Goal: Task Accomplishment & Management: Complete application form

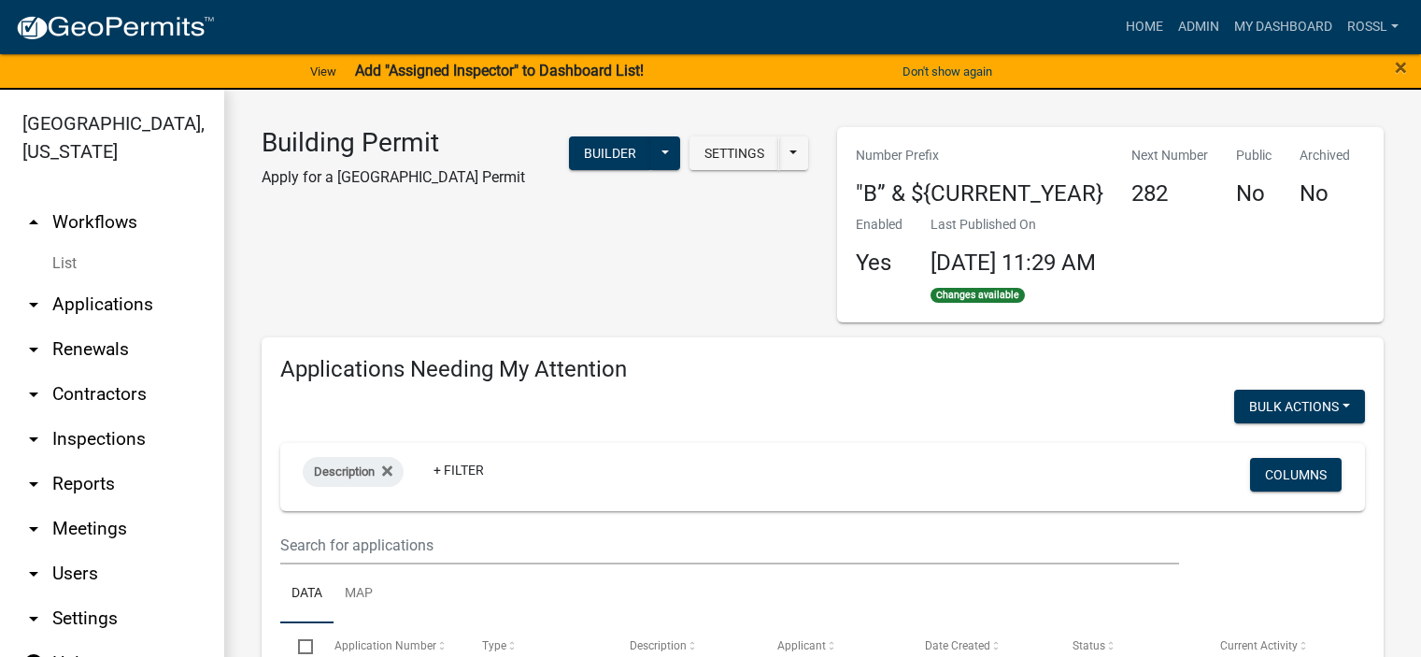
select select "2: 50"
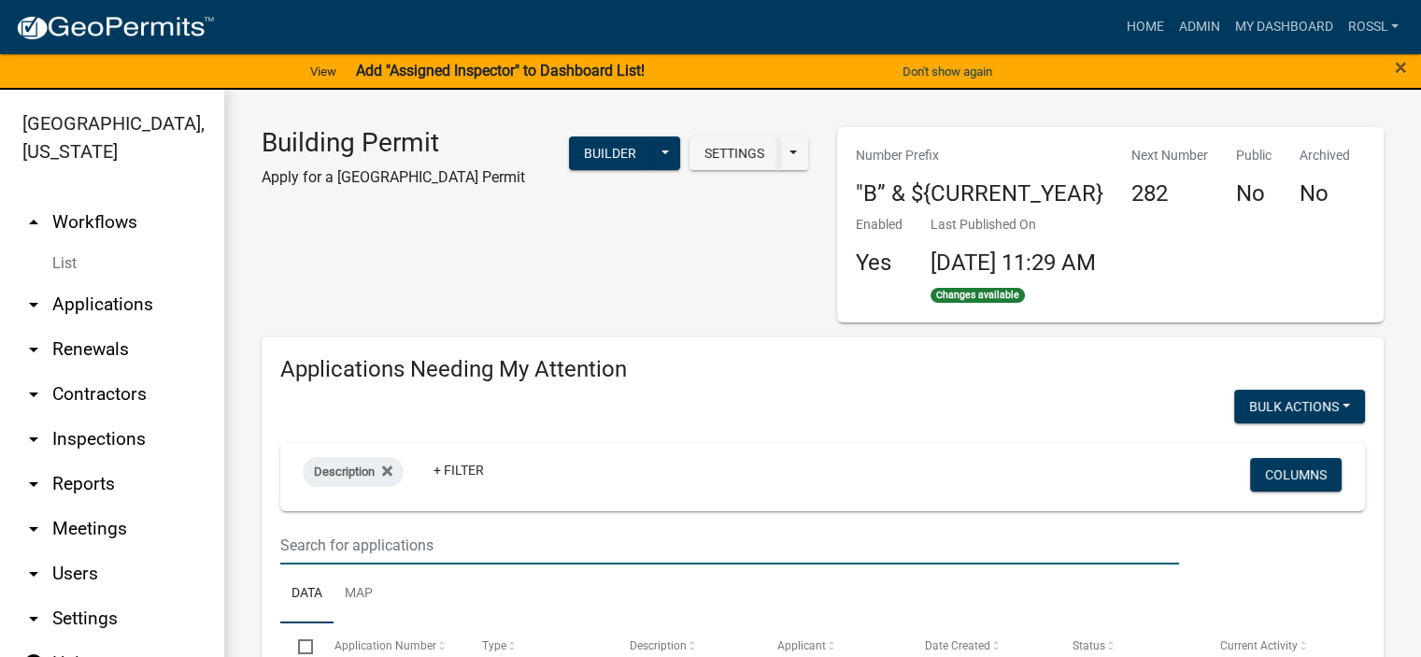
click at [362, 547] on input "text" at bounding box center [729, 545] width 899 height 38
type input "27663"
click at [1196, 24] on link "Admin" at bounding box center [1198, 26] width 56 height 35
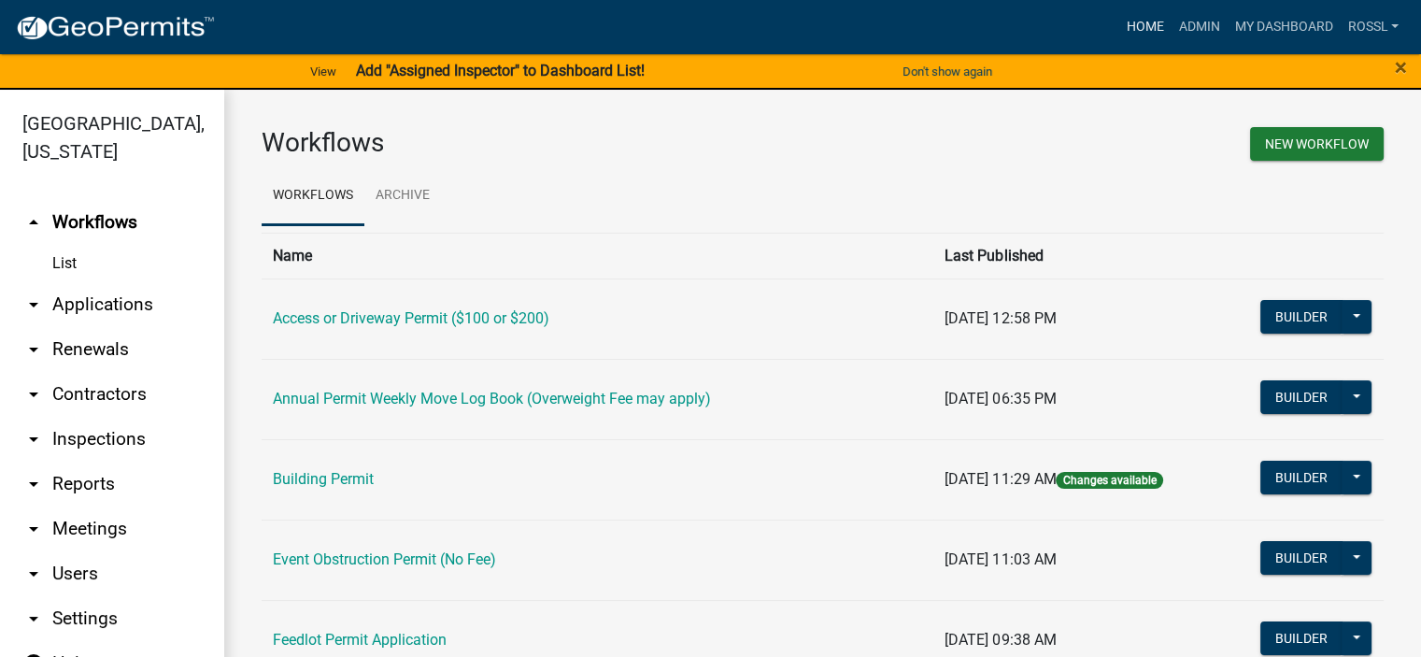
click at [1132, 27] on link "Home" at bounding box center [1144, 26] width 52 height 35
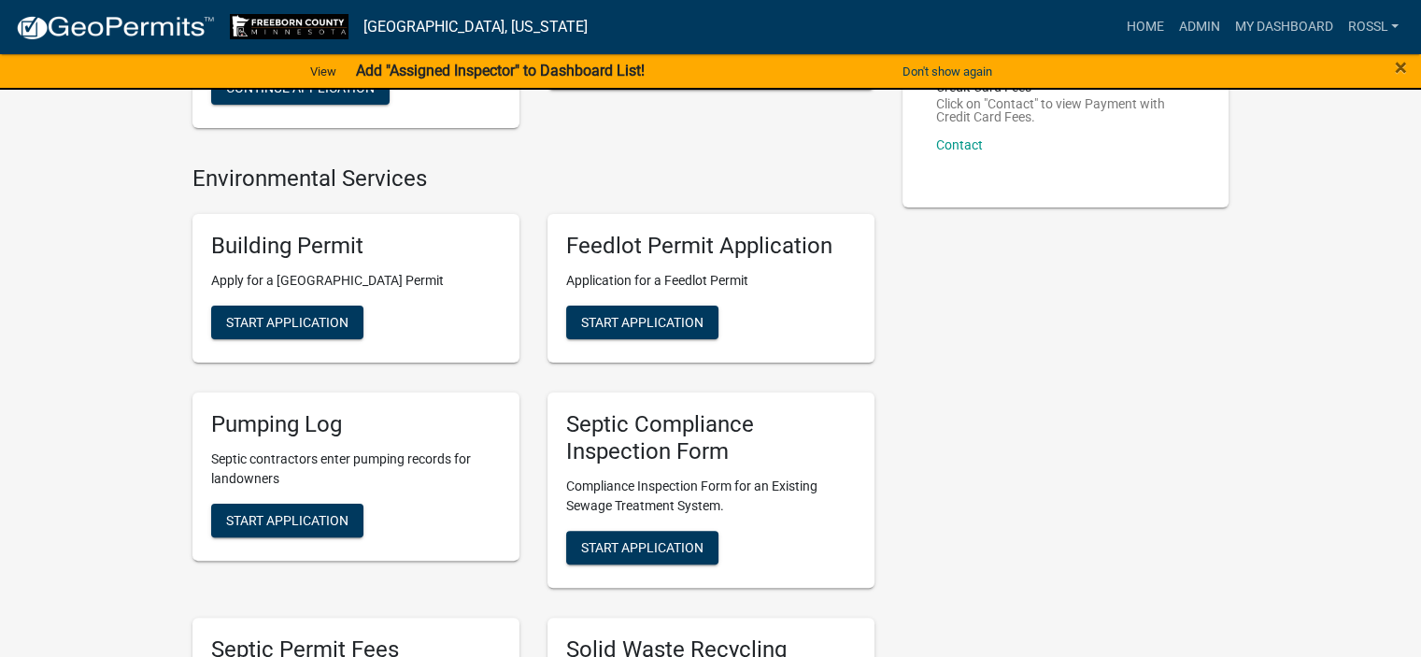
scroll to position [560, 0]
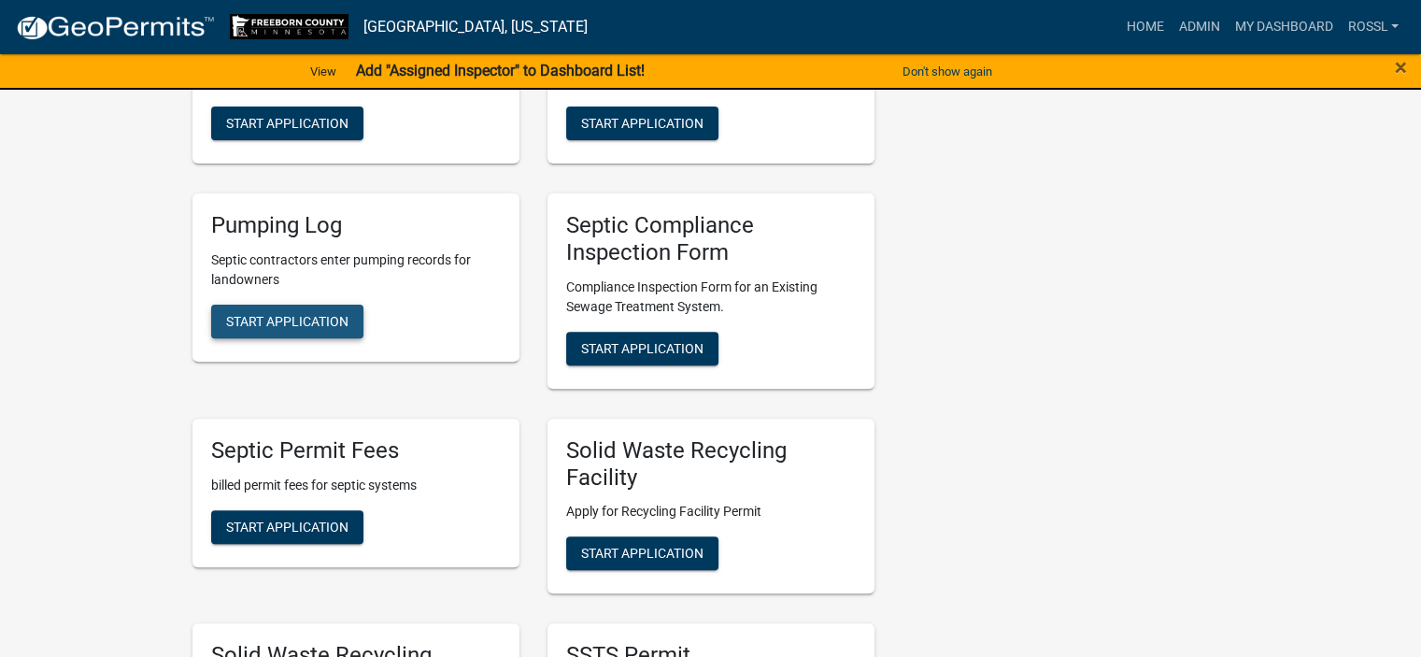
click at [285, 320] on span "Start Application" at bounding box center [287, 321] width 122 height 15
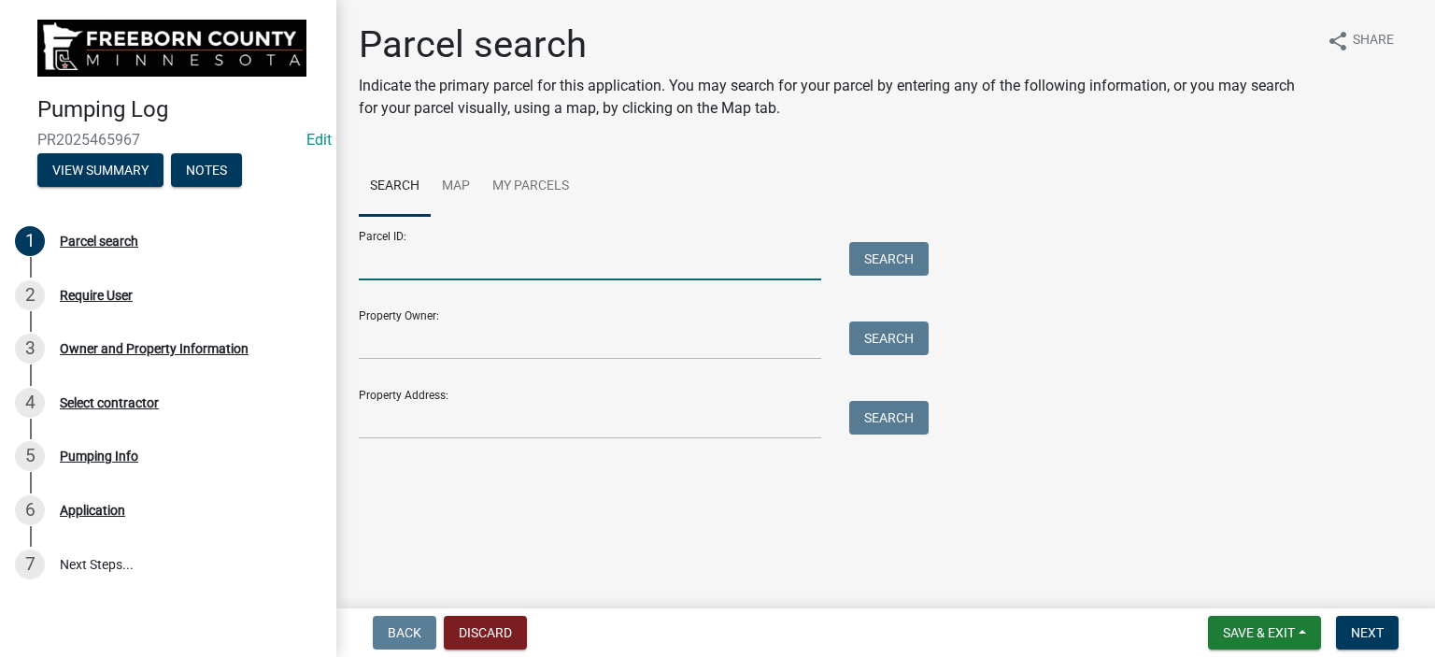
click at [396, 270] on input "Parcel ID:" at bounding box center [590, 261] width 462 height 38
type input "130030020"
click at [862, 258] on button "Search" at bounding box center [888, 259] width 79 height 34
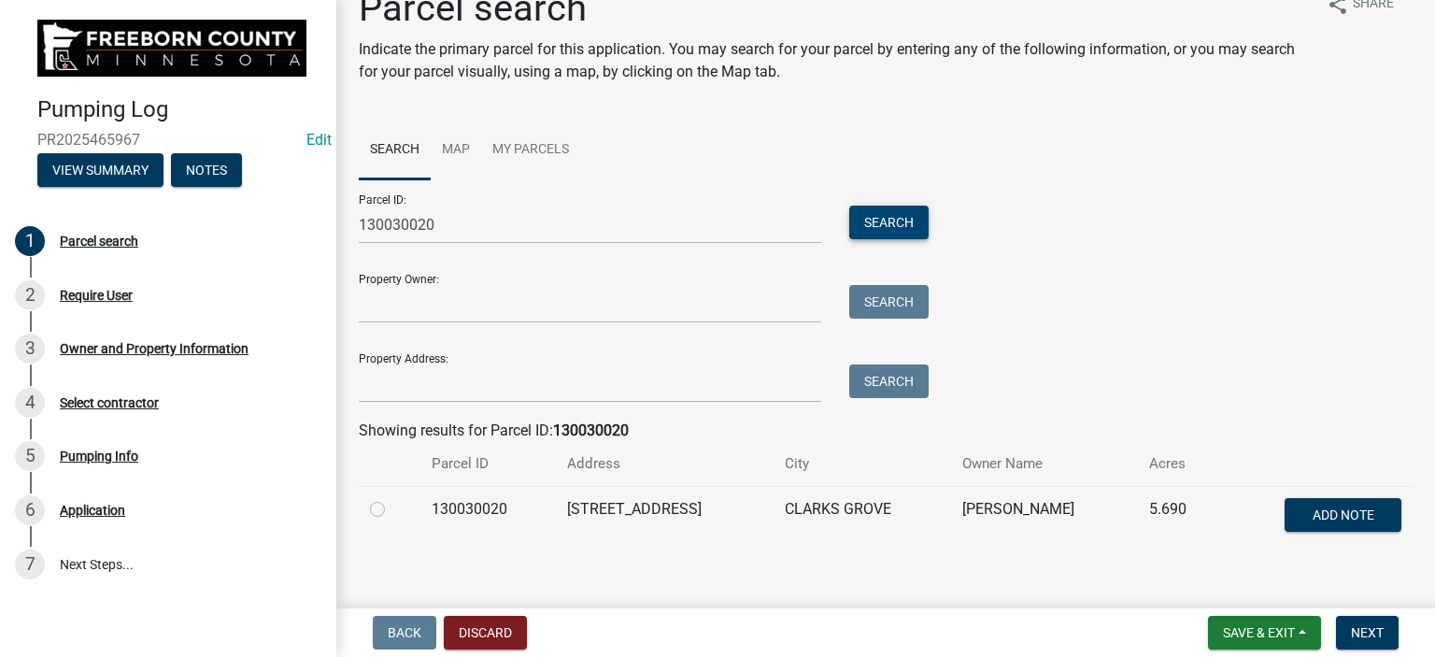
scroll to position [56, 0]
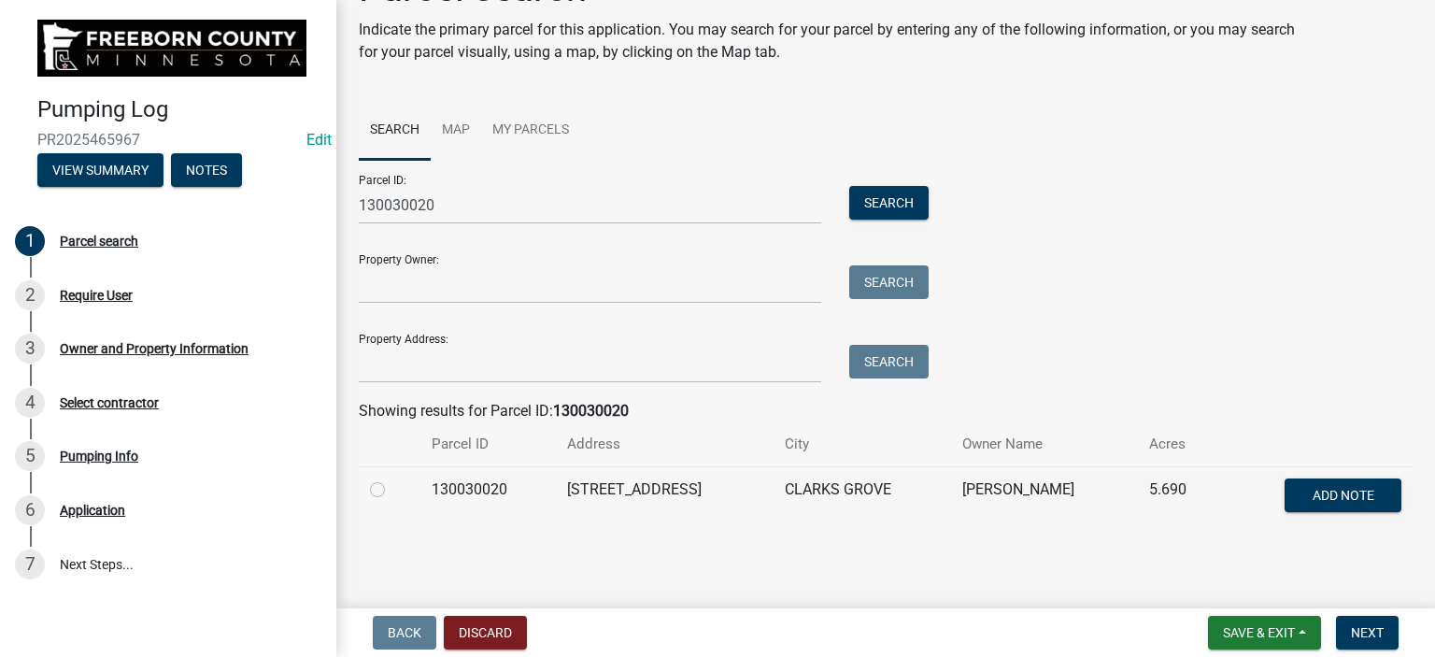
click at [392, 478] on label at bounding box center [392, 478] width 0 height 0
click at [392, 490] on input "radio" at bounding box center [398, 484] width 12 height 12
radio input "true"
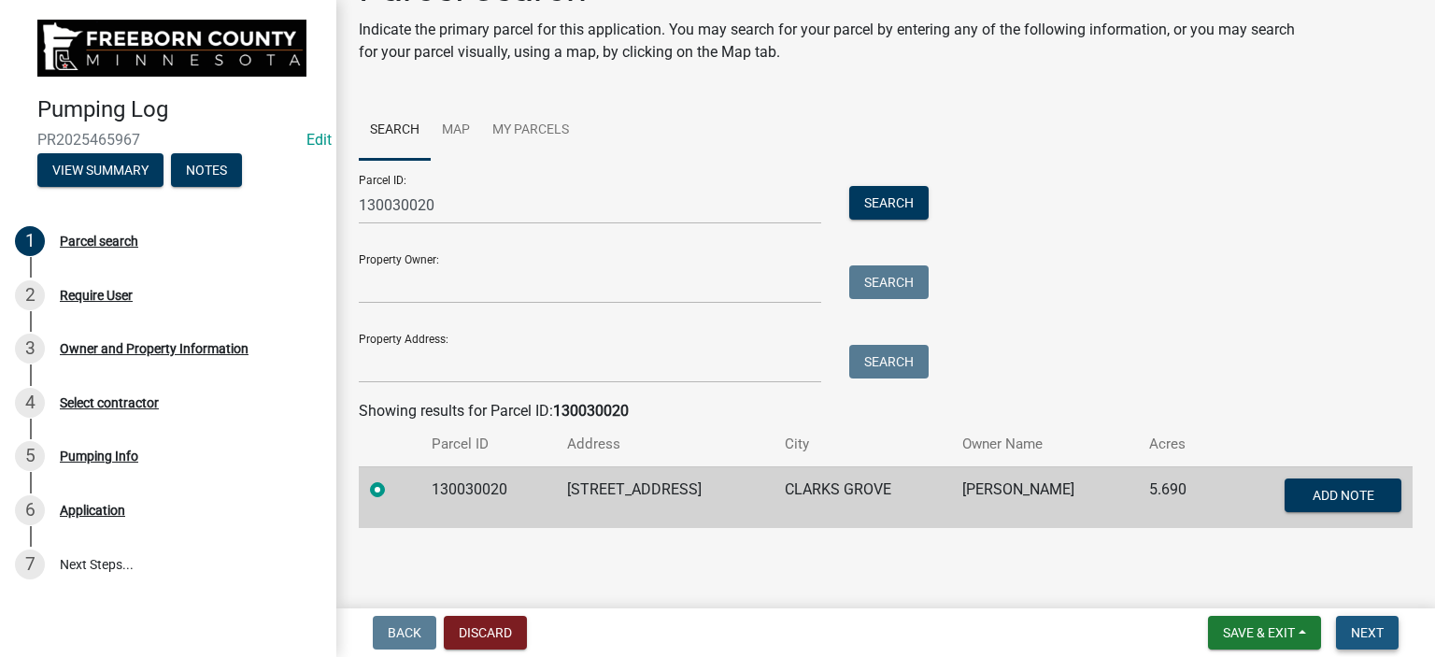
click at [1362, 627] on span "Next" at bounding box center [1367, 632] width 33 height 15
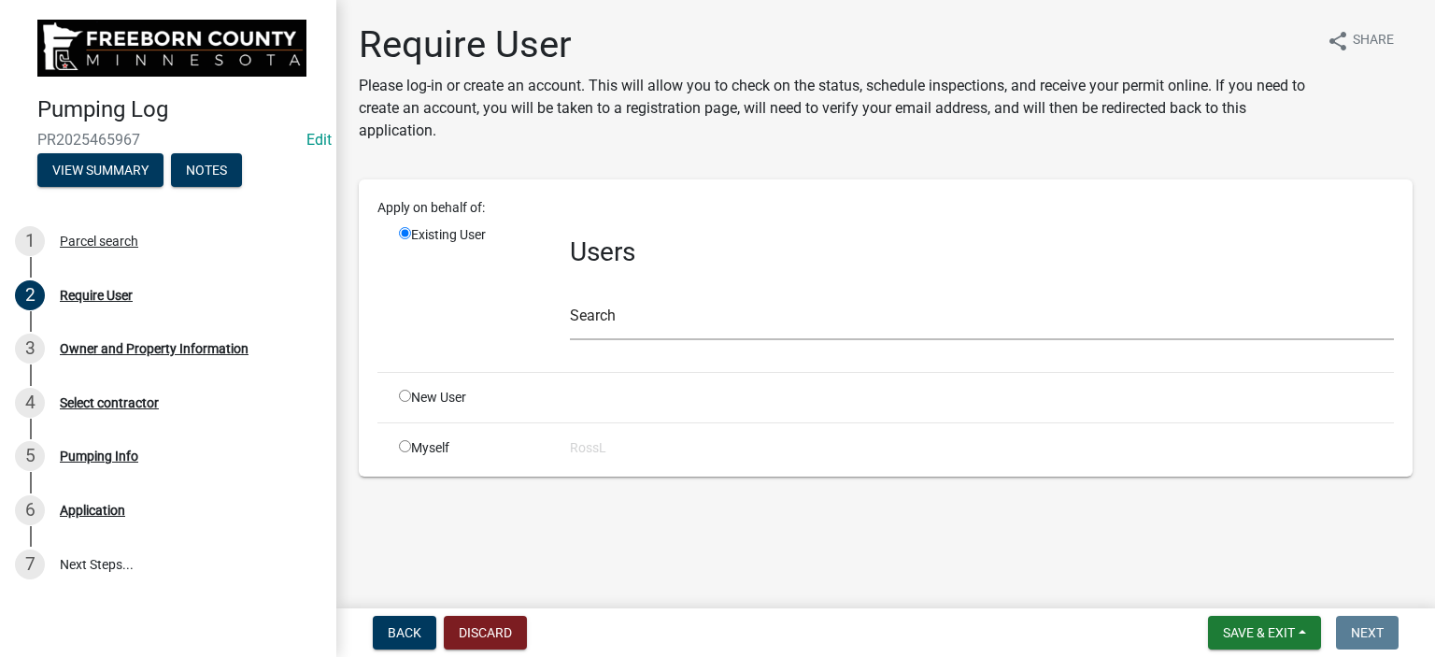
click at [410, 392] on input "radio" at bounding box center [405, 395] width 12 height 12
radio input "true"
radio input "false"
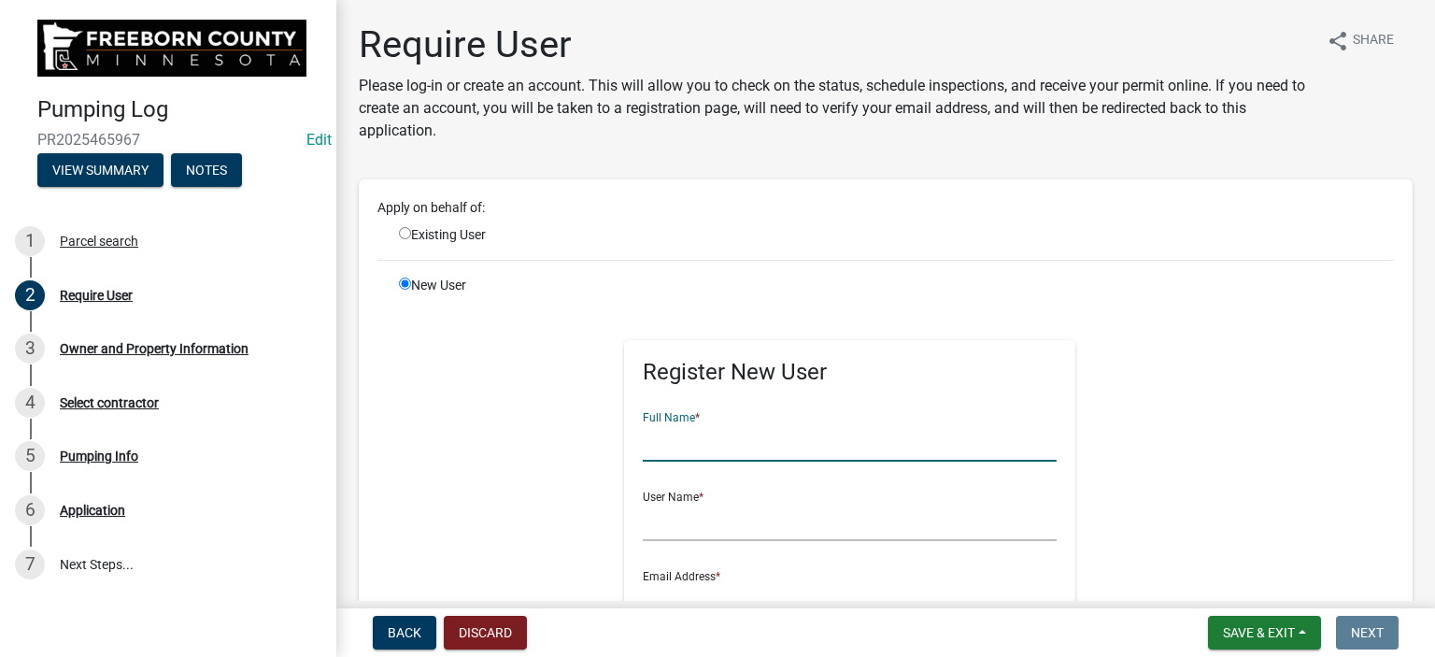
click at [729, 460] on input "text" at bounding box center [850, 442] width 414 height 38
type input "[PERSON_NAME]"
click at [691, 516] on input "text" at bounding box center [850, 521] width 414 height 38
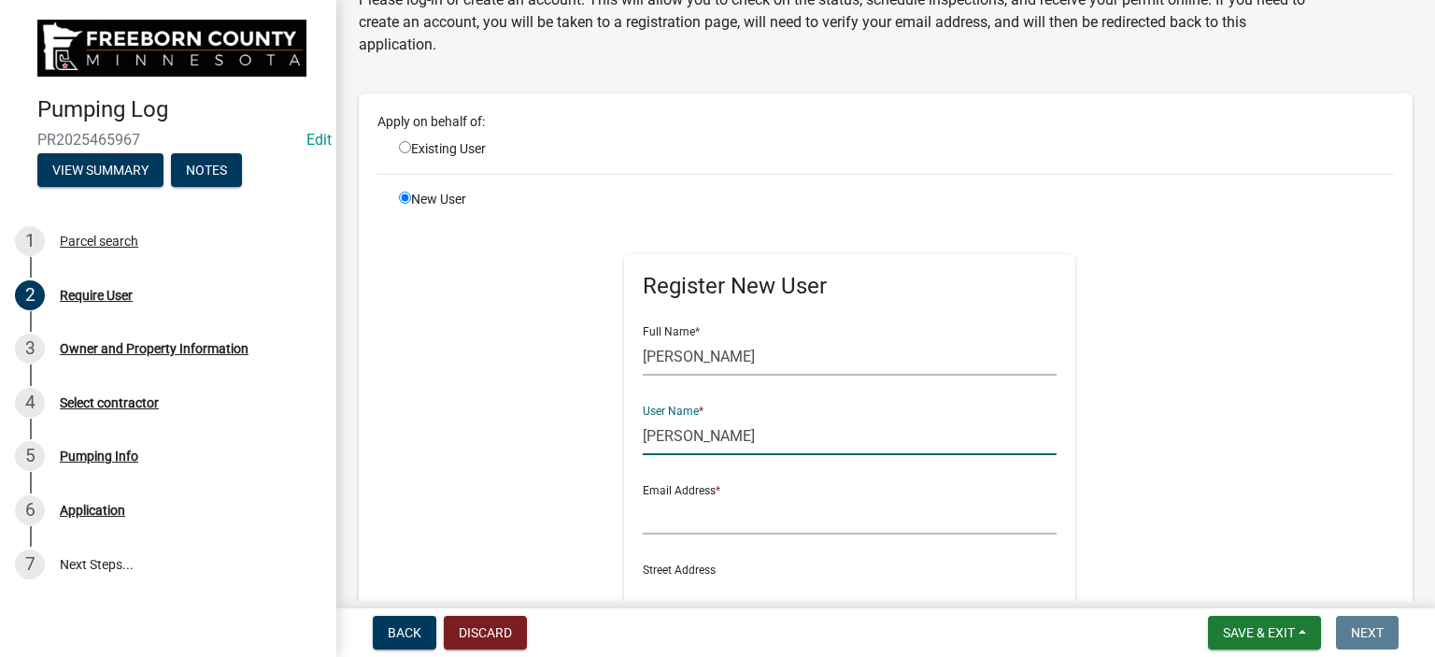
scroll to position [187, 0]
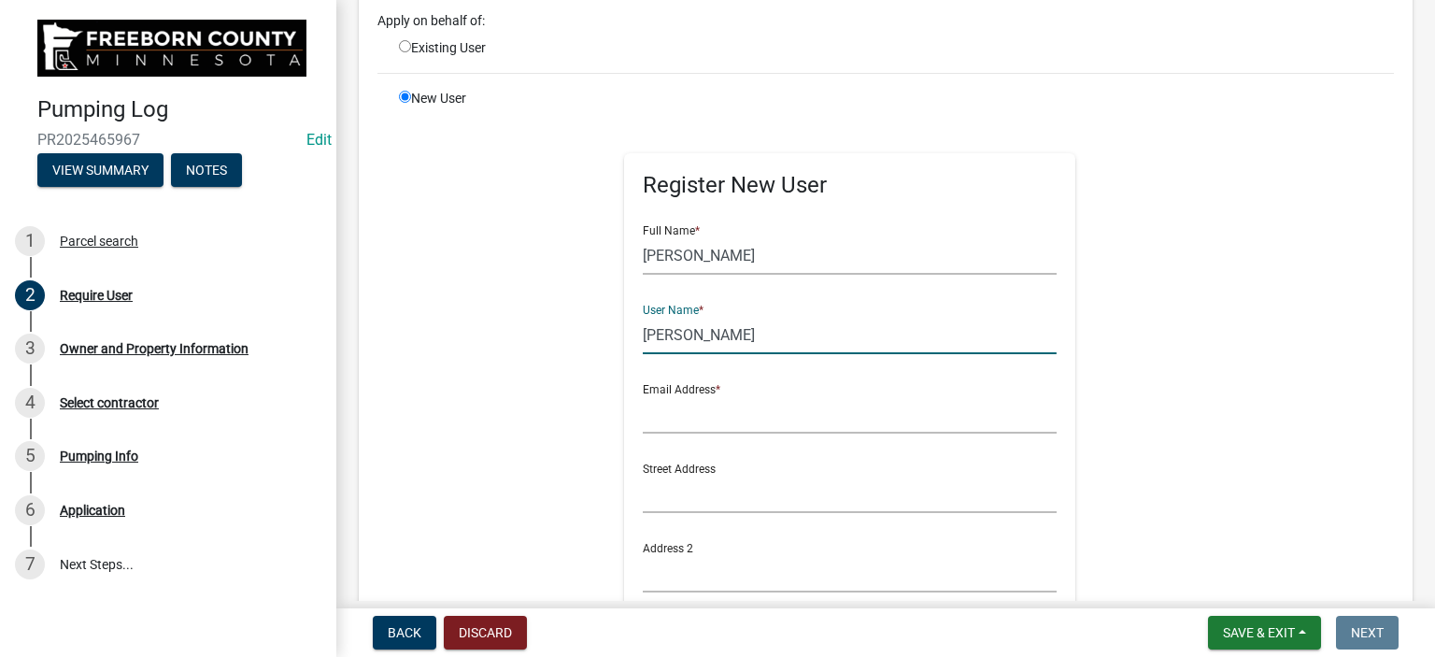
type input "[PERSON_NAME]"
click at [731, 418] on input "text" at bounding box center [850, 414] width 414 height 38
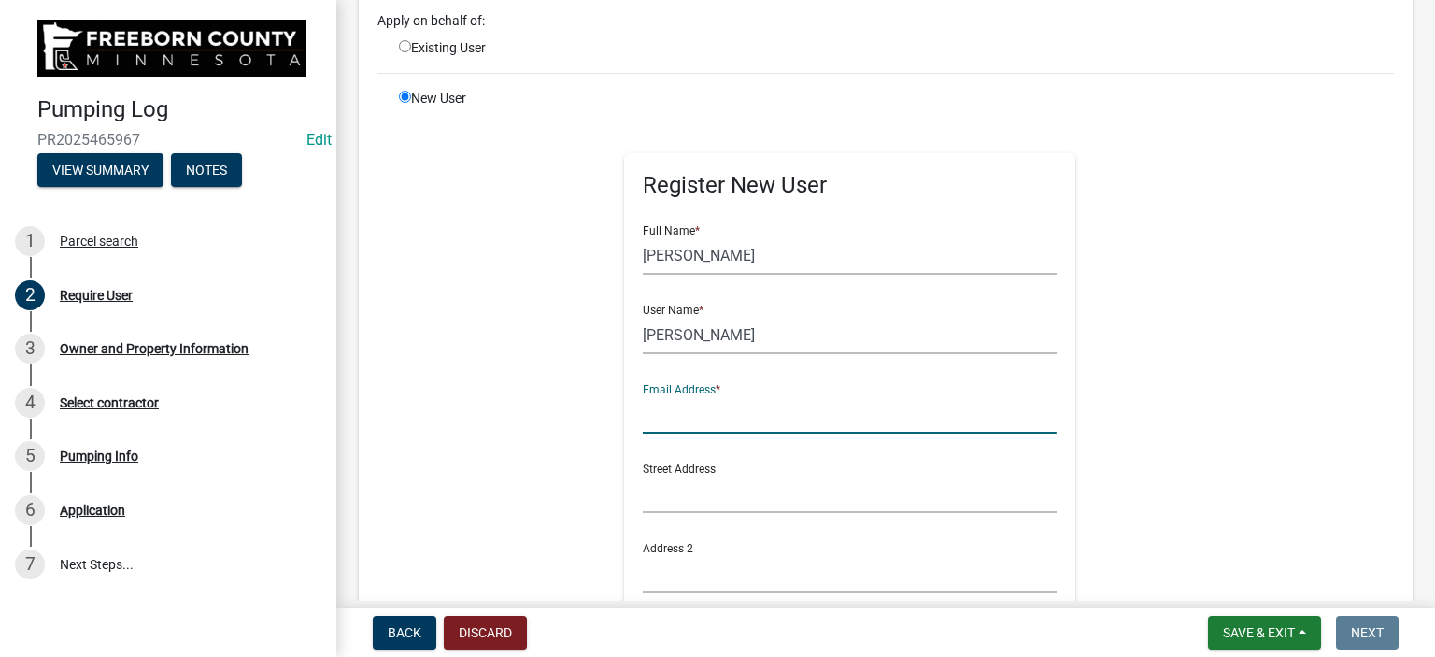
type input "[PERSON_NAME][EMAIL_ADDRESS][PERSON_NAME][DOMAIN_NAME][PERSON_NAME]"
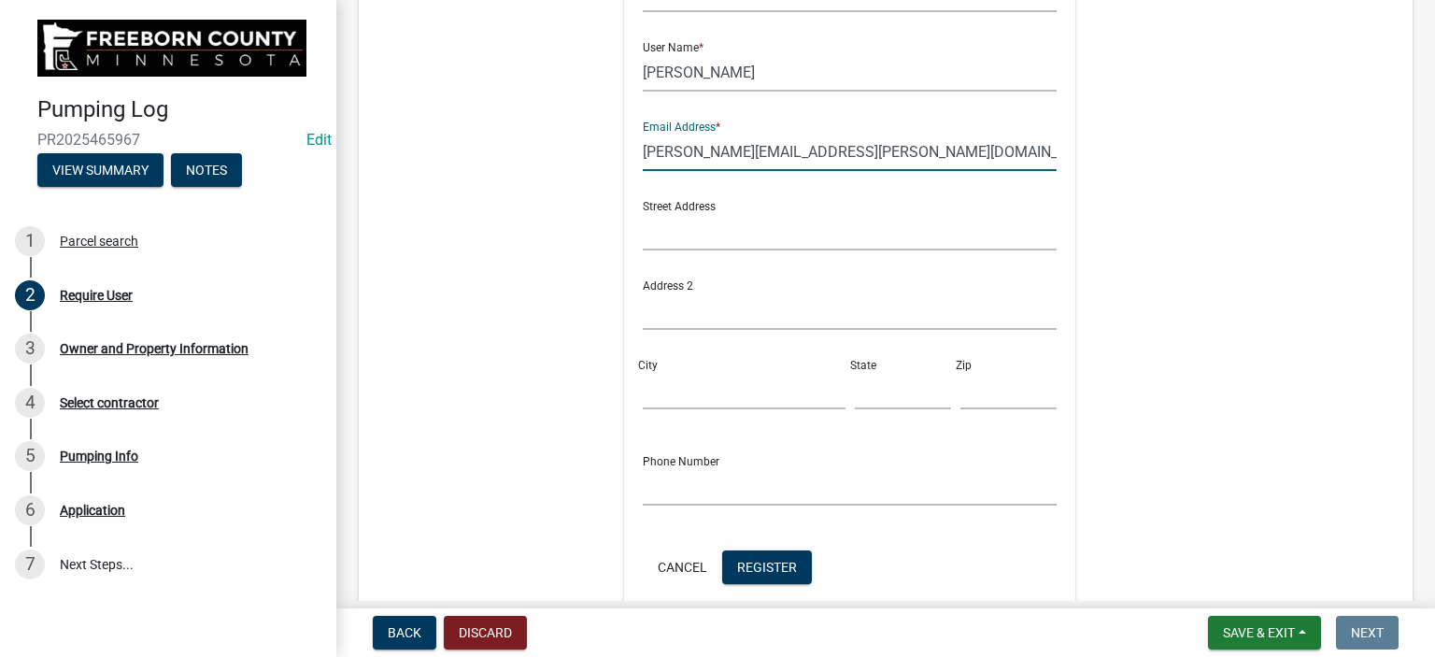
scroll to position [560, 0]
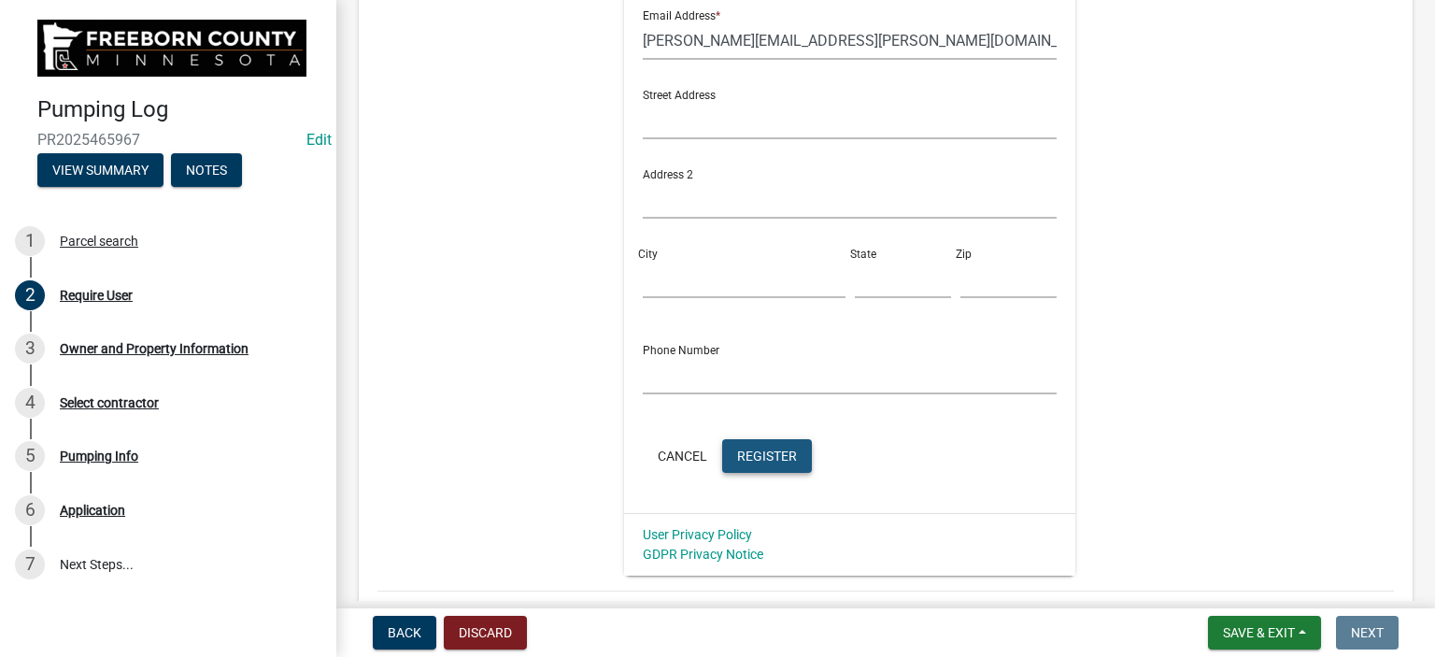
click at [762, 465] on button "Register" at bounding box center [767, 456] width 90 height 34
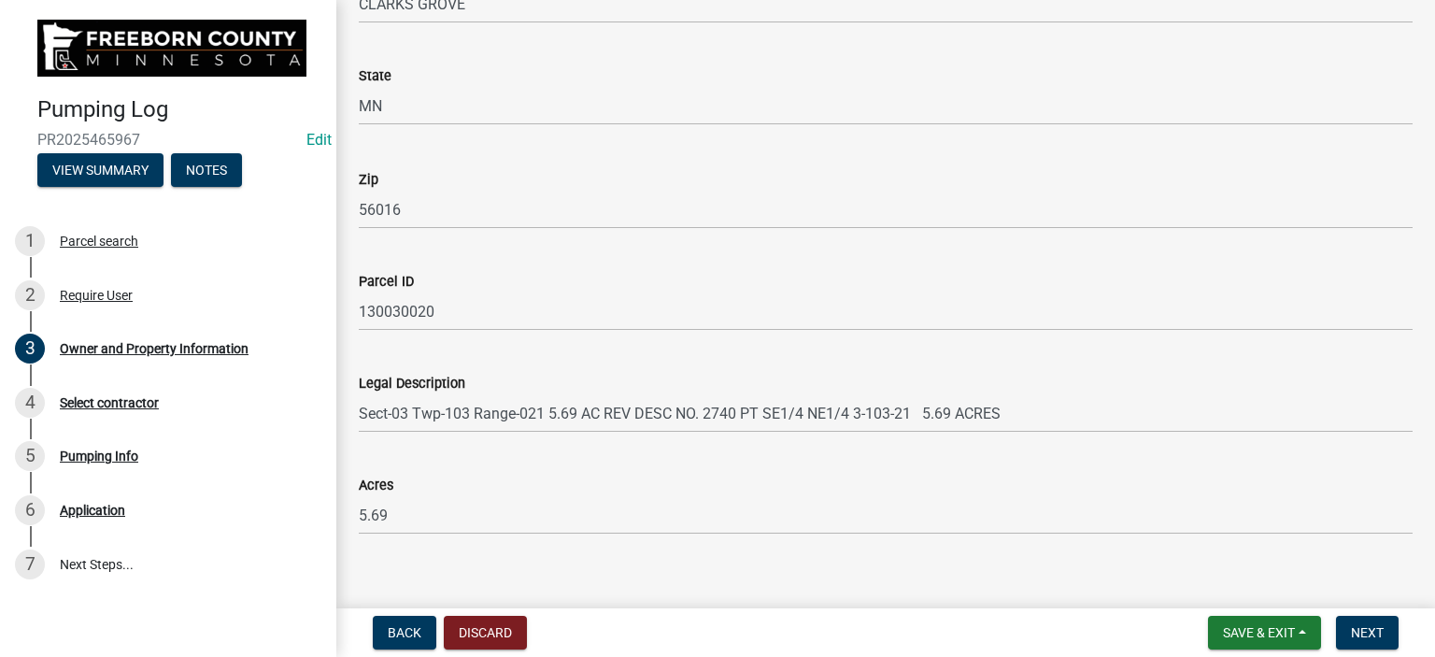
scroll to position [1087, 0]
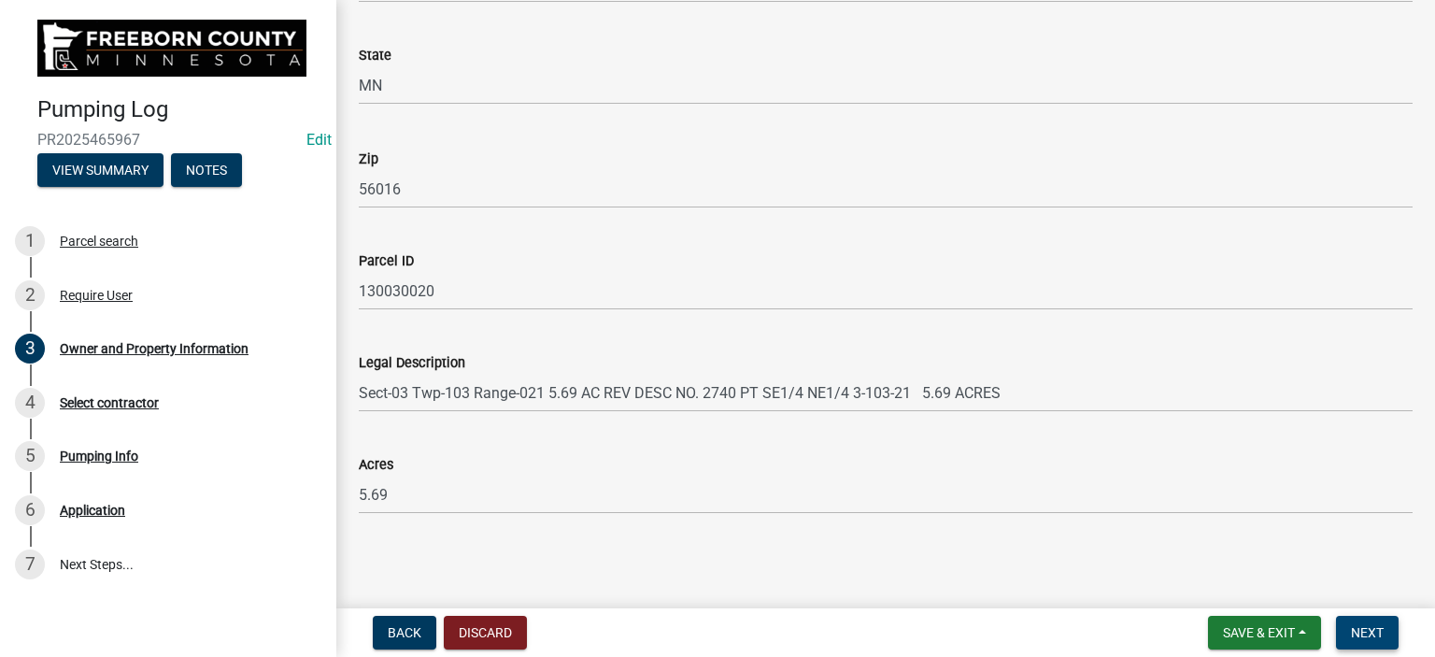
click at [1379, 637] on span "Next" at bounding box center [1367, 632] width 33 height 15
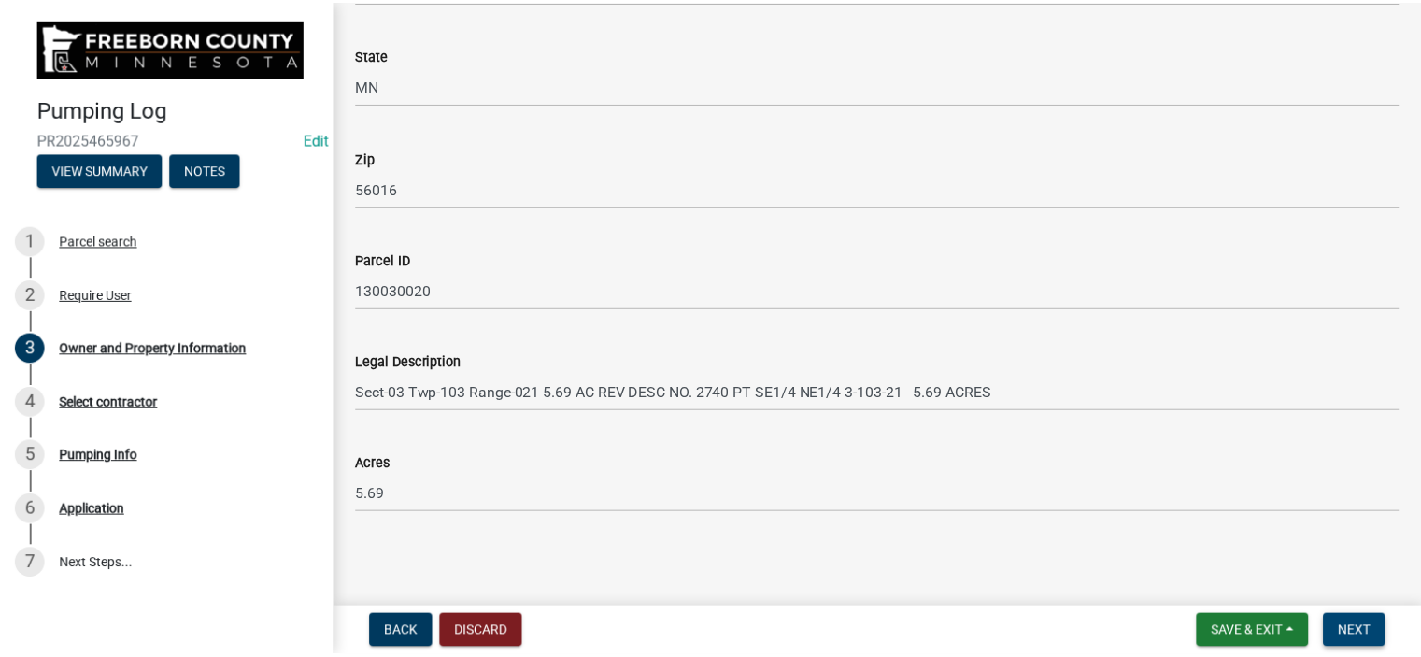
scroll to position [0, 0]
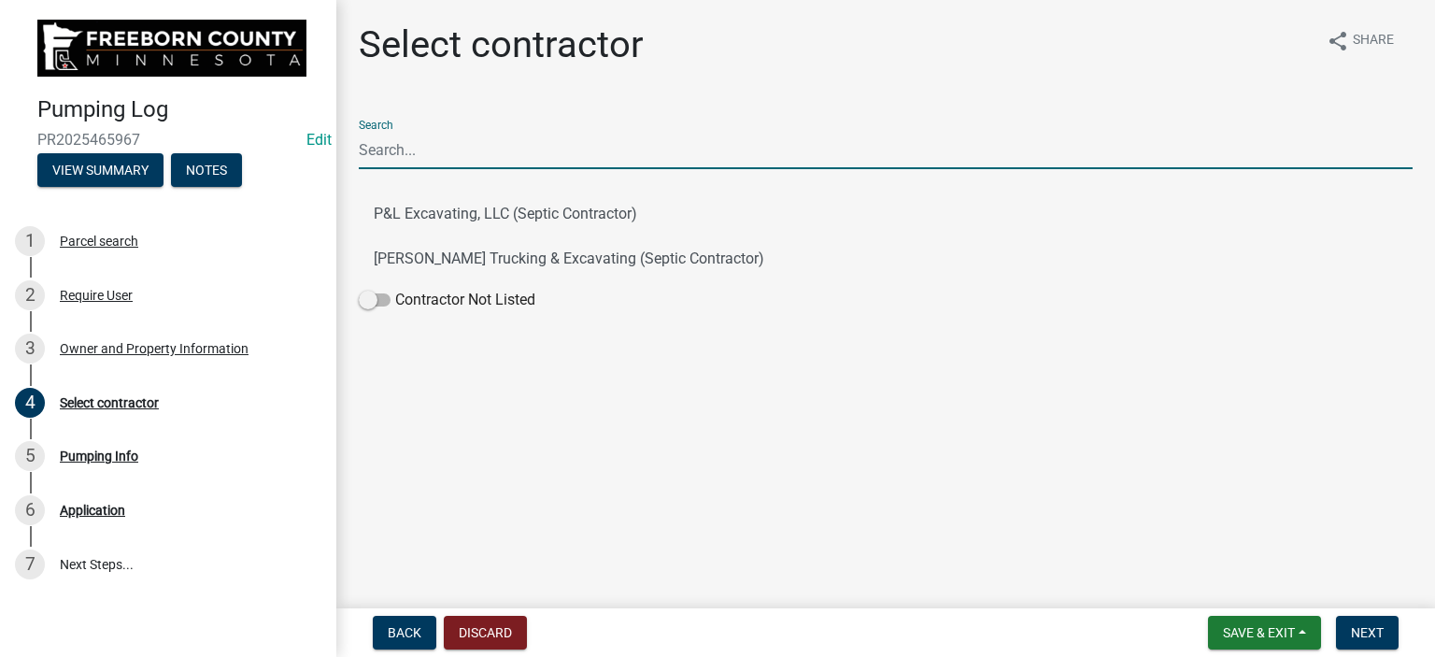
click at [420, 160] on input "Search" at bounding box center [886, 150] width 1054 height 38
type input "land owner"
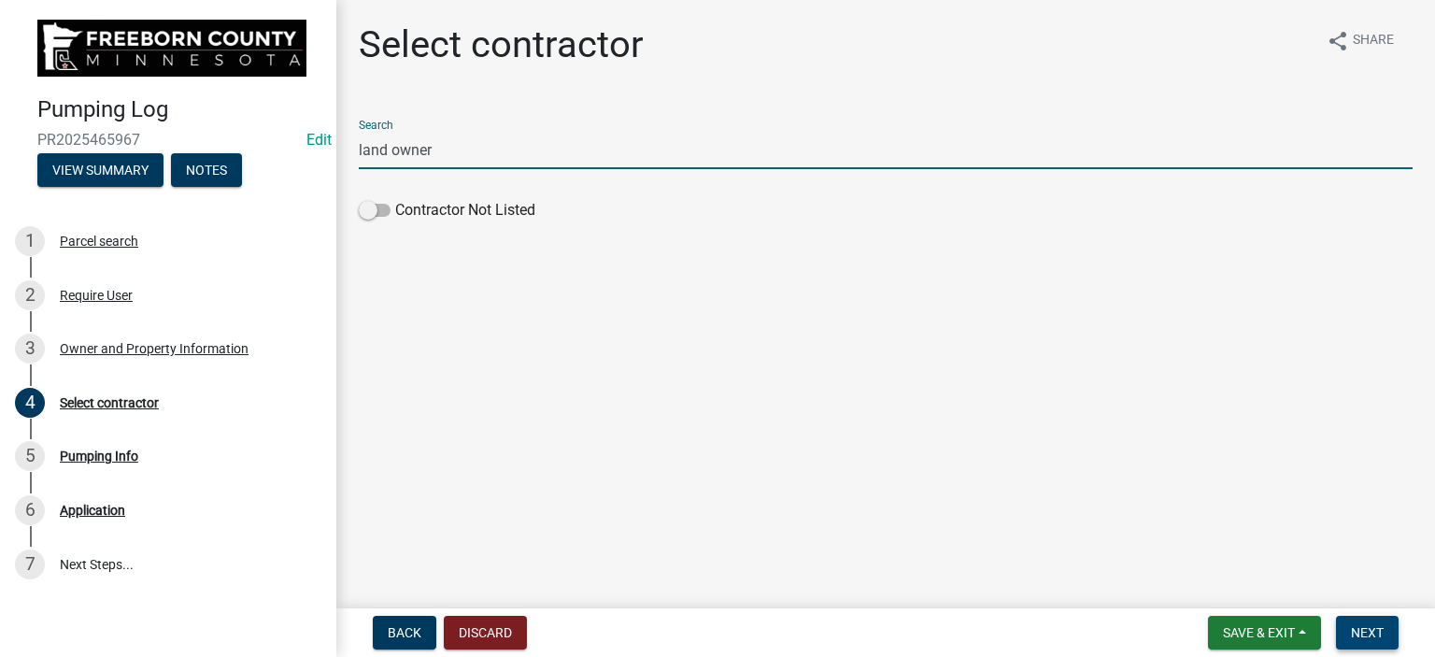
click at [1365, 631] on span "Next" at bounding box center [1367, 632] width 33 height 15
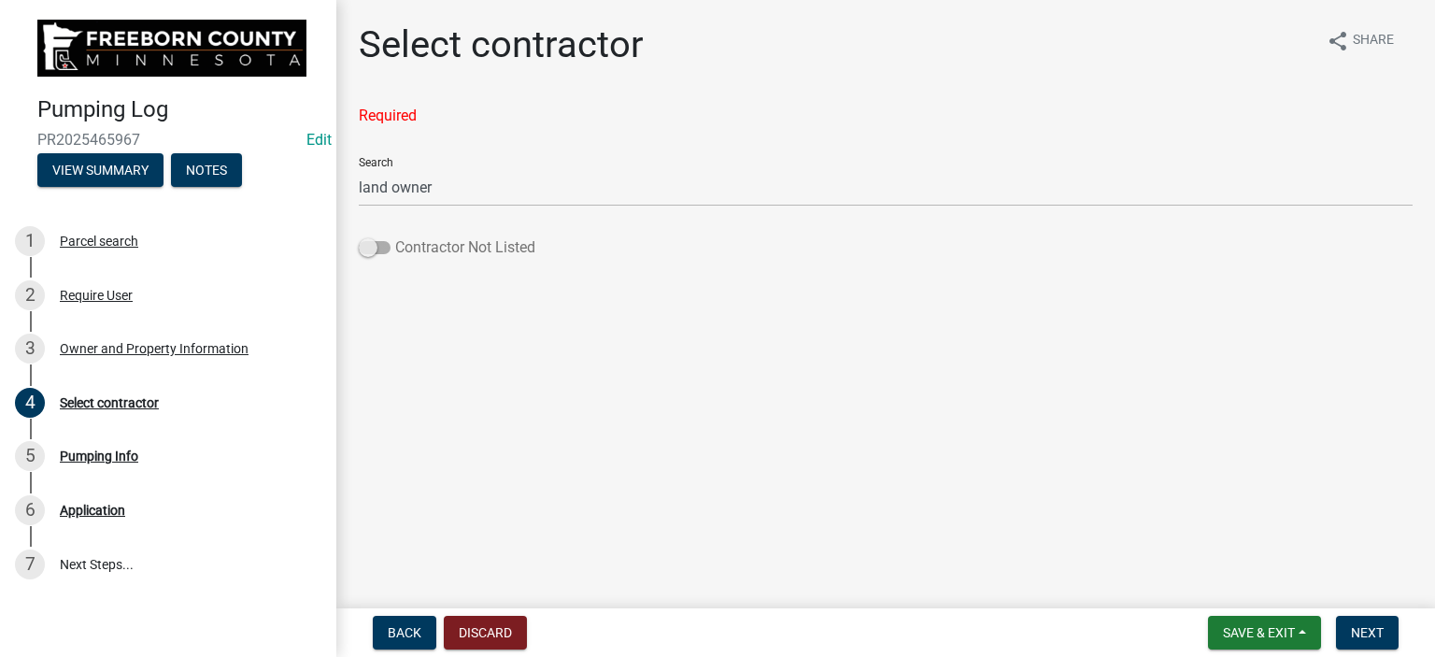
click at [374, 243] on span at bounding box center [375, 247] width 32 height 13
click at [395, 236] on input "Contractor Not Listed" at bounding box center [395, 236] width 0 height 0
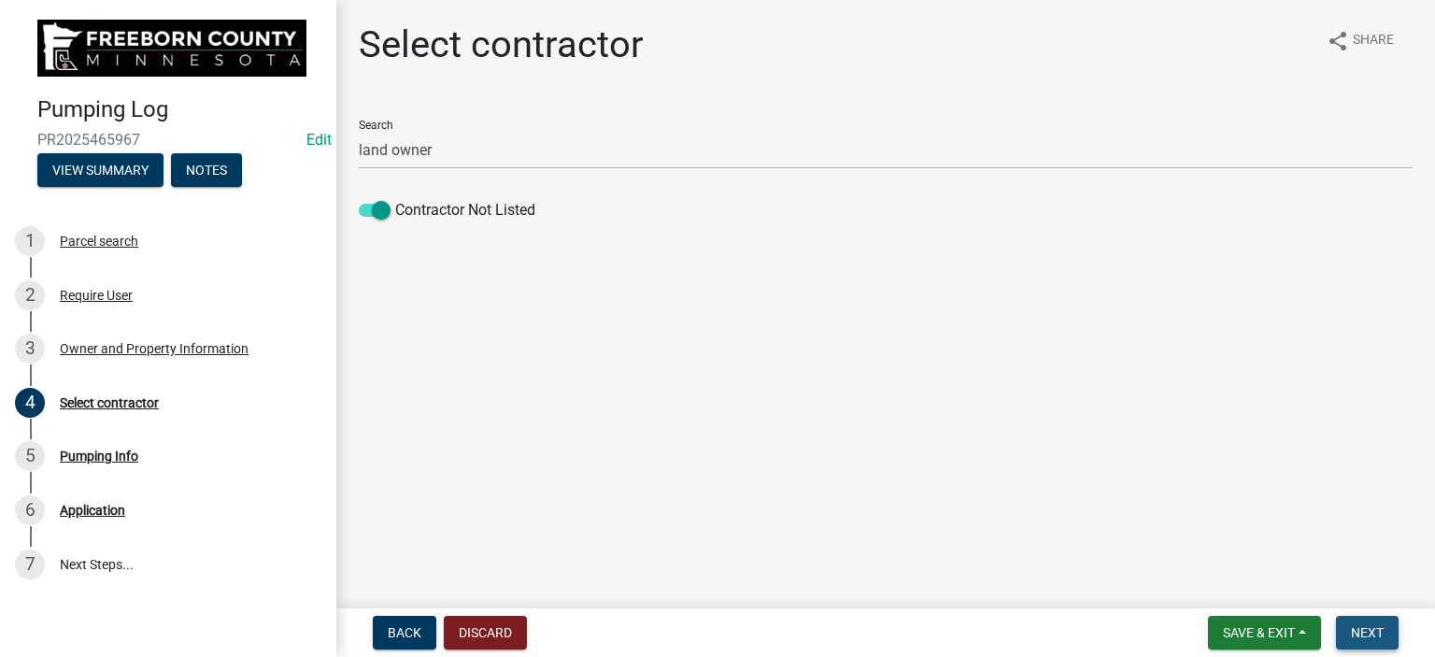
click at [1362, 632] on span "Next" at bounding box center [1367, 632] width 33 height 15
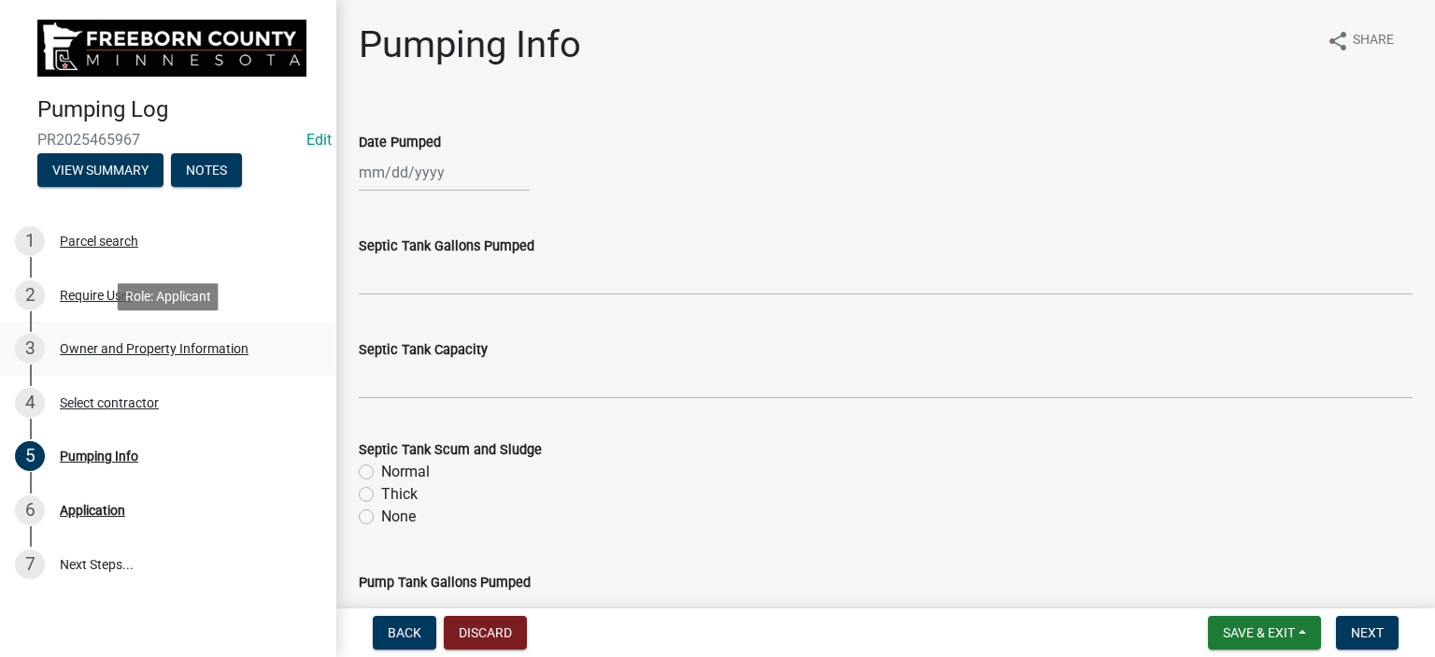
click at [136, 345] on div "Owner and Property Information" at bounding box center [154, 348] width 189 height 13
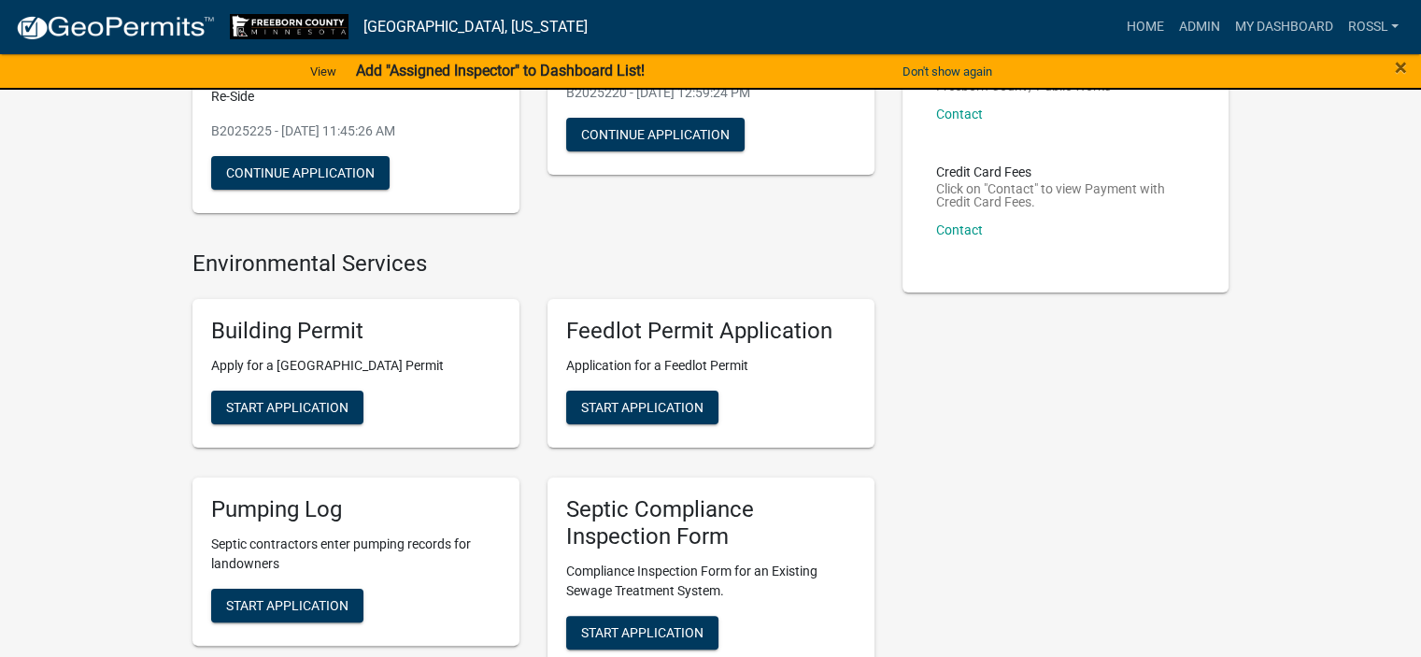
scroll to position [280, 0]
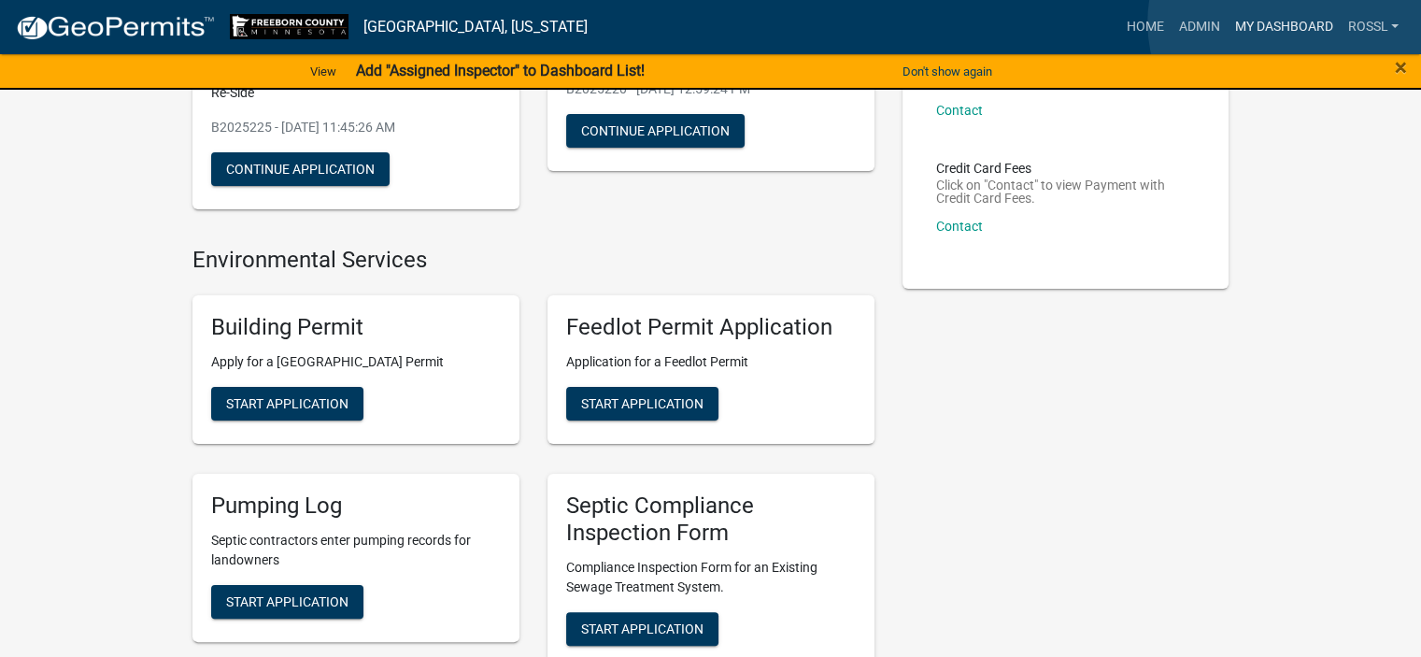
click at [1289, 21] on link "My Dashboard" at bounding box center [1282, 26] width 113 height 35
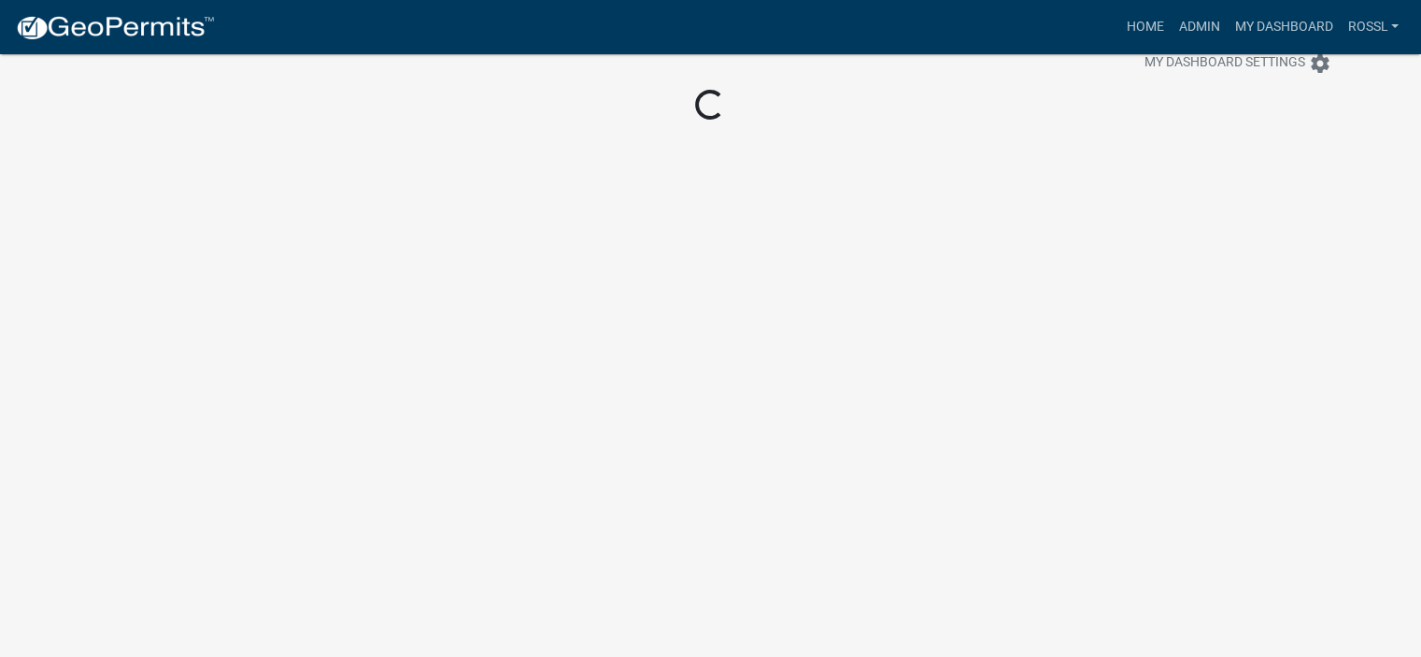
scroll to position [163, 0]
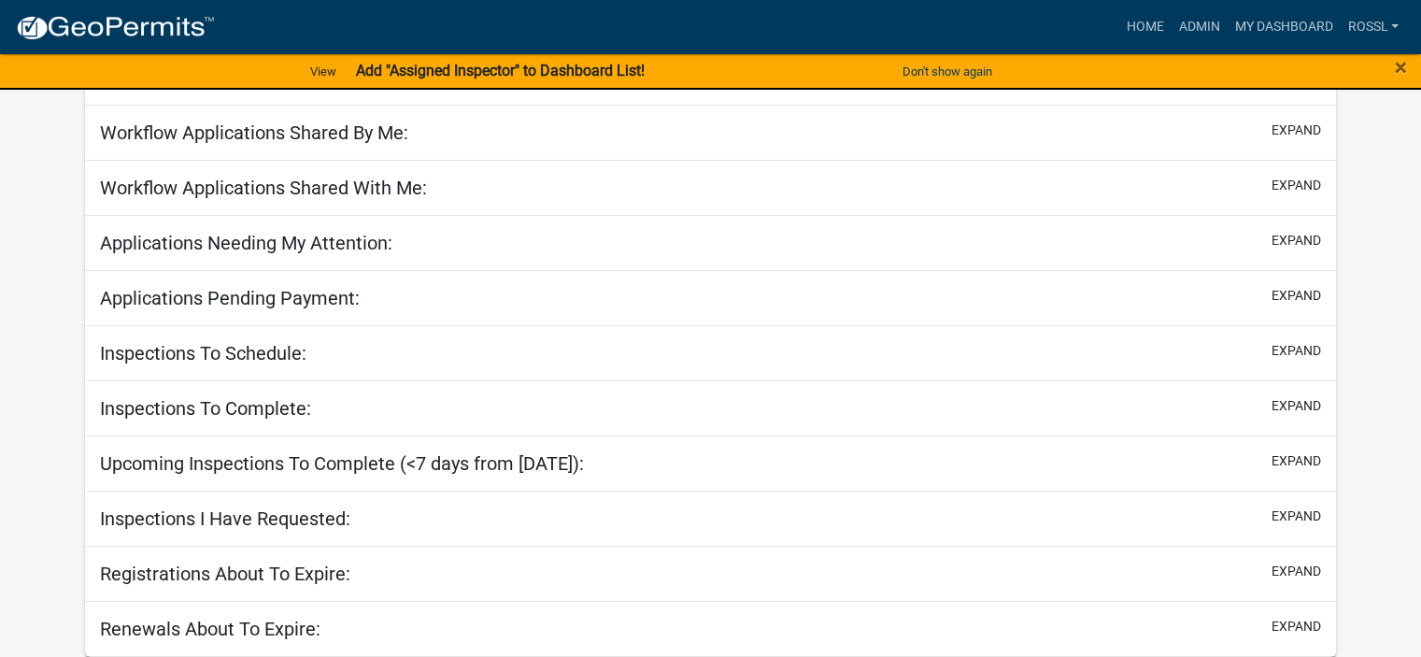
select select "2: 50"
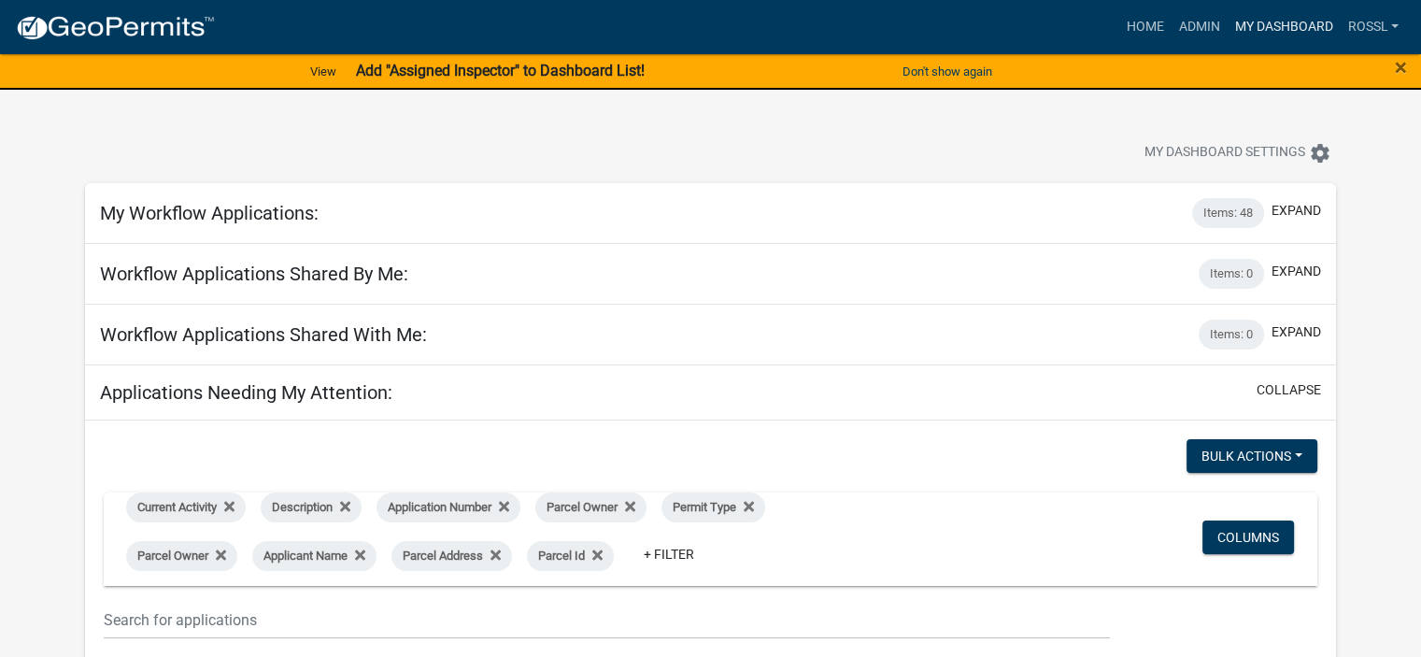
click at [1245, 31] on link "My Dashboard" at bounding box center [1282, 26] width 113 height 35
click at [1193, 26] on link "Admin" at bounding box center [1198, 26] width 56 height 35
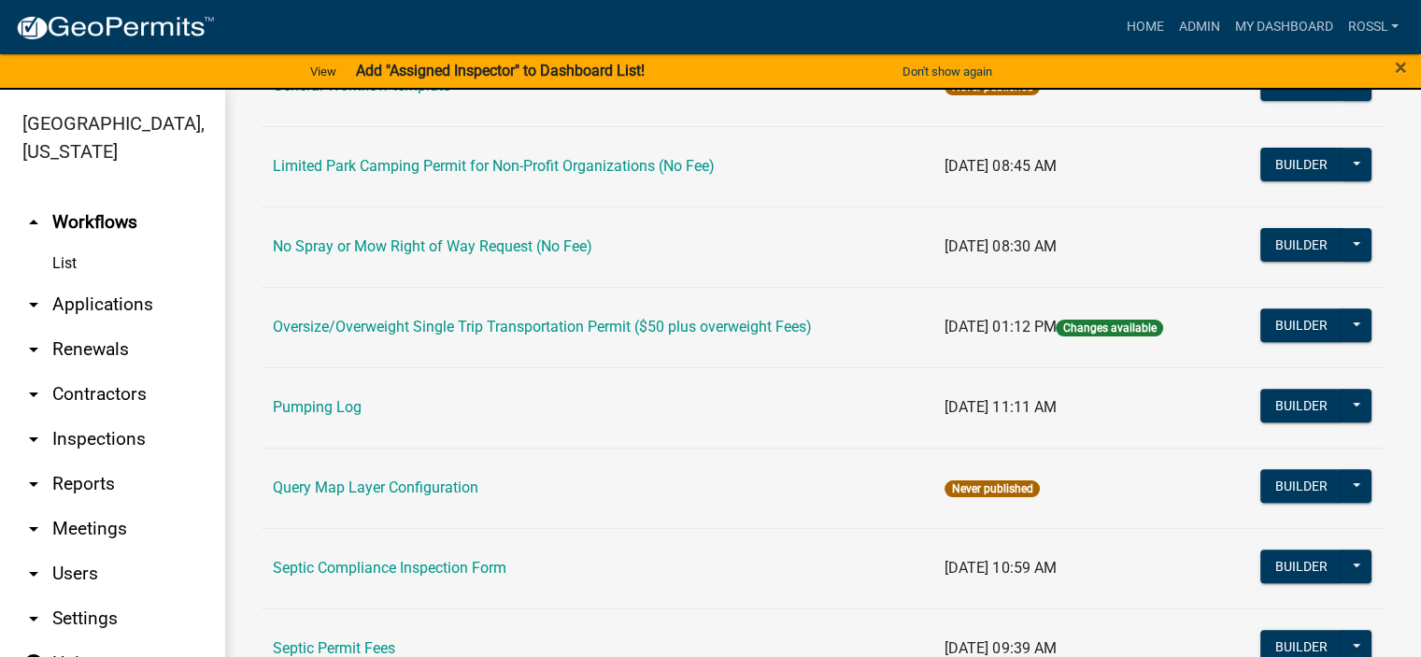
scroll to position [747, 0]
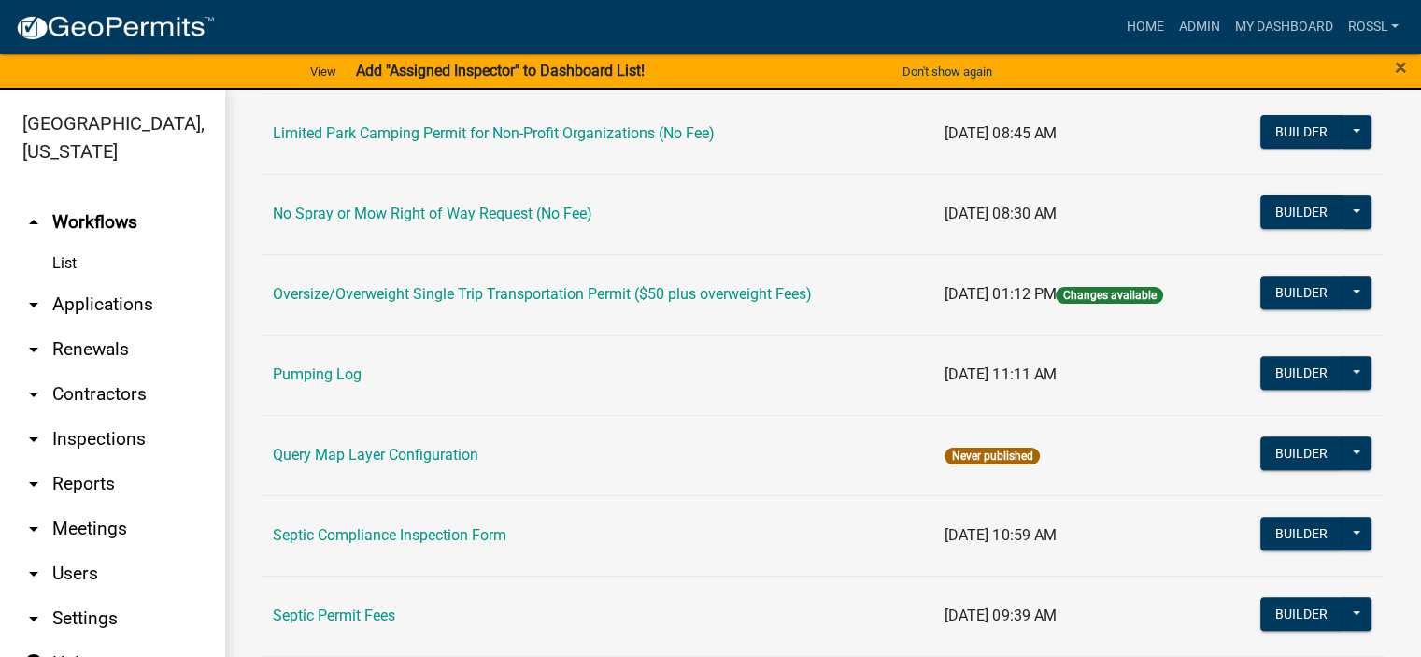
click at [311, 370] on link "Pumping Log" at bounding box center [317, 374] width 89 height 18
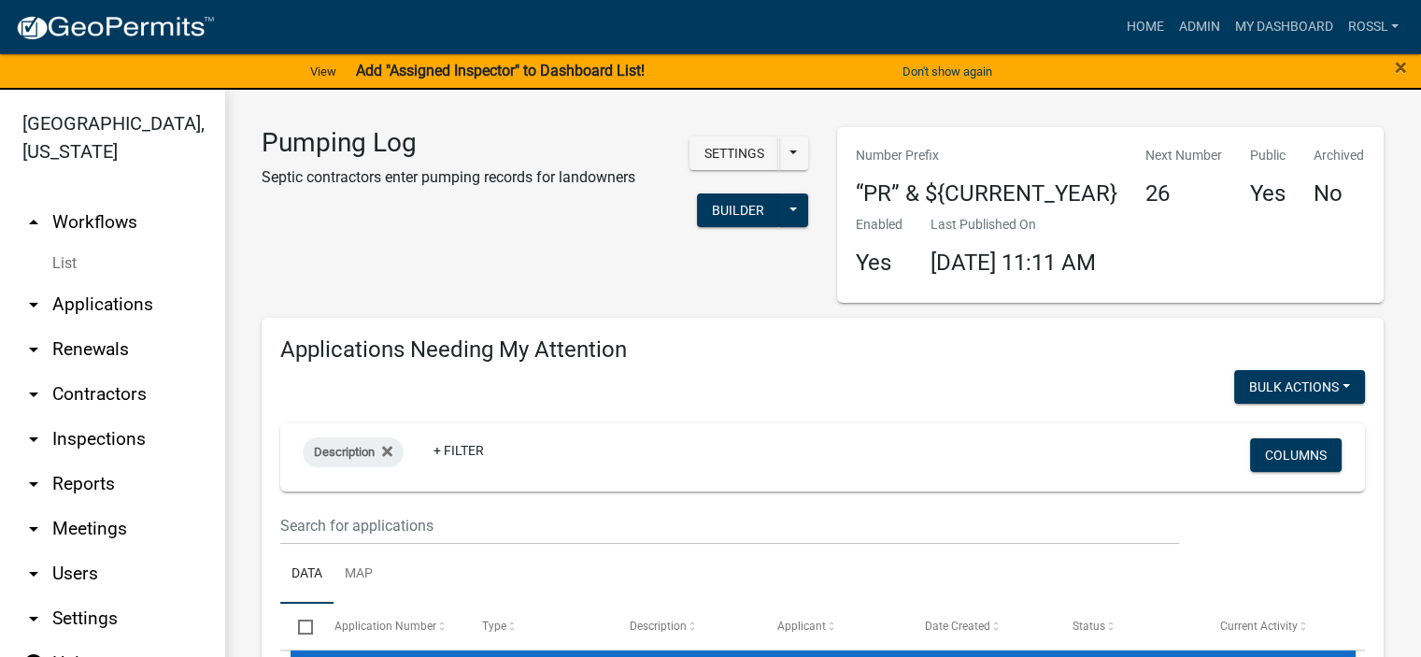
select select "2: 50"
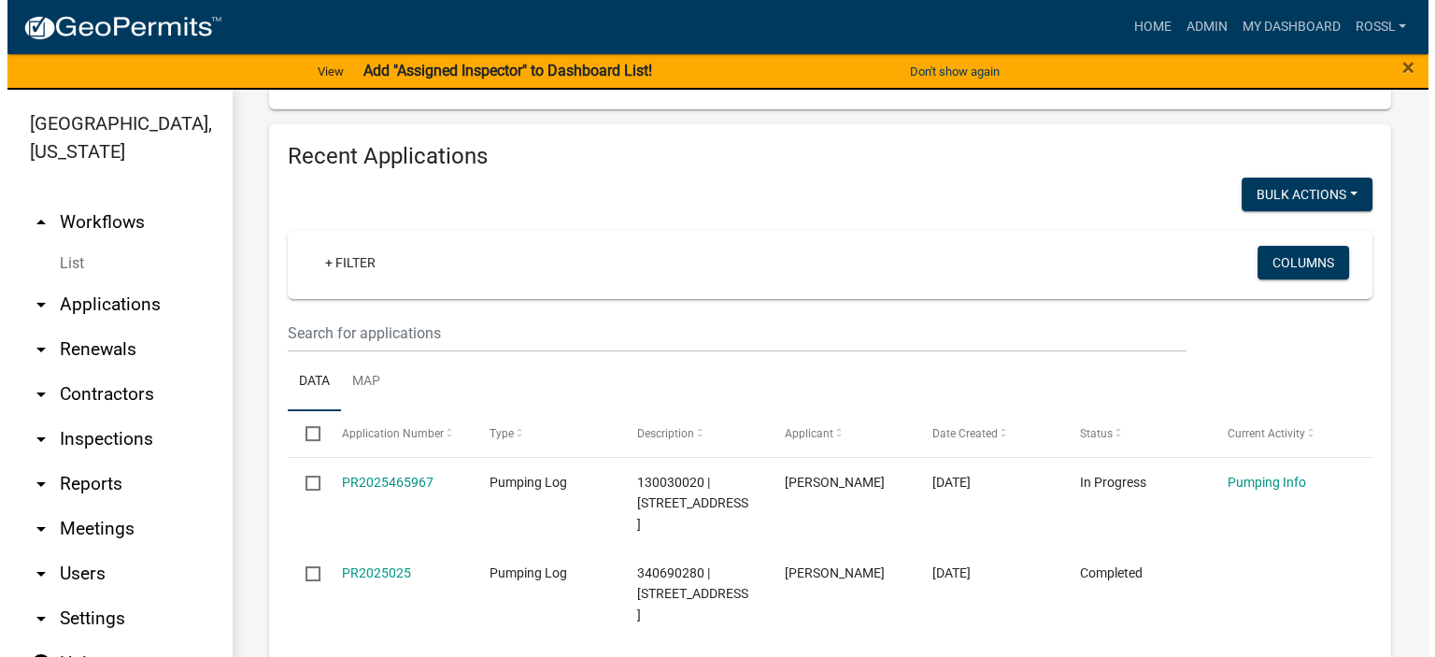
scroll to position [747, 0]
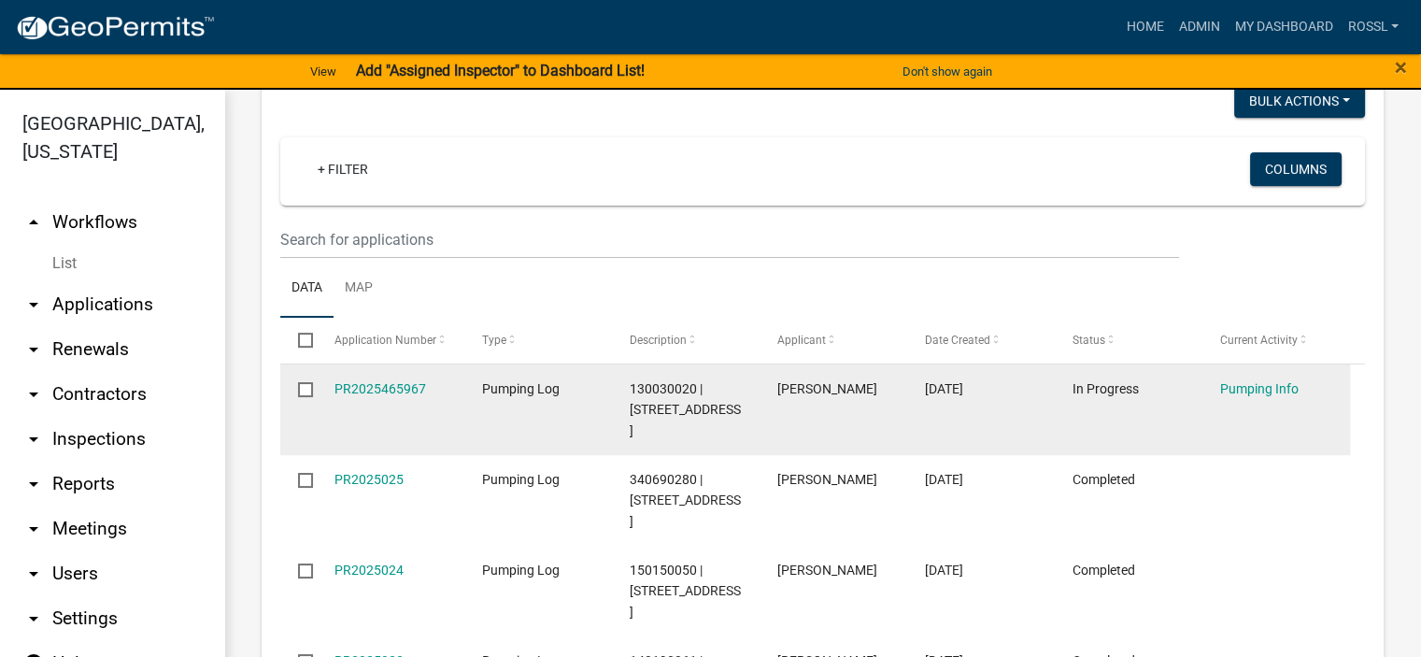
click at [306, 388] on input "checkbox" at bounding box center [304, 388] width 12 height 12
checkbox input "true"
drag, startPoint x: 364, startPoint y: 388, endPoint x: 322, endPoint y: 410, distance: 47.6
click at [322, 410] on datatable-body-cell "PR2025465967" at bounding box center [390, 409] width 148 height 91
click at [372, 388] on link "PR2025465967" at bounding box center [380, 388] width 92 height 15
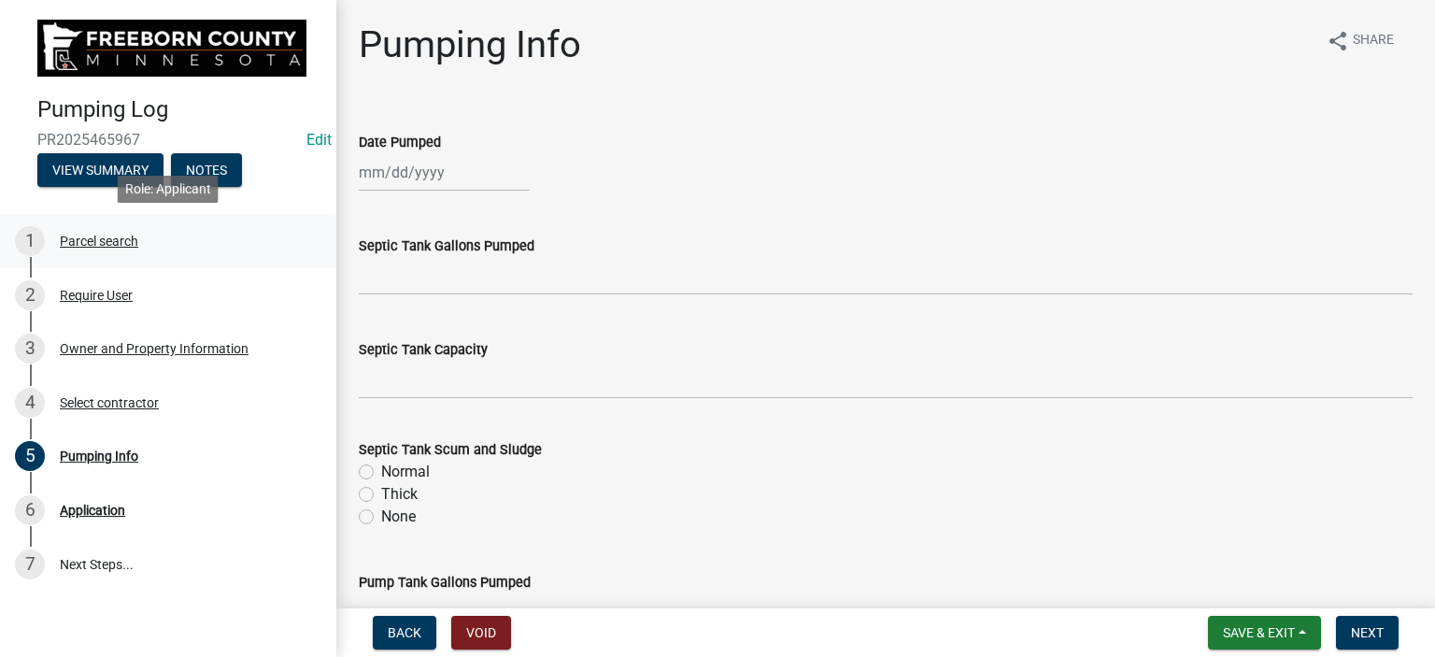
click at [134, 238] on div "Parcel search" at bounding box center [99, 240] width 78 height 13
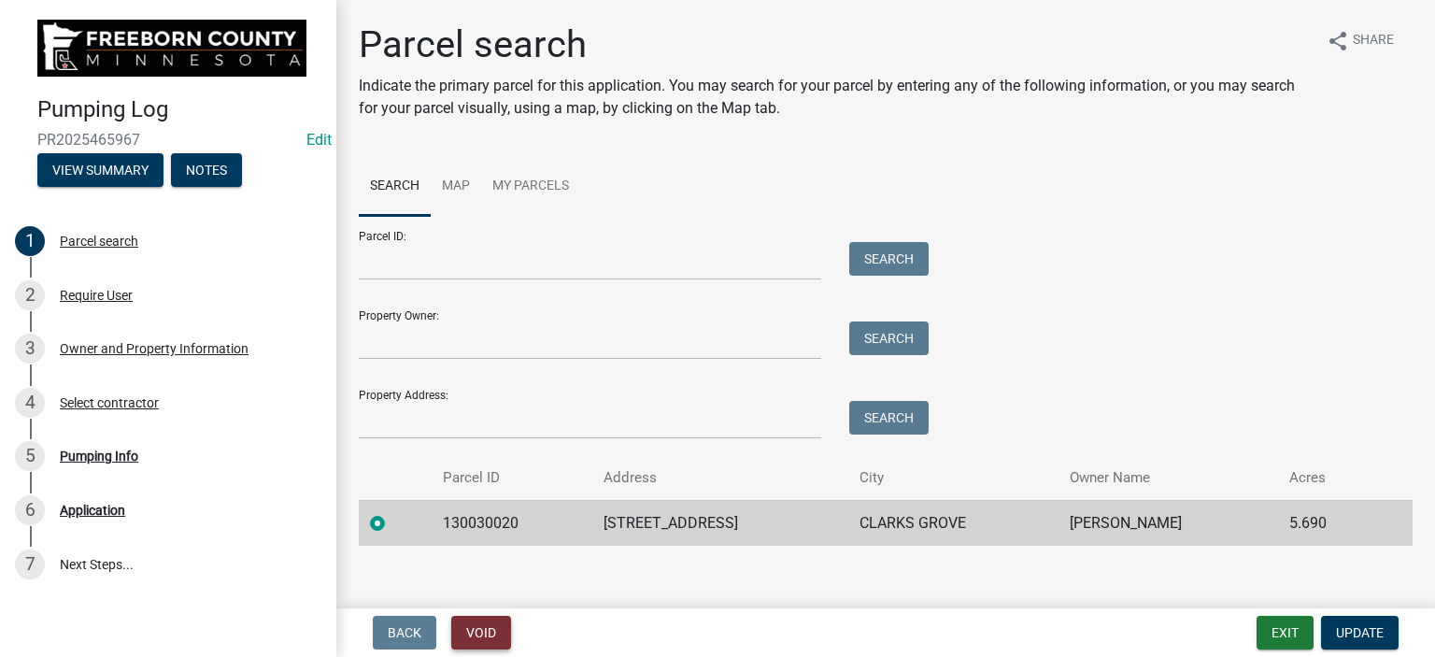
click at [492, 627] on button "Void" at bounding box center [481, 633] width 60 height 34
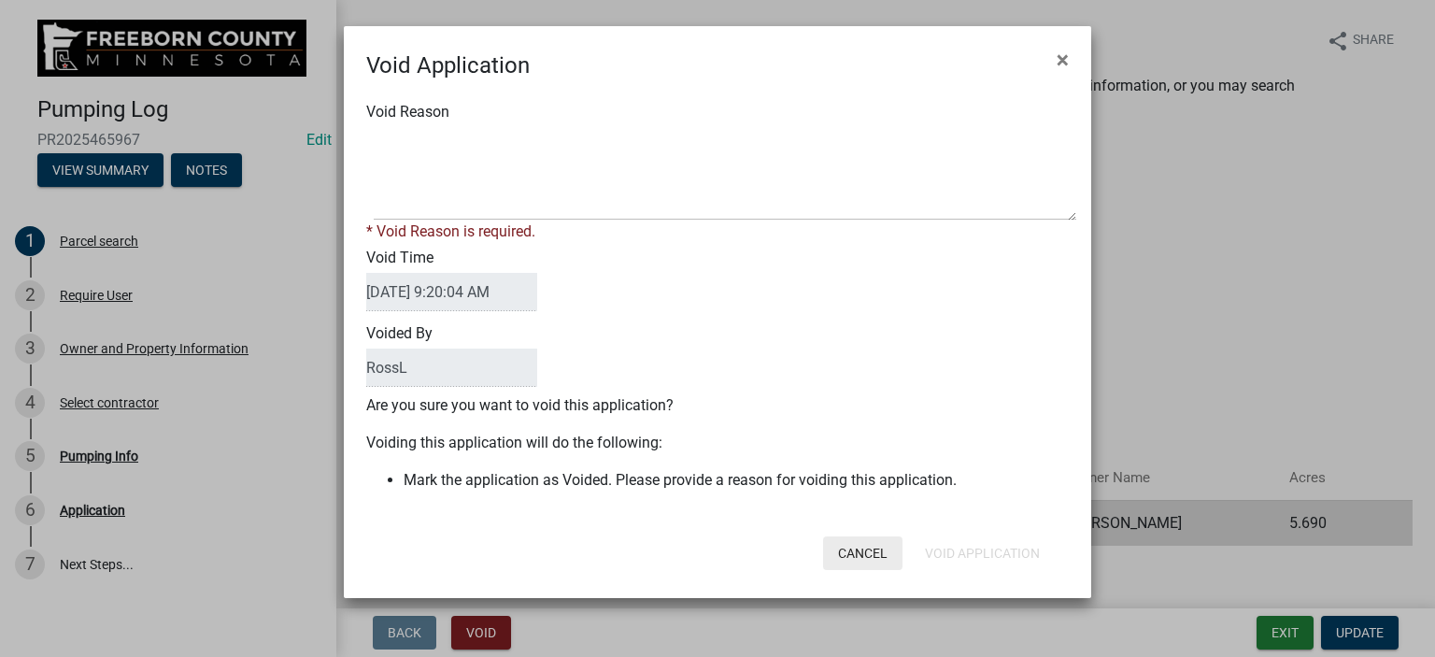
click at [856, 553] on button "Cancel" at bounding box center [862, 553] width 79 height 34
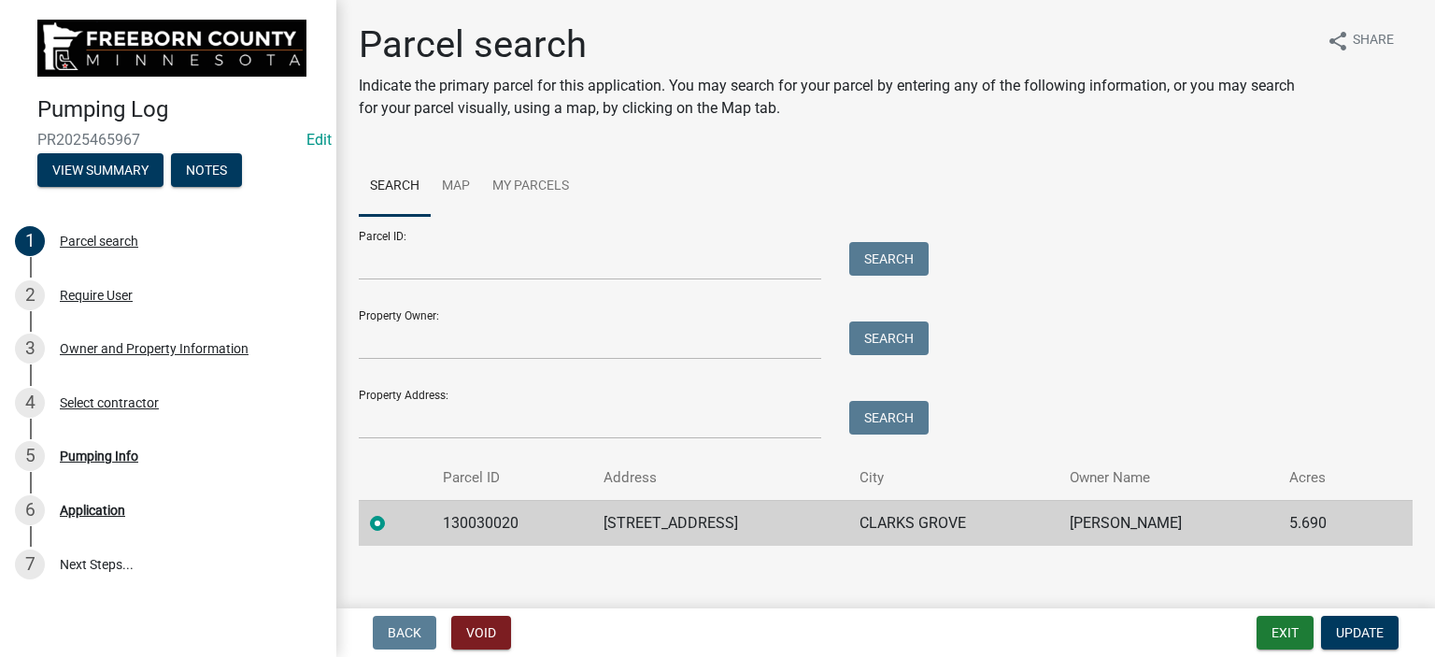
click at [392, 512] on label at bounding box center [392, 512] width 0 height 0
click at [392, 524] on input "radio" at bounding box center [398, 518] width 12 height 12
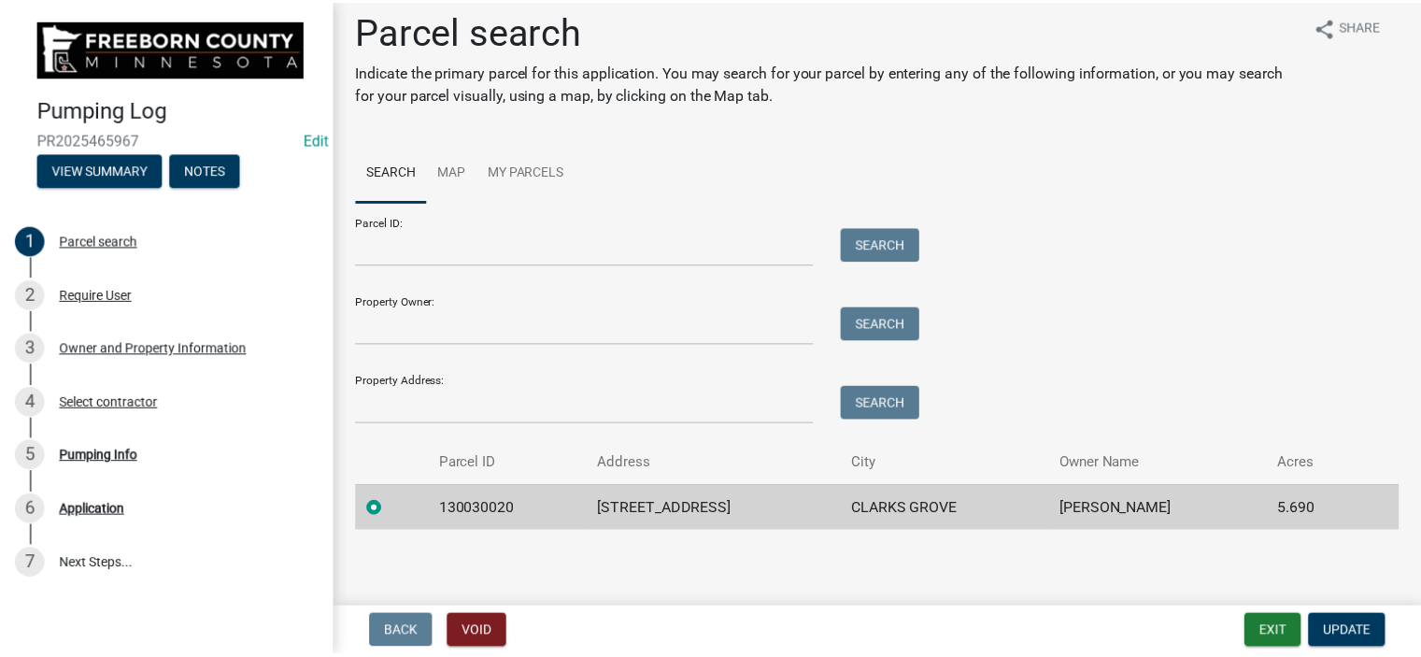
scroll to position [17, 0]
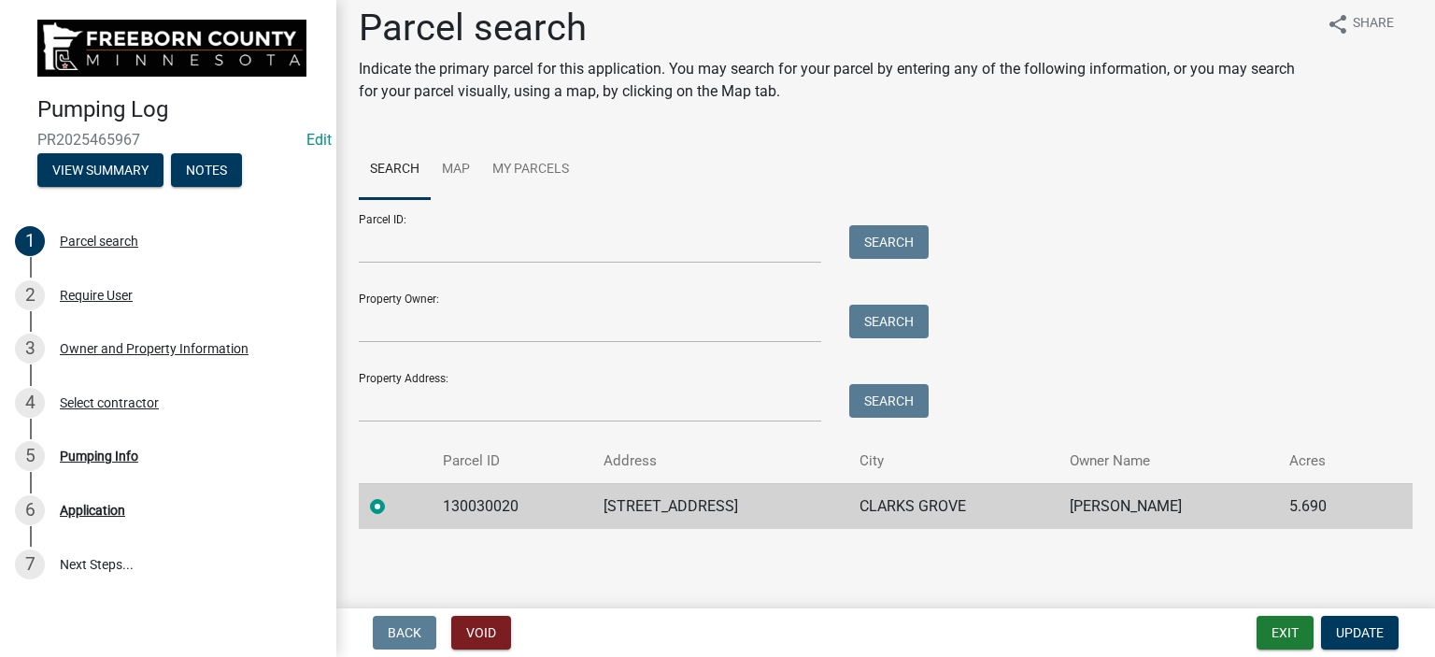
click at [386, 507] on div at bounding box center [395, 506] width 50 height 22
click at [376, 496] on div at bounding box center [395, 506] width 50 height 22
click at [560, 217] on div "Parcel ID: Search" at bounding box center [639, 231] width 560 height 64
click at [493, 628] on button "Void" at bounding box center [481, 633] width 60 height 34
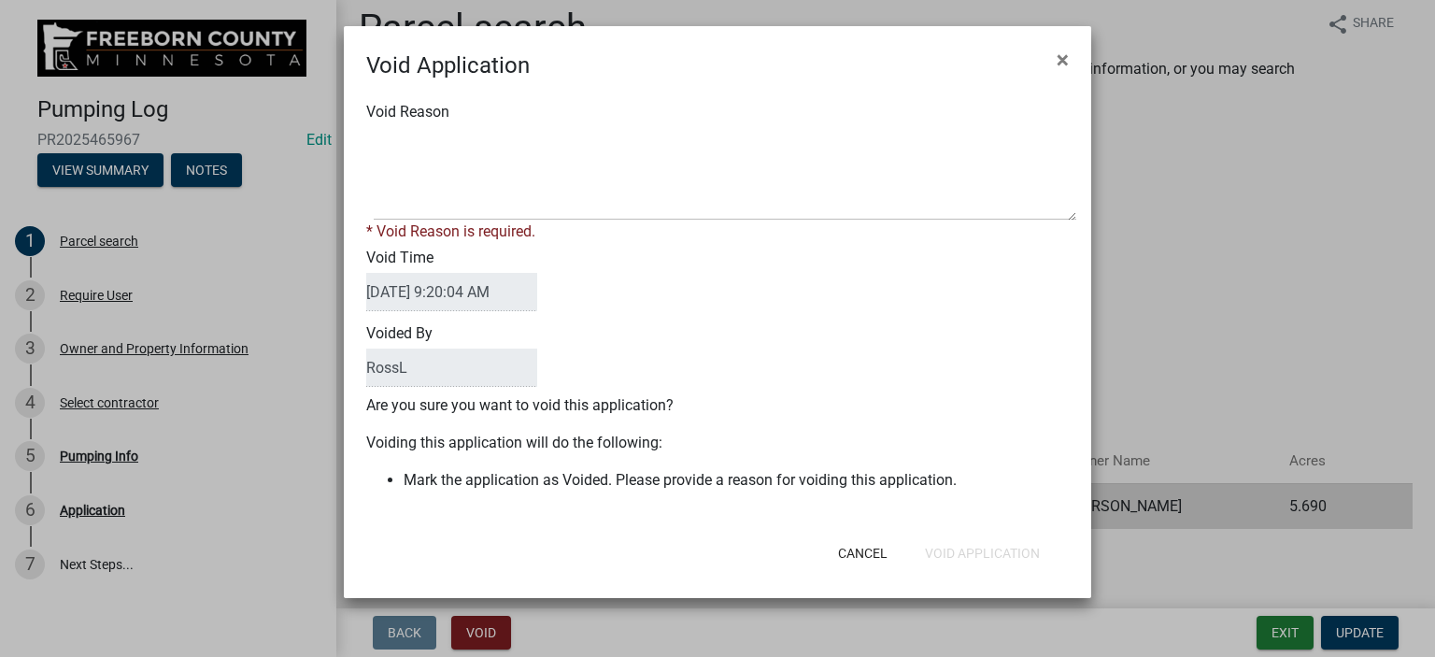
click at [915, 494] on div "Void Reason * Void Reason is required. Void Time [DATE] 9:20:04 AM Voided By Ro…" at bounding box center [717, 305] width 747 height 446
click at [401, 516] on div "Void Reason * Void Reason is required. Void Time [DATE] 9:20:04 AM Voided By Ro…" at bounding box center [717, 305] width 747 height 446
click at [400, 209] on textarea "Void Reason" at bounding box center [725, 173] width 702 height 93
click at [468, 155] on textarea "Void Reason" at bounding box center [725, 173] width 702 height 93
click at [403, 196] on textarea "Void Reason" at bounding box center [725, 173] width 702 height 93
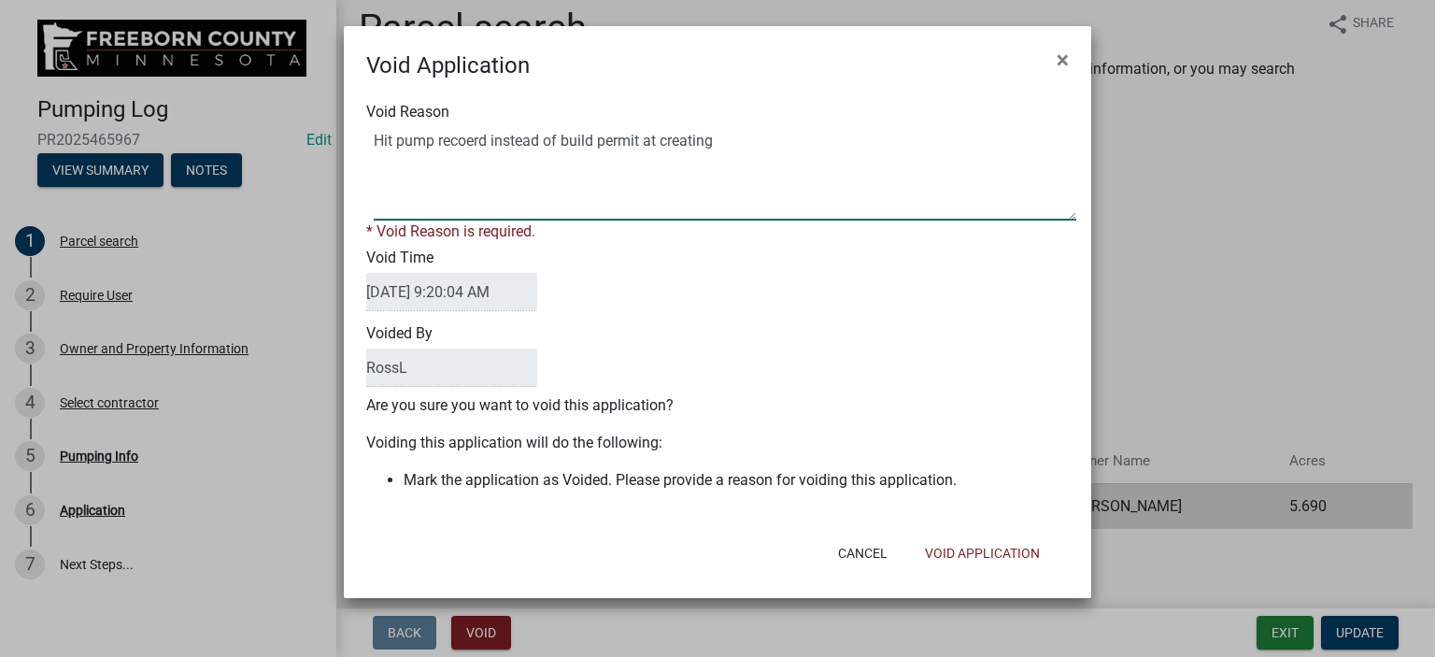
click at [473, 141] on textarea "Void Reason" at bounding box center [725, 173] width 702 height 93
click at [708, 140] on textarea "Void Reason" at bounding box center [725, 173] width 702 height 93
type textarea "Hit pump record instead of build permit at creation"
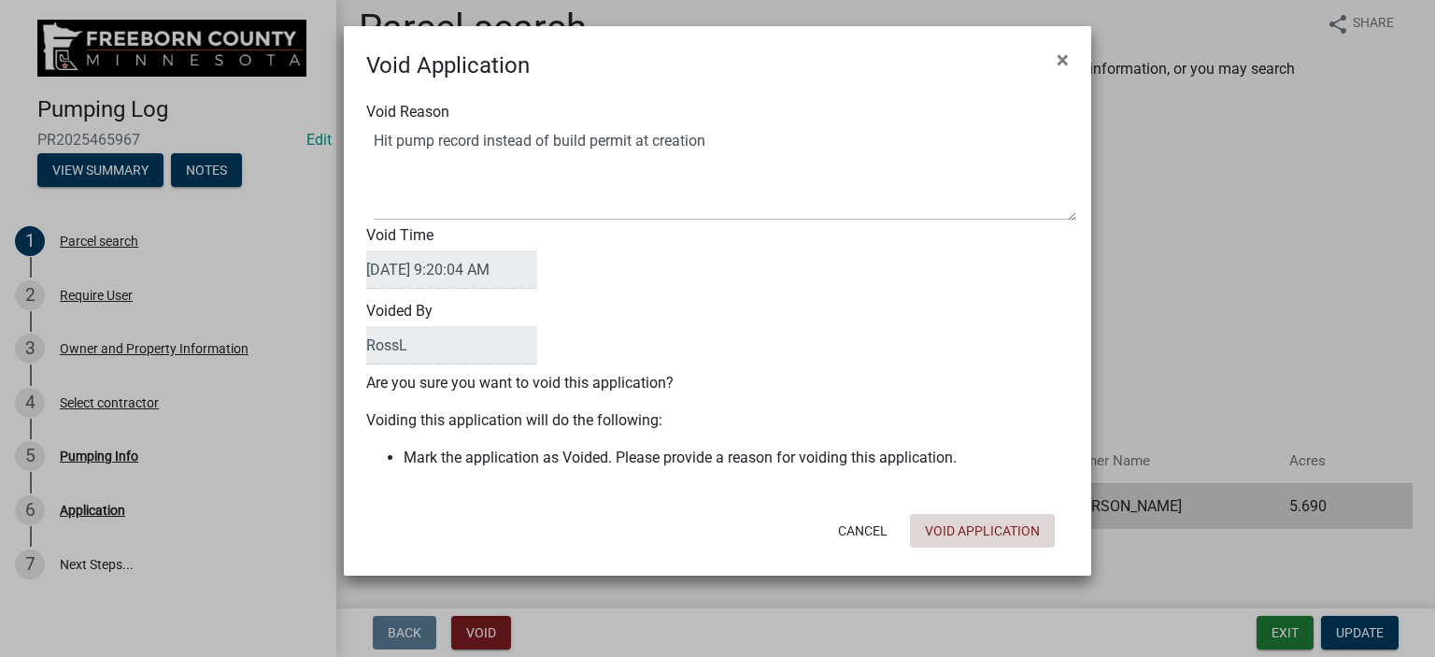
click at [997, 547] on button "Void Application" at bounding box center [982, 531] width 145 height 34
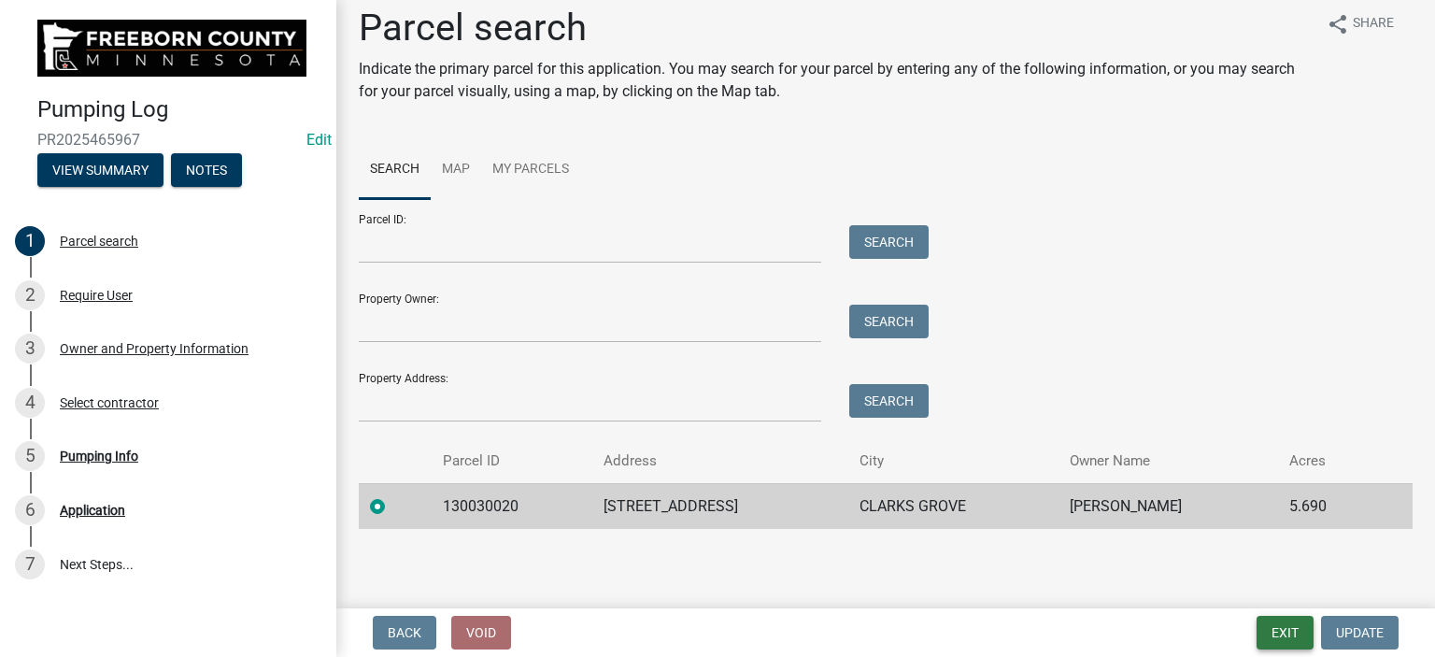
click at [1281, 635] on button "Exit" at bounding box center [1284, 633] width 57 height 34
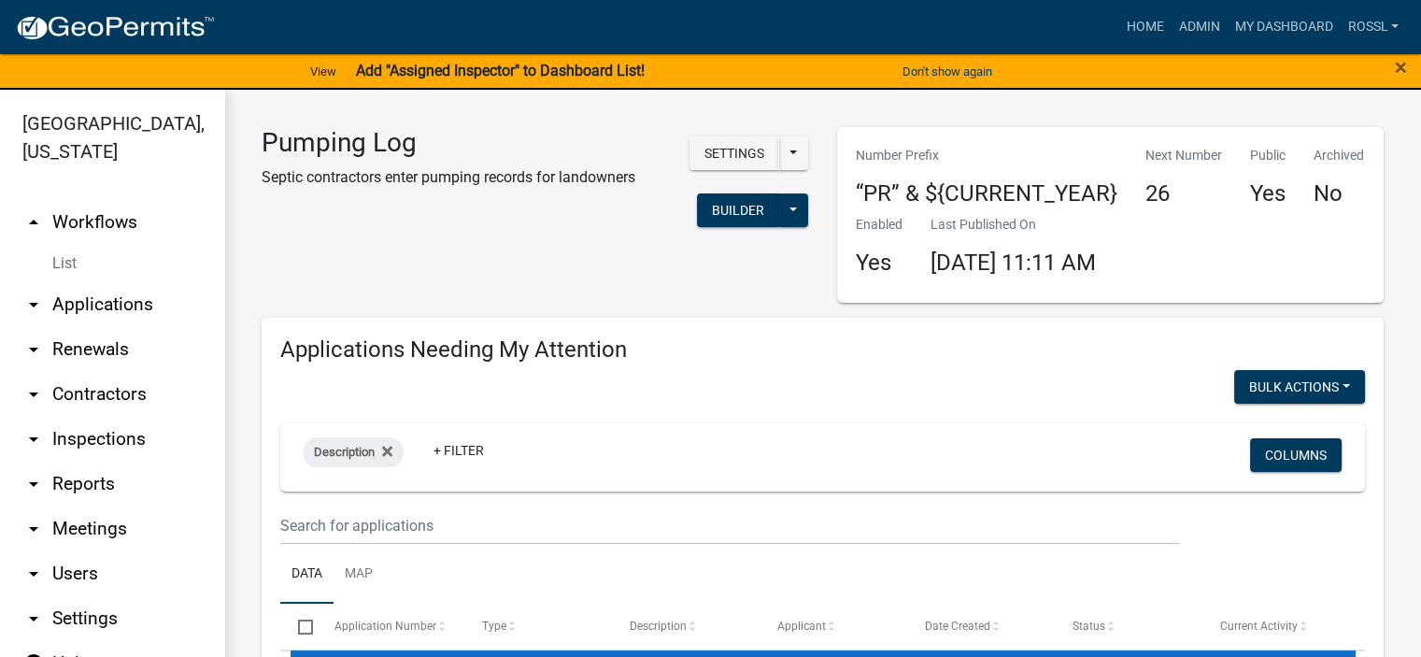
select select "2: 50"
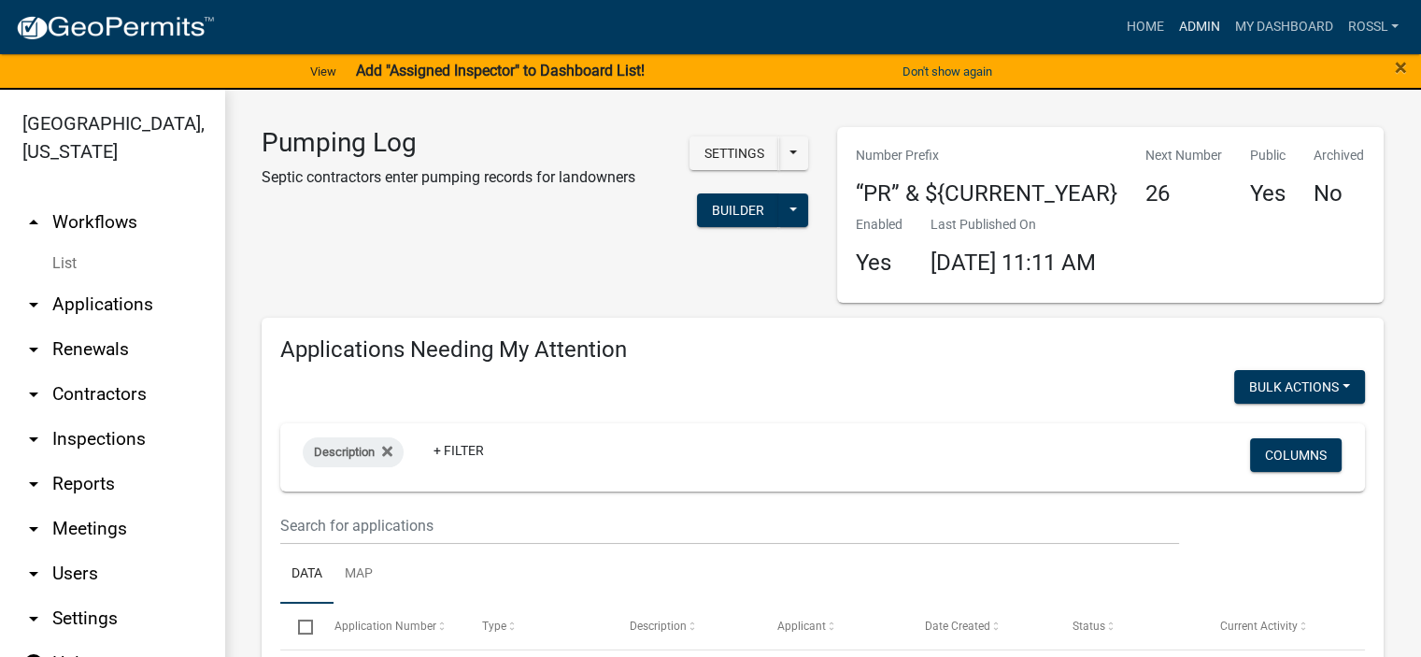
click at [1198, 21] on link "Admin" at bounding box center [1198, 26] width 56 height 35
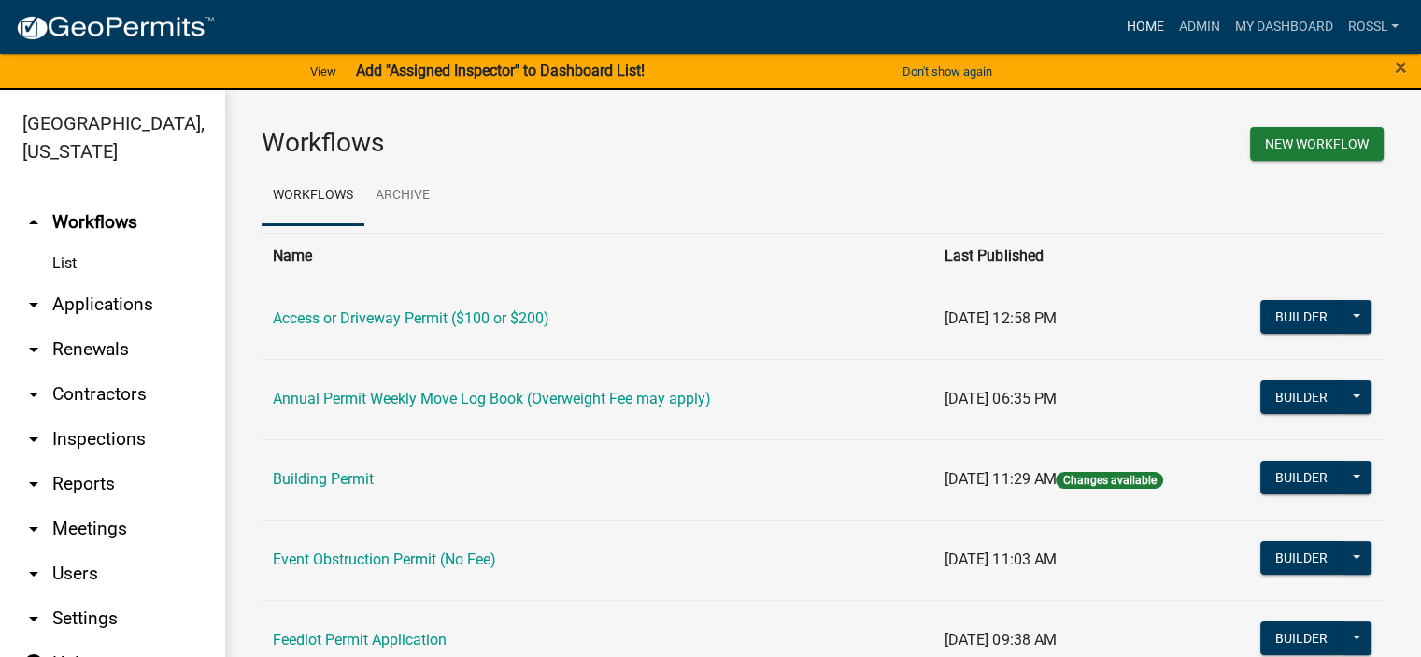
click at [1130, 20] on link "Home" at bounding box center [1144, 26] width 52 height 35
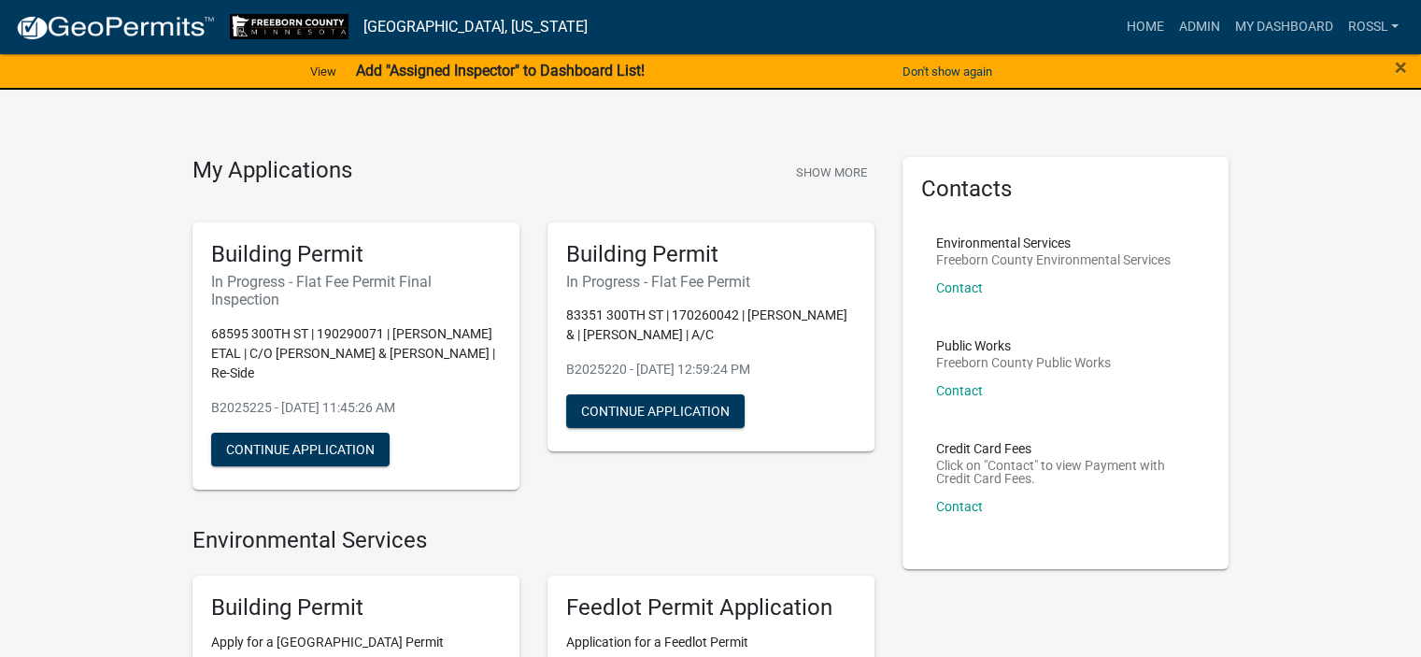
scroll to position [280, 0]
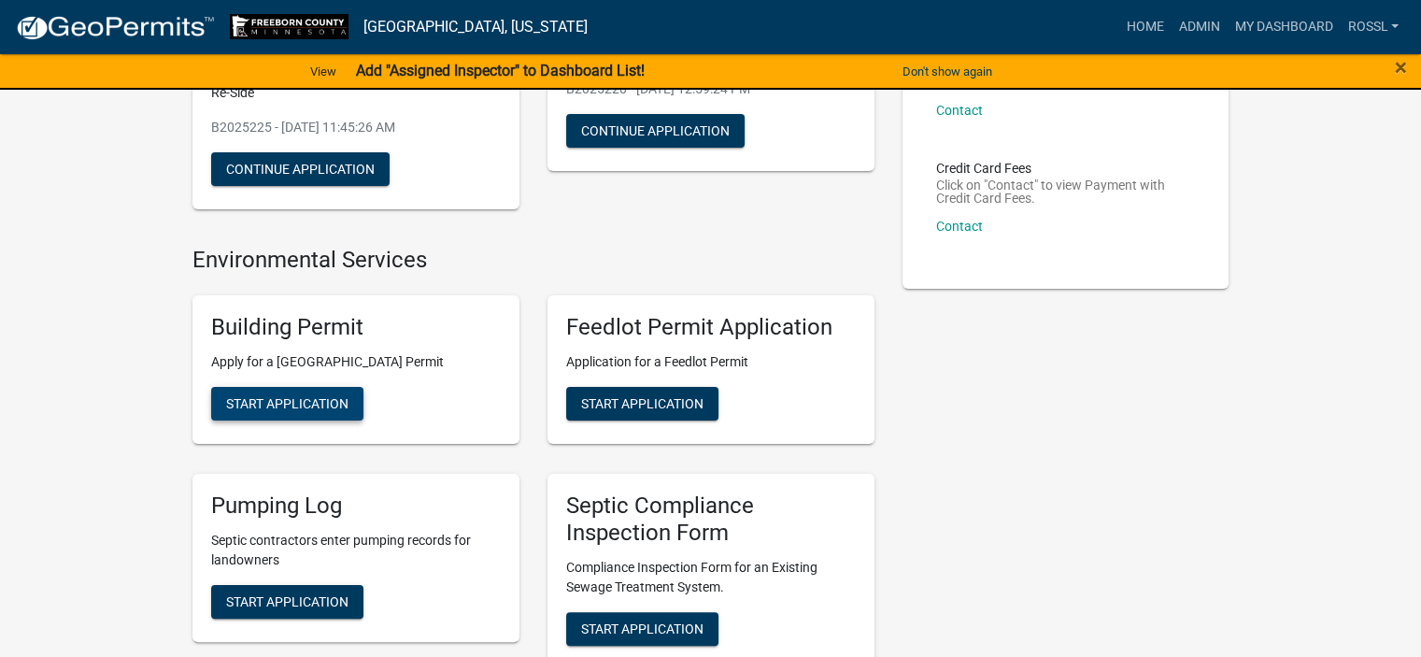
click at [293, 405] on span "Start Application" at bounding box center [287, 403] width 122 height 15
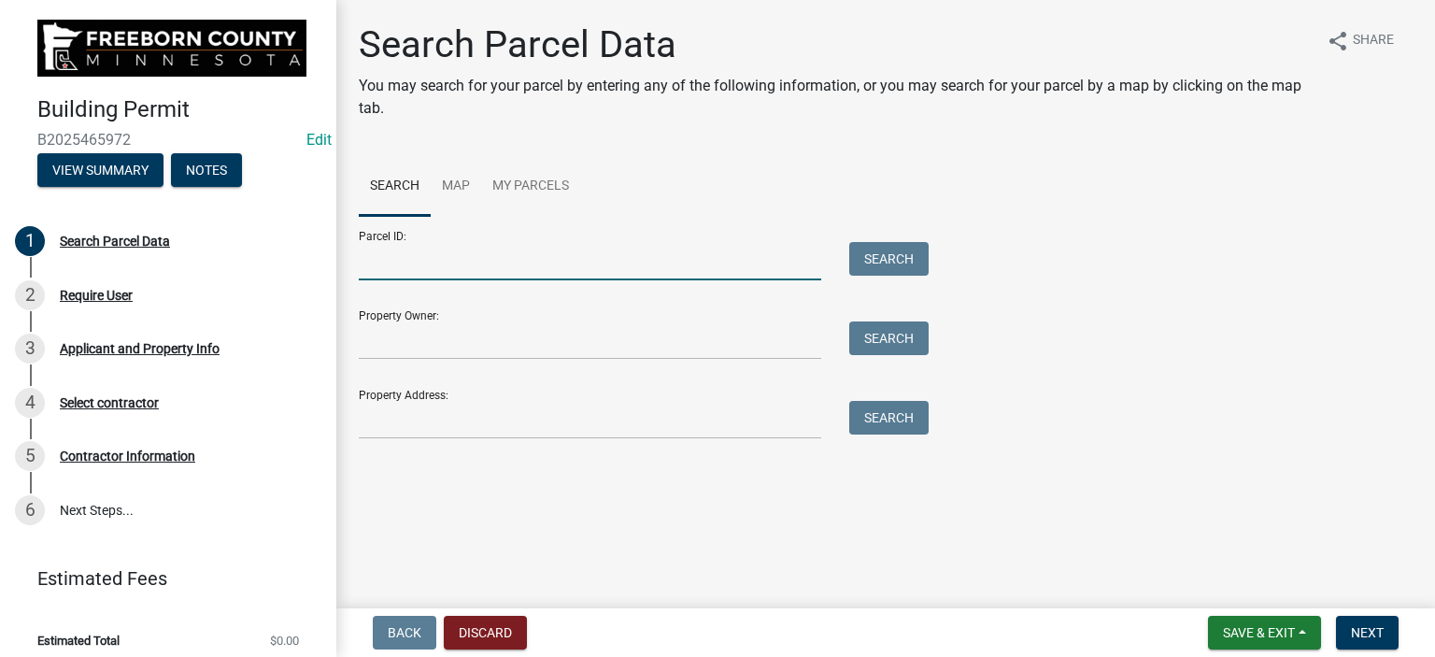
click at [413, 272] on input "Parcel ID:" at bounding box center [590, 261] width 462 height 38
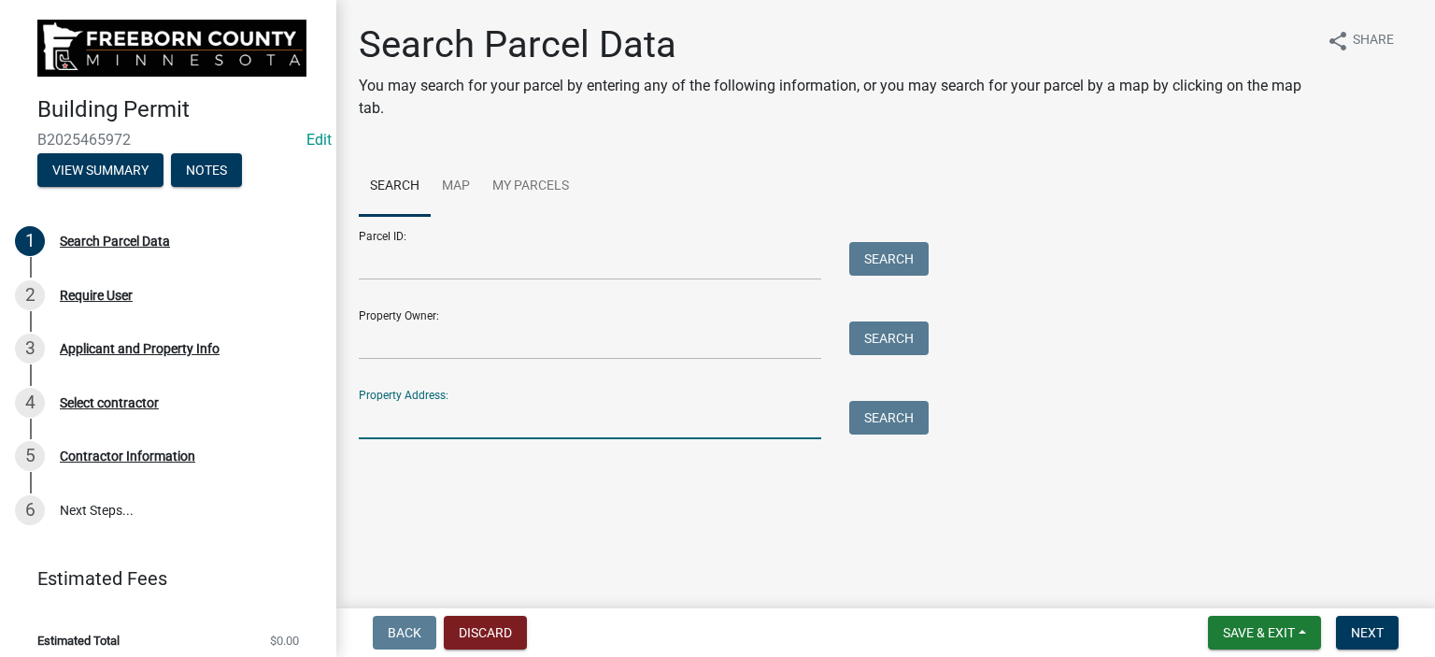
click at [409, 417] on input "Property Address:" at bounding box center [590, 420] width 462 height 38
type input "27663"
click at [893, 425] on button "Search" at bounding box center [888, 418] width 79 height 34
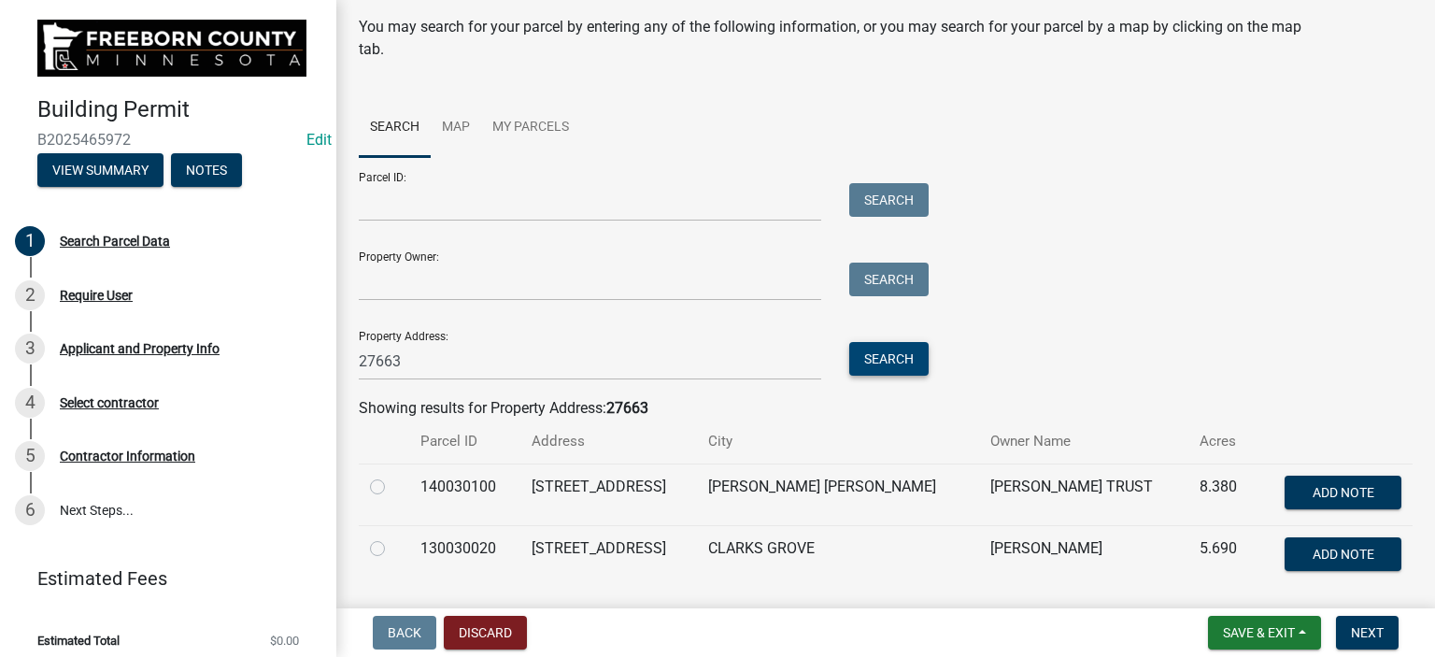
scroll to position [117, 0]
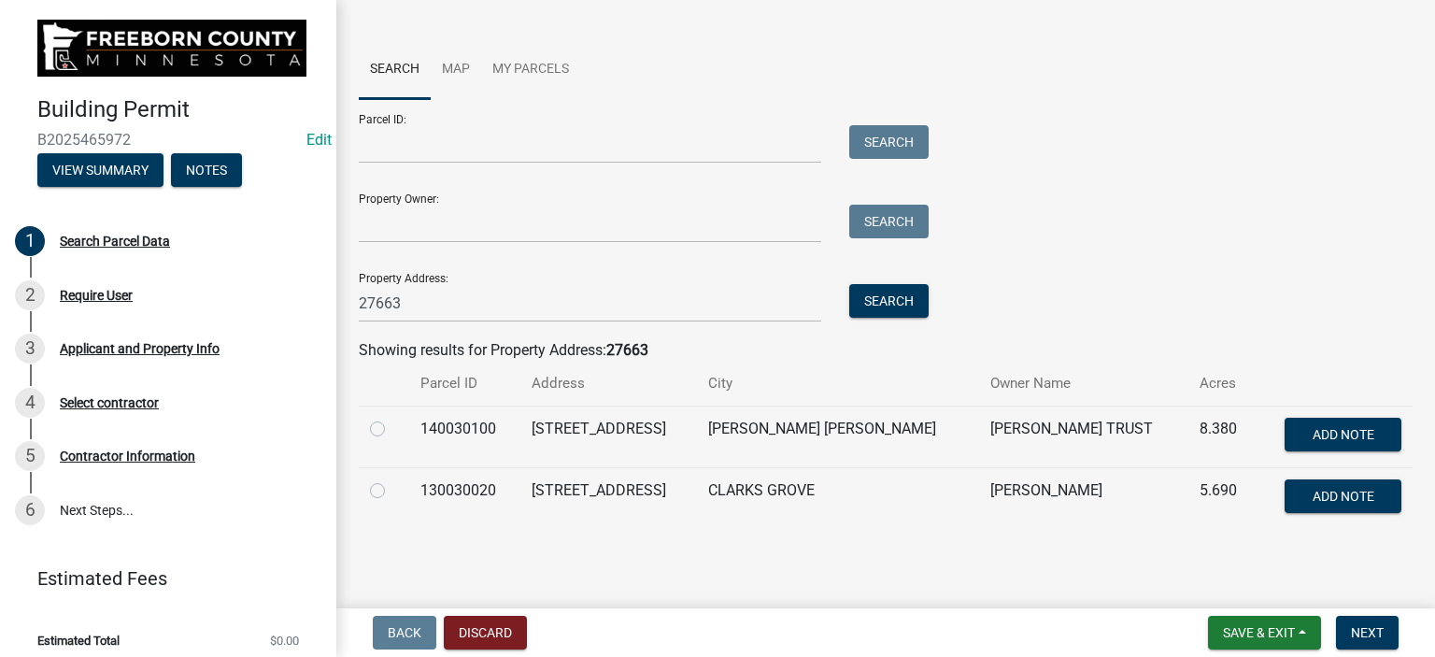
click at [392, 479] on label at bounding box center [392, 479] width 0 height 0
click at [392, 486] on input "radio" at bounding box center [398, 485] width 12 height 12
radio input "true"
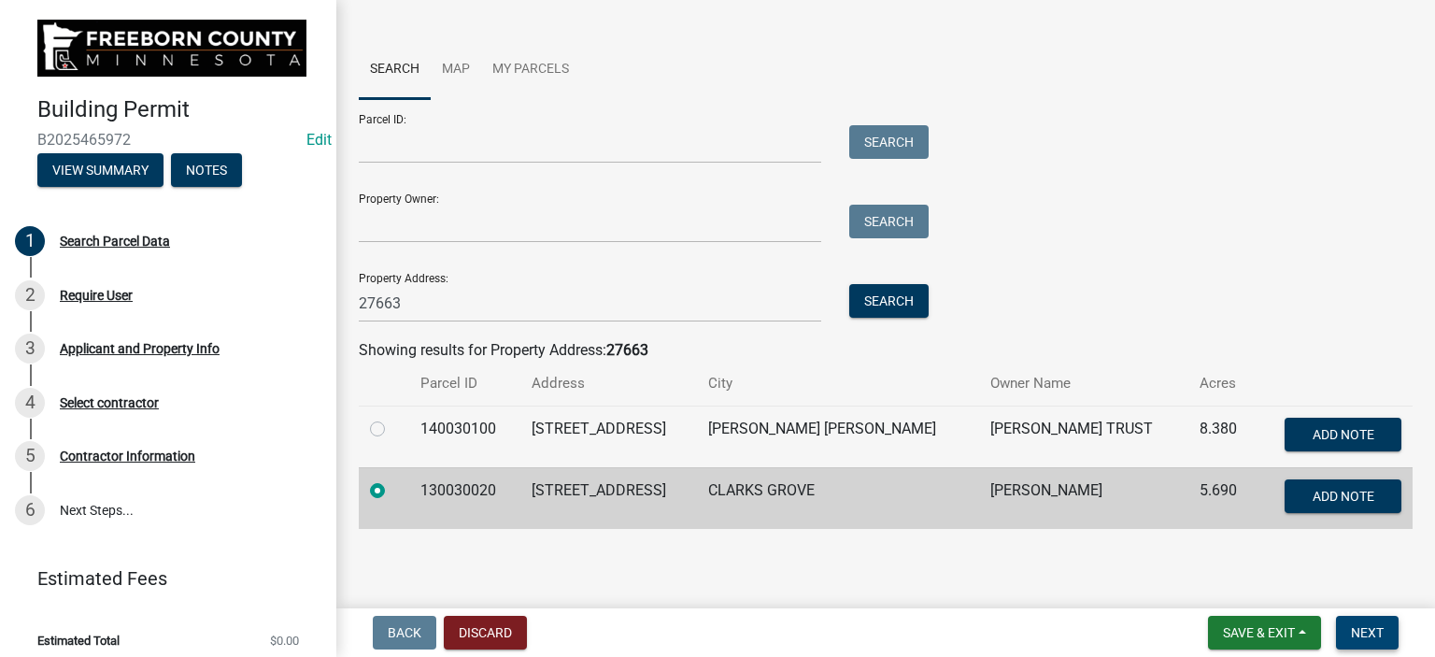
click at [1353, 630] on span "Next" at bounding box center [1367, 632] width 33 height 15
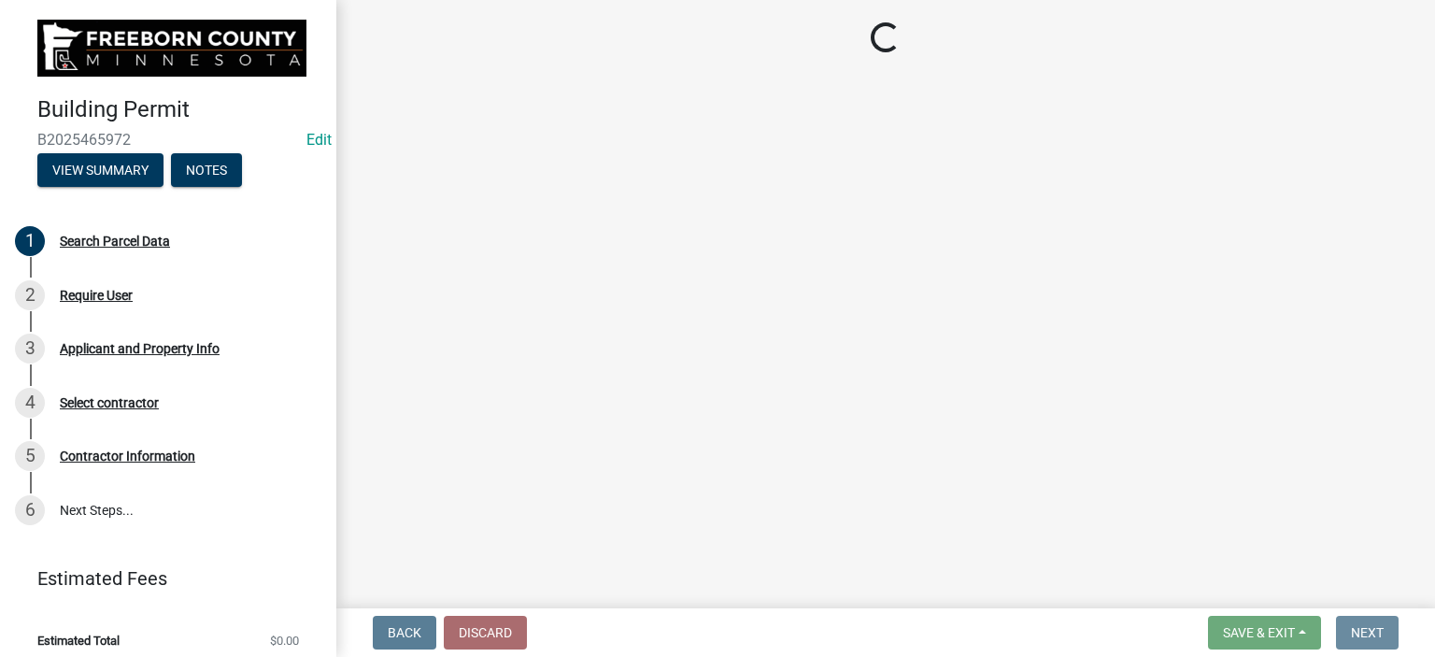
scroll to position [0, 0]
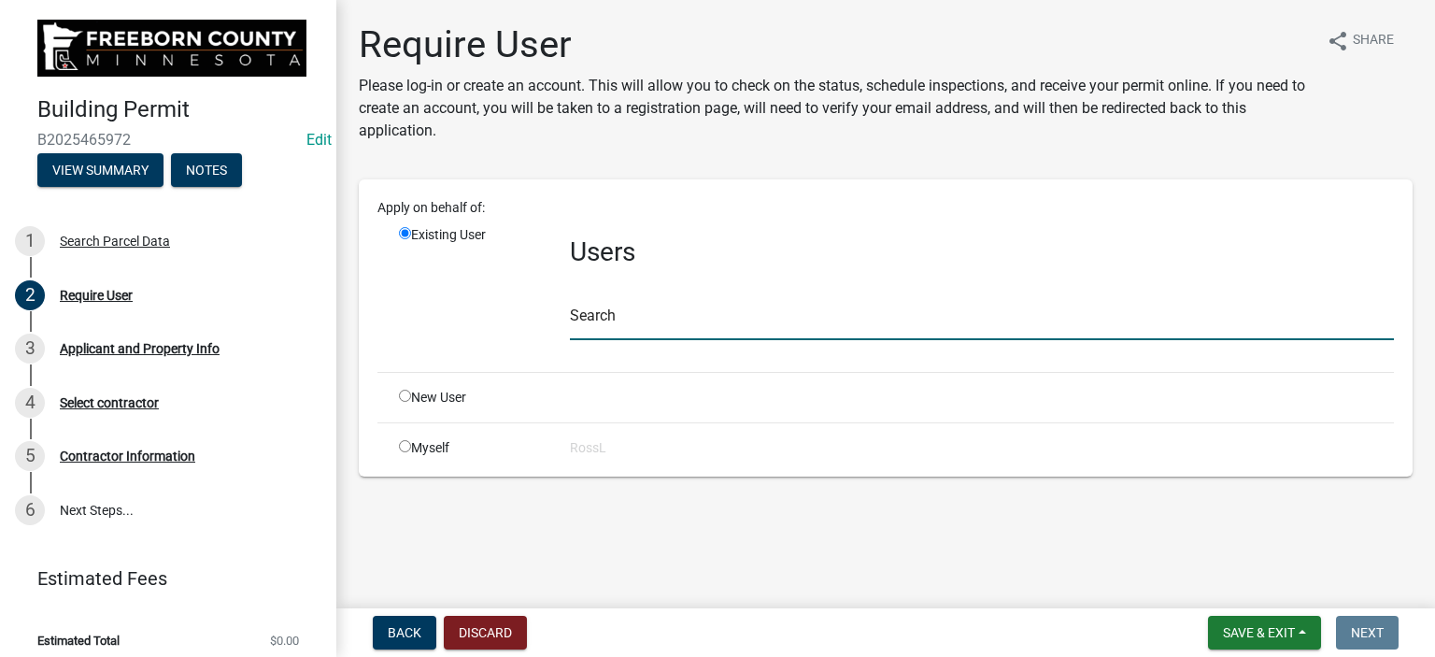
click at [609, 324] on input "text" at bounding box center [982, 321] width 824 height 38
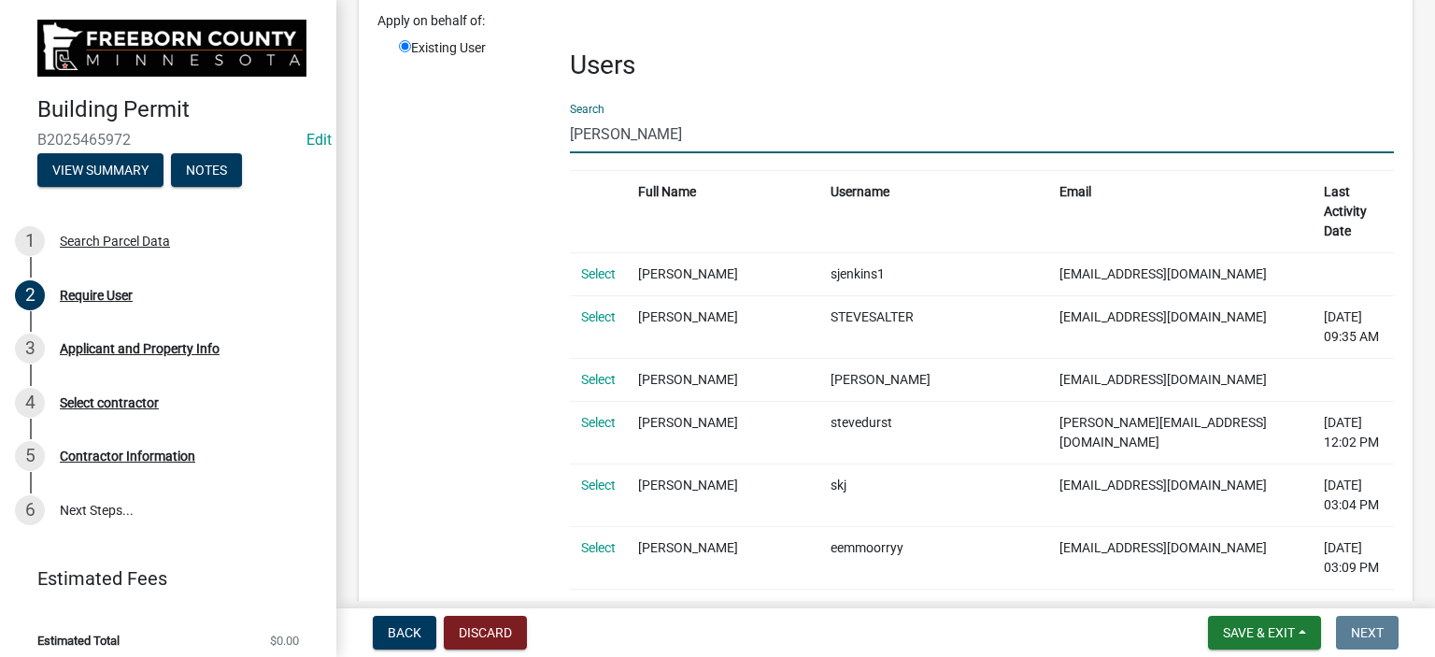
scroll to position [134, 0]
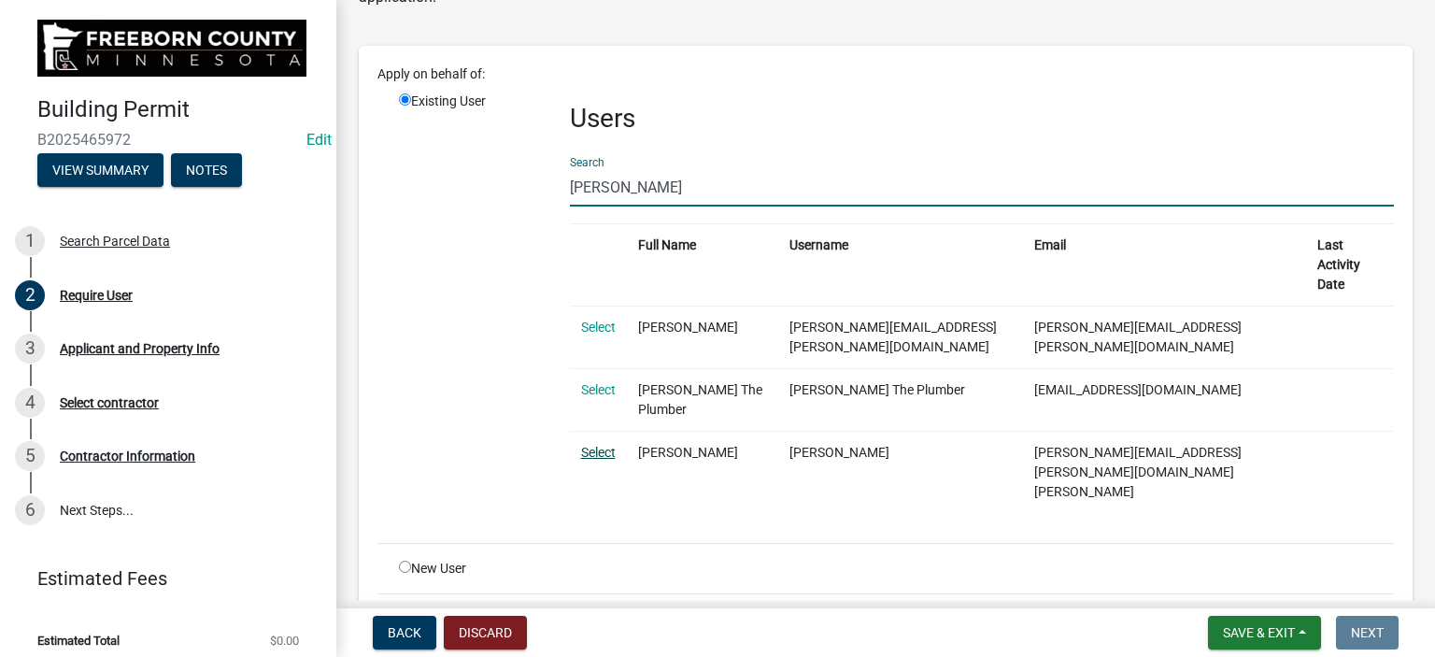
type input "[PERSON_NAME]"
click at [605, 445] on link "Select" at bounding box center [598, 452] width 35 height 15
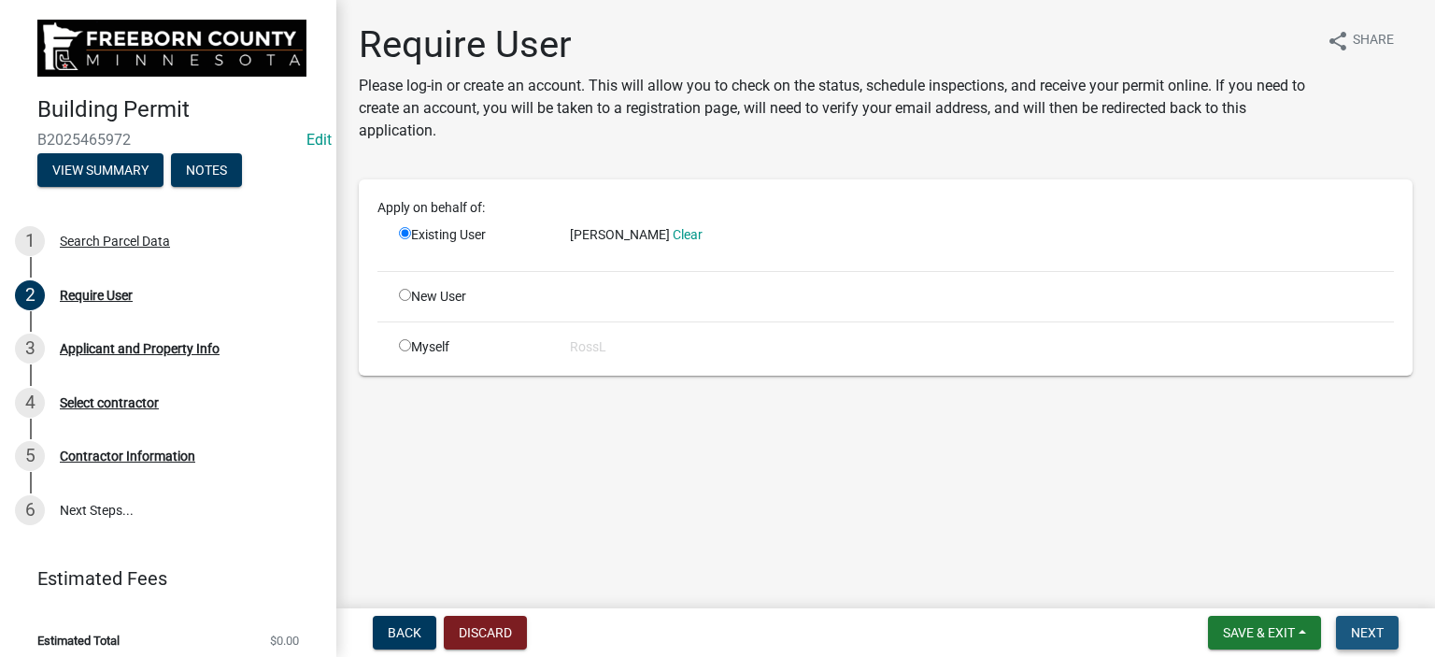
click at [1358, 636] on span "Next" at bounding box center [1367, 632] width 33 height 15
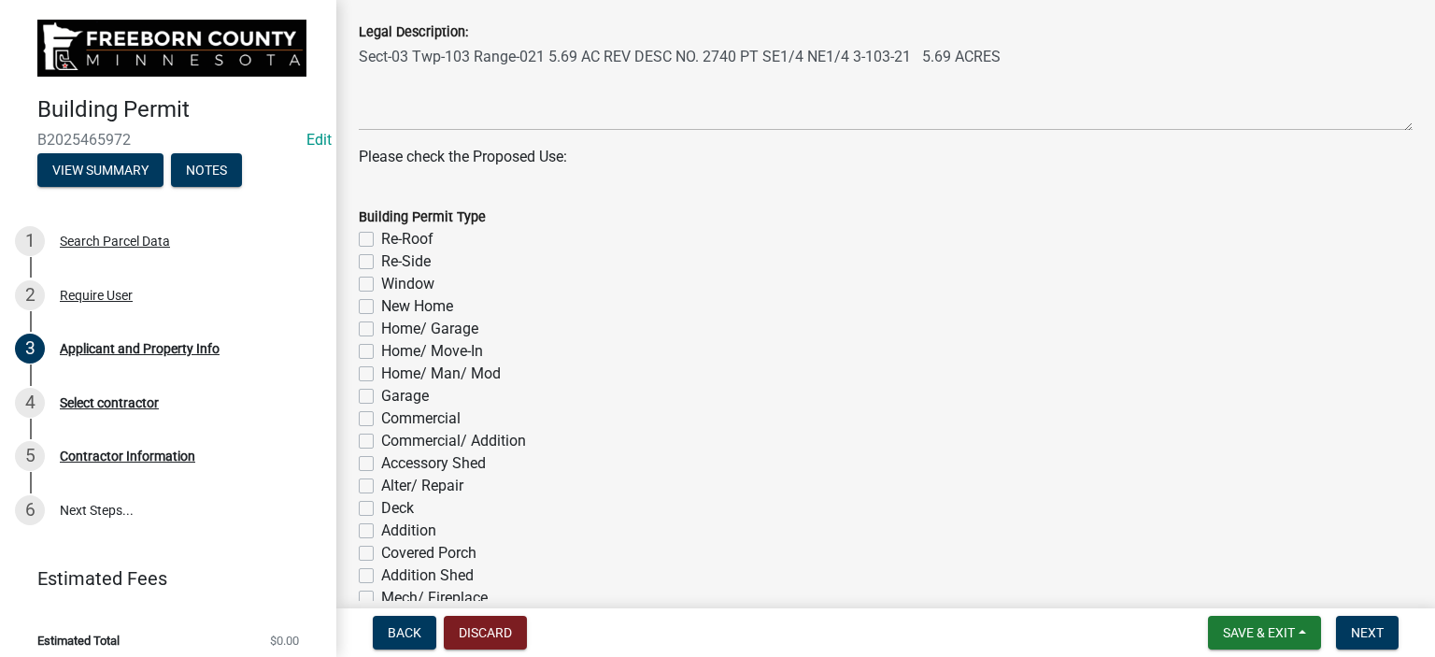
scroll to position [747, 0]
click at [381, 466] on label "Accessory Shed" at bounding box center [433, 462] width 105 height 22
click at [381, 463] on input "Accessory Shed" at bounding box center [387, 457] width 12 height 12
checkbox input "true"
checkbox input "false"
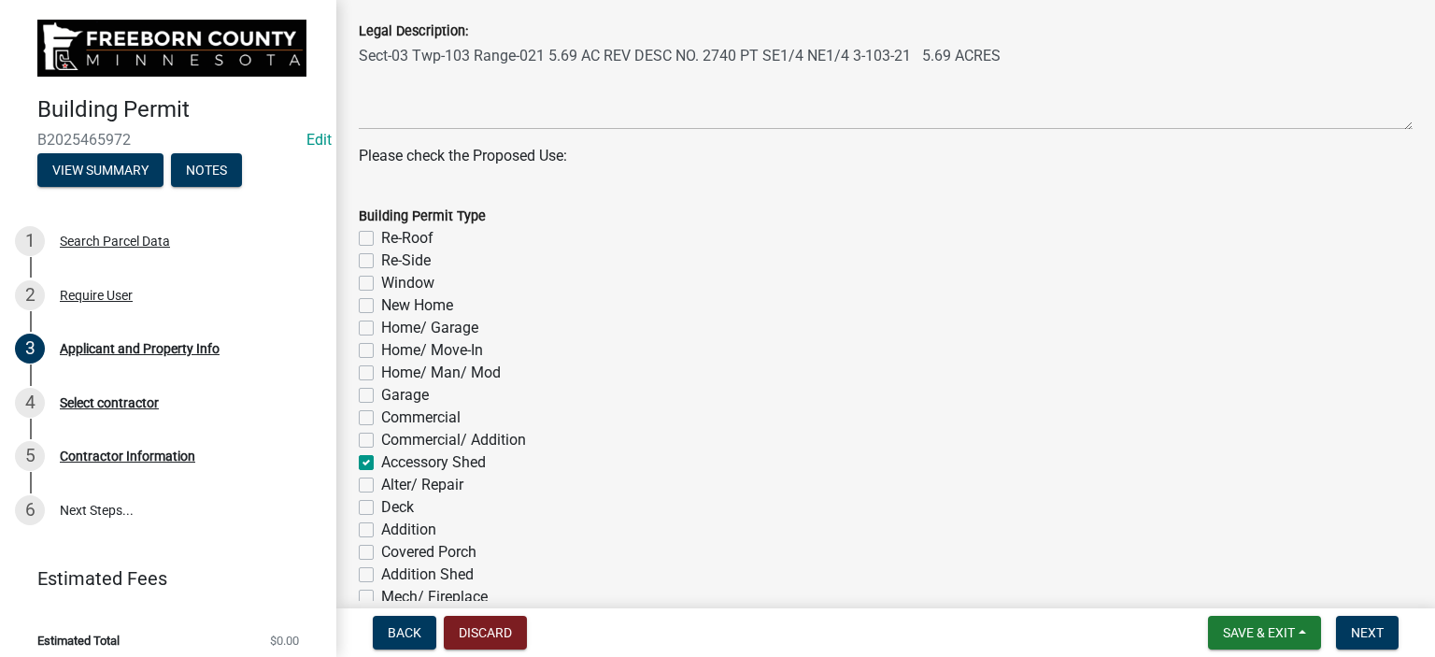
checkbox input "false"
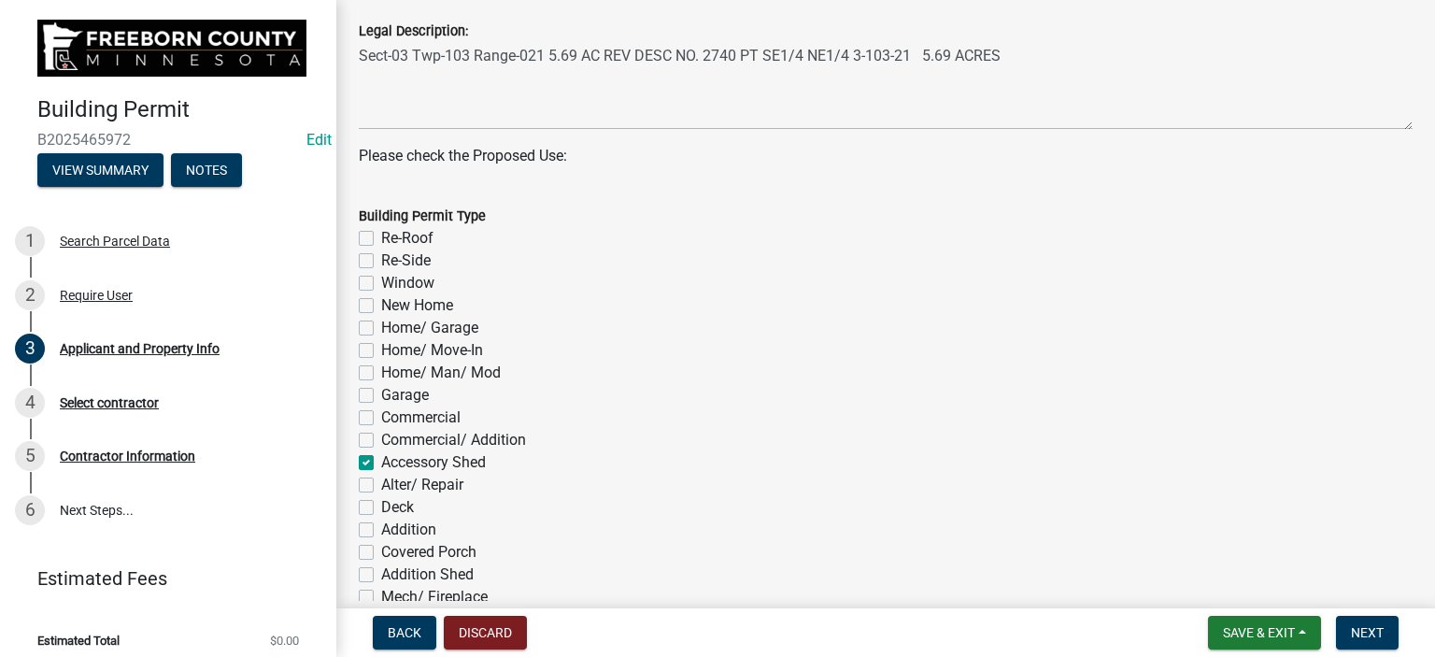
checkbox input "false"
checkbox input "true"
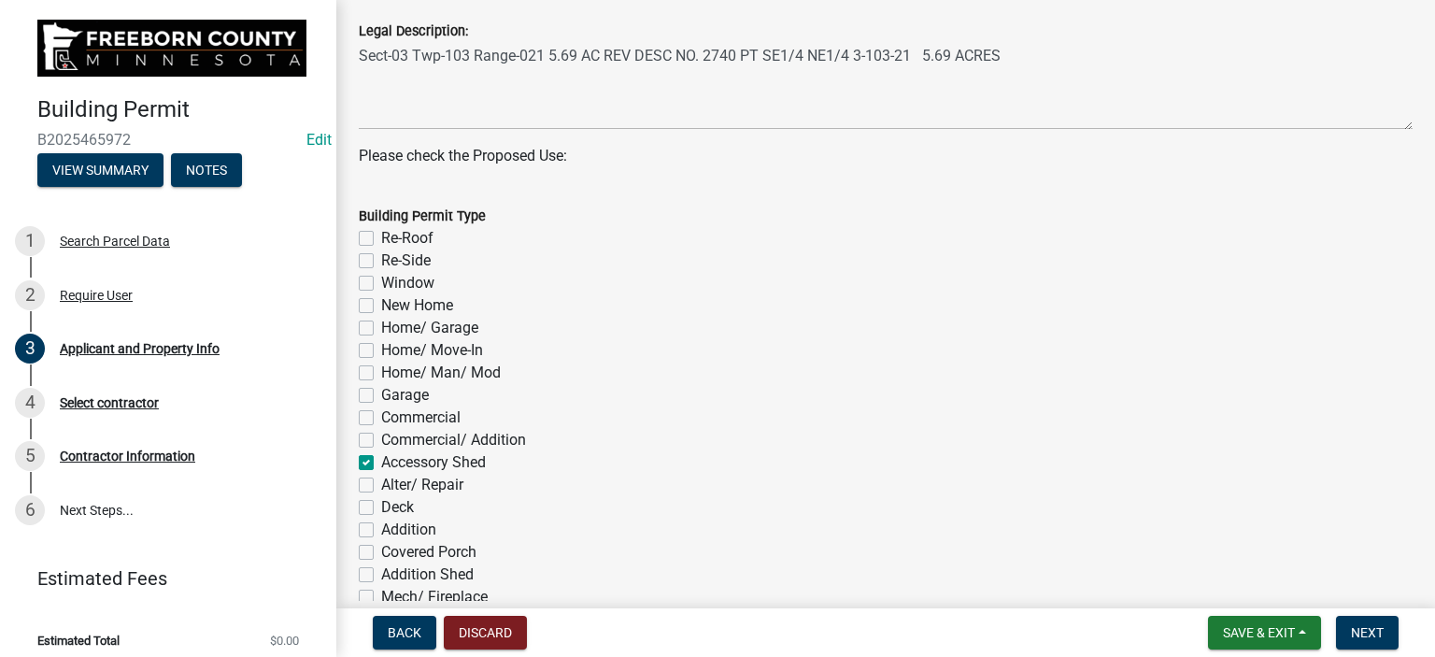
checkbox input "false"
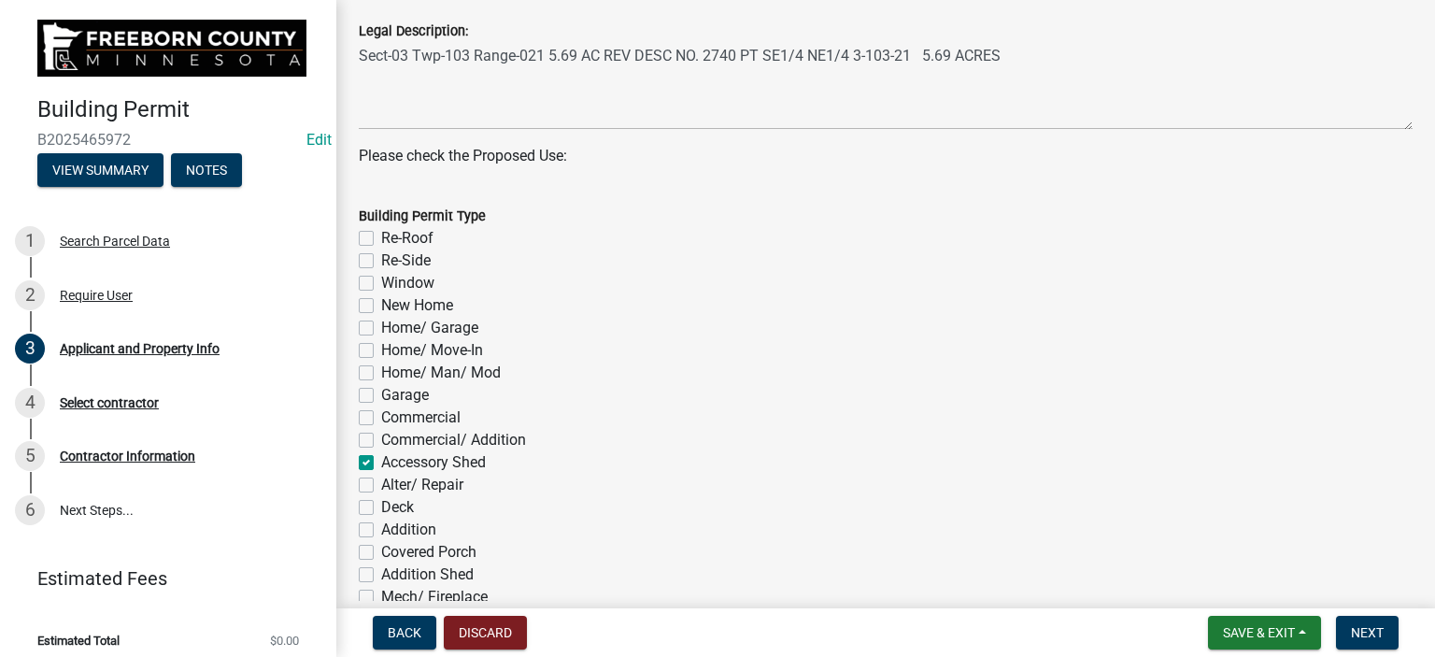
checkbox input "false"
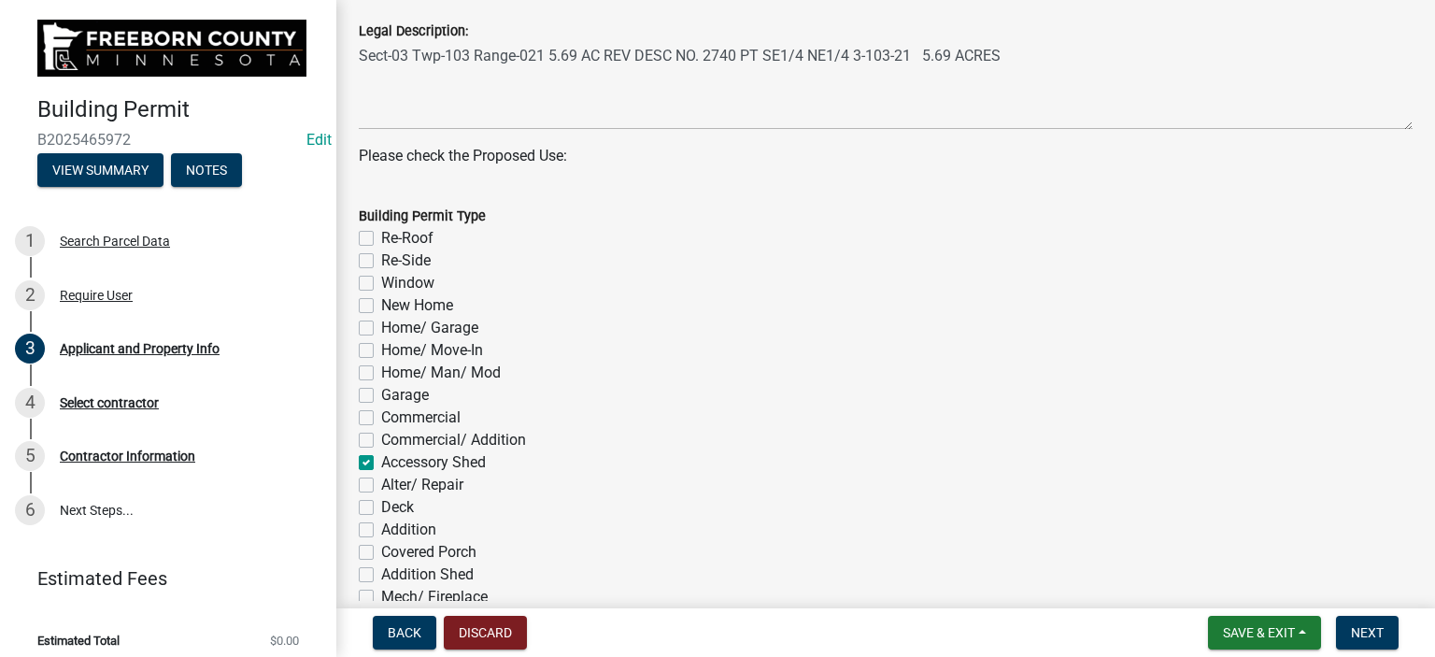
checkbox input "false"
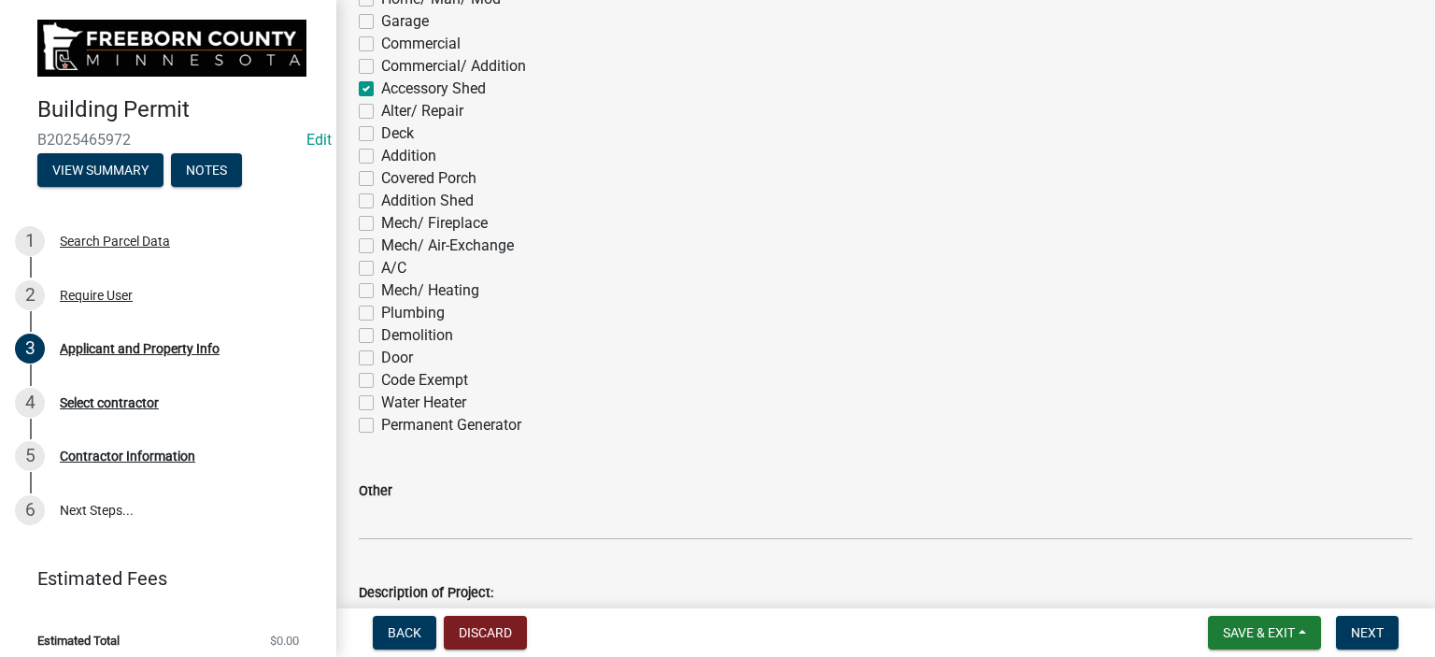
scroll to position [1308, 0]
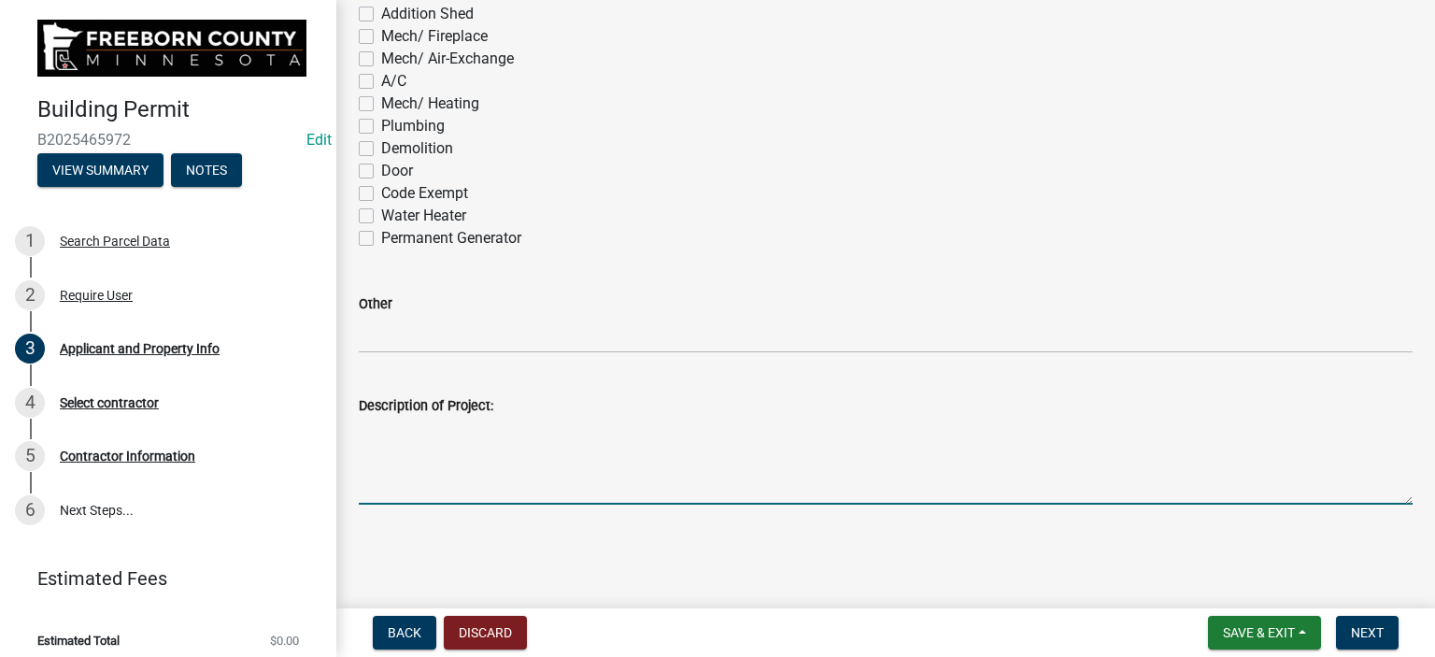
click at [420, 489] on textarea "Description of Project:" at bounding box center [886, 461] width 1054 height 88
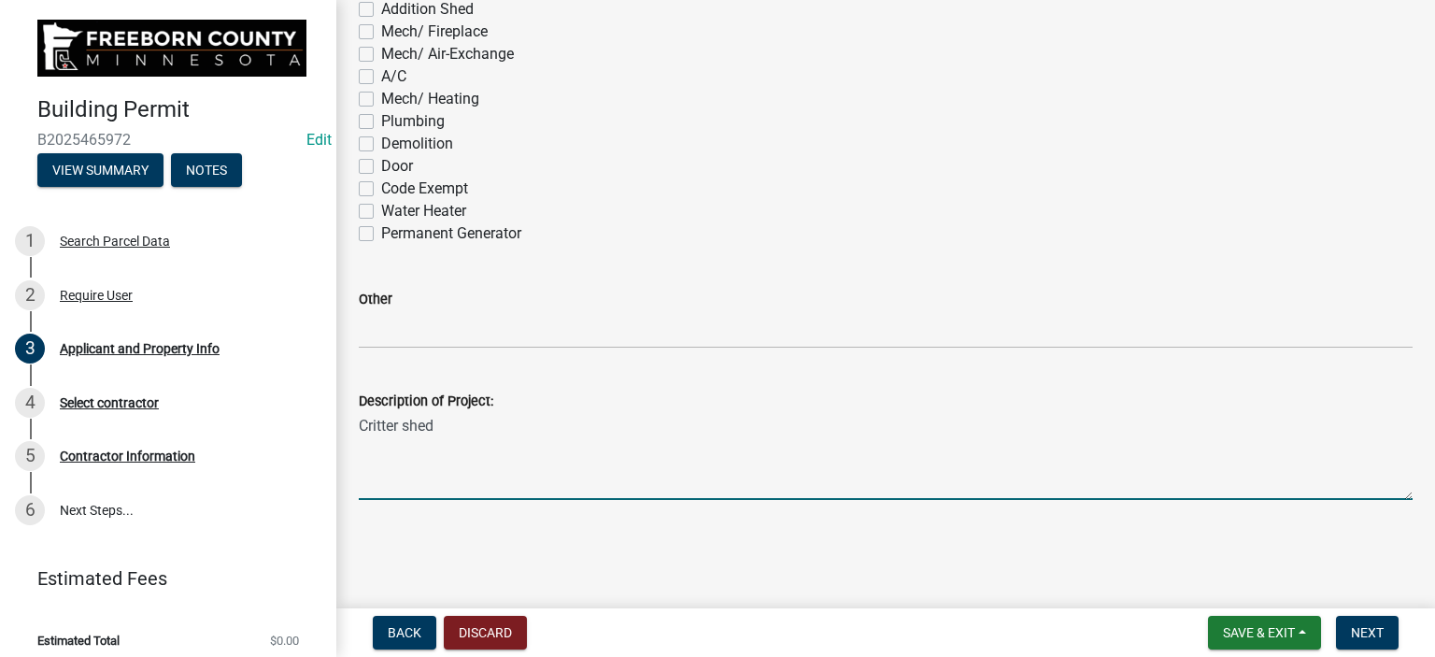
scroll to position [1314, 0]
type textarea "Critter shed"
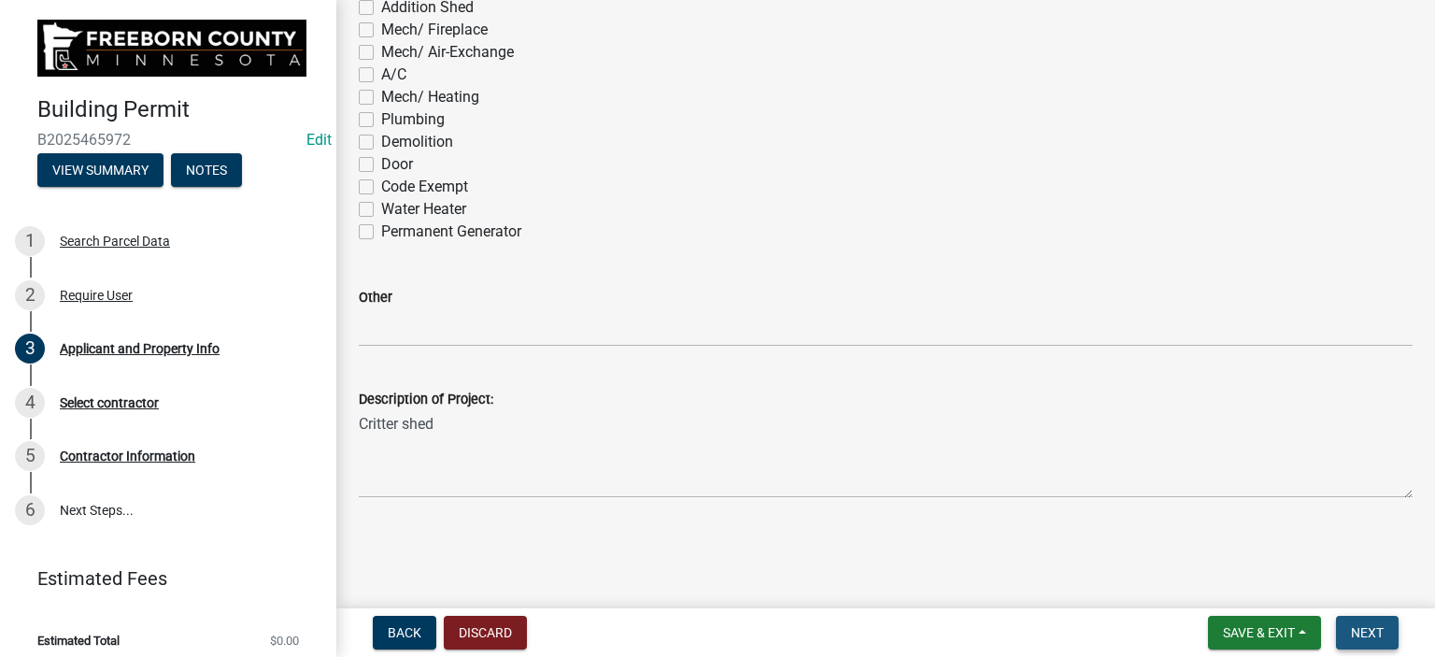
click at [1386, 632] on button "Next" at bounding box center [1367, 633] width 63 height 34
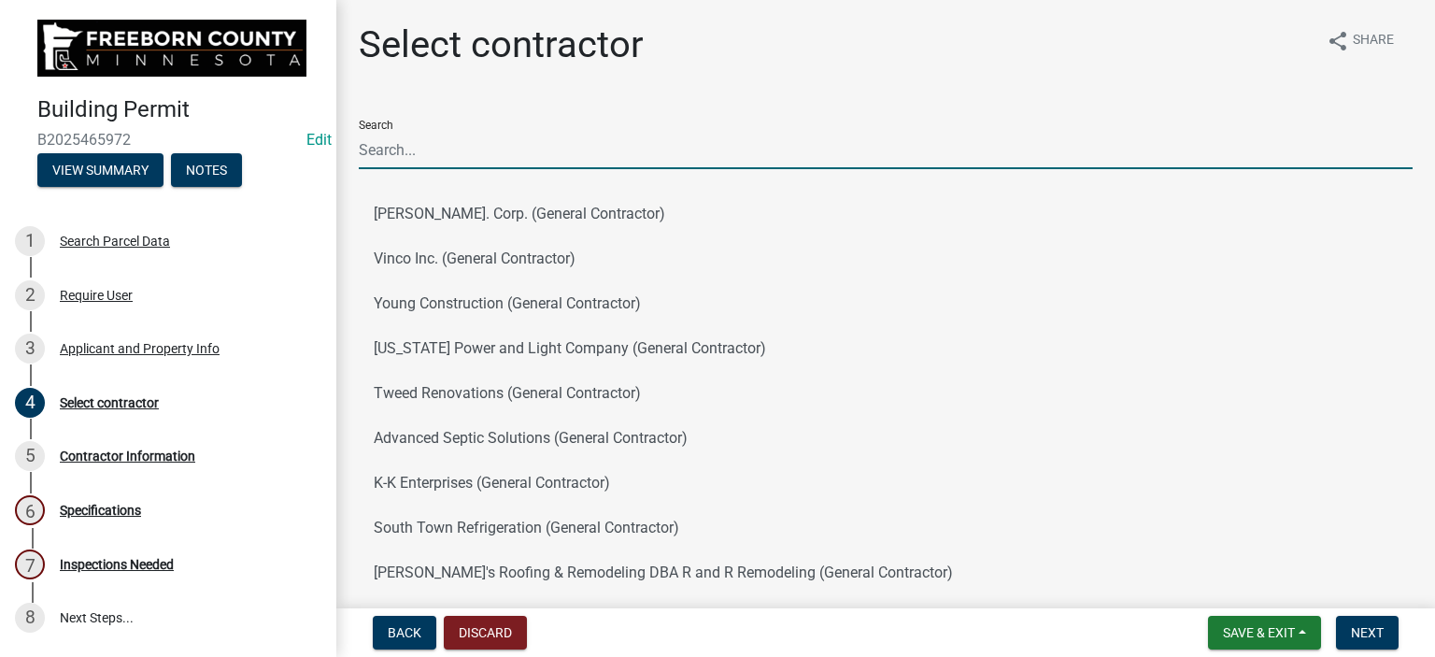
click at [389, 156] on input "Search" at bounding box center [886, 150] width 1054 height 38
type input "owner"
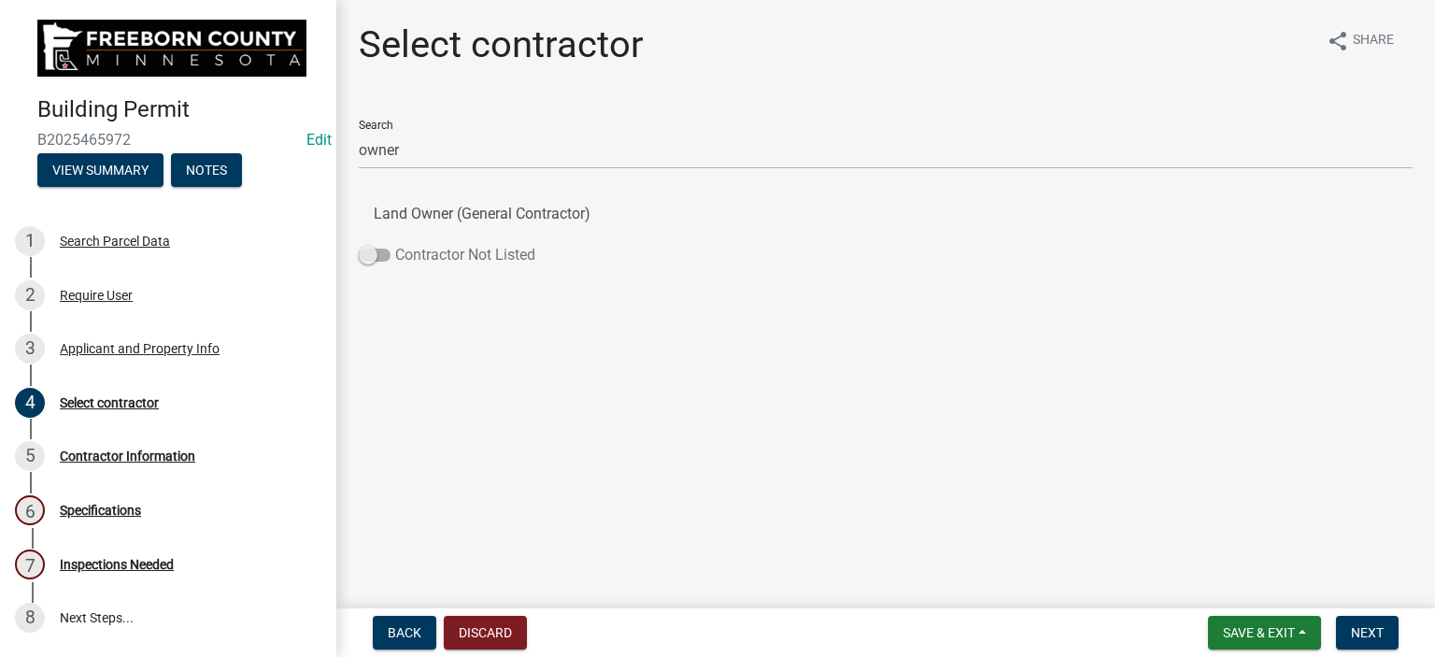
click at [381, 249] on span at bounding box center [375, 254] width 32 height 13
click at [395, 244] on input "Contractor Not Listed" at bounding box center [395, 244] width 0 height 0
click at [1351, 626] on span "Next" at bounding box center [1367, 632] width 33 height 15
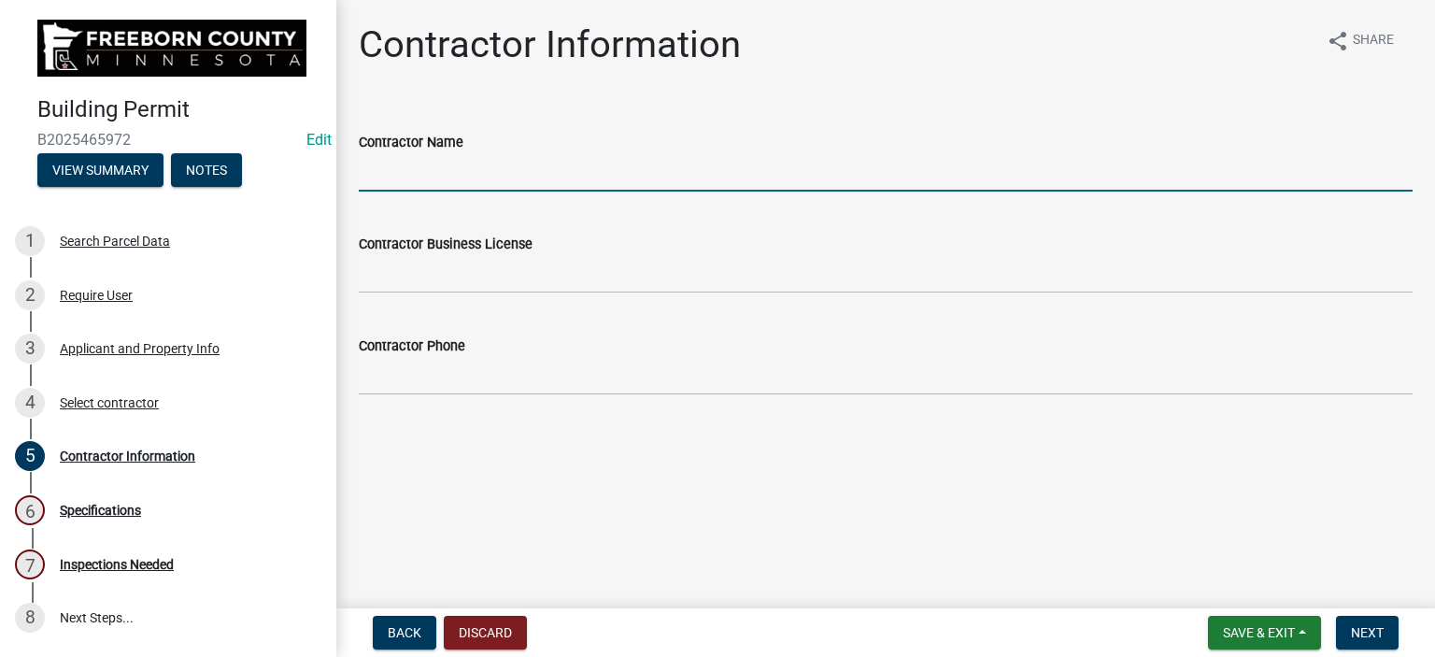
click at [418, 177] on input "Contractor Name" at bounding box center [886, 172] width 1054 height 38
type input "Owner"
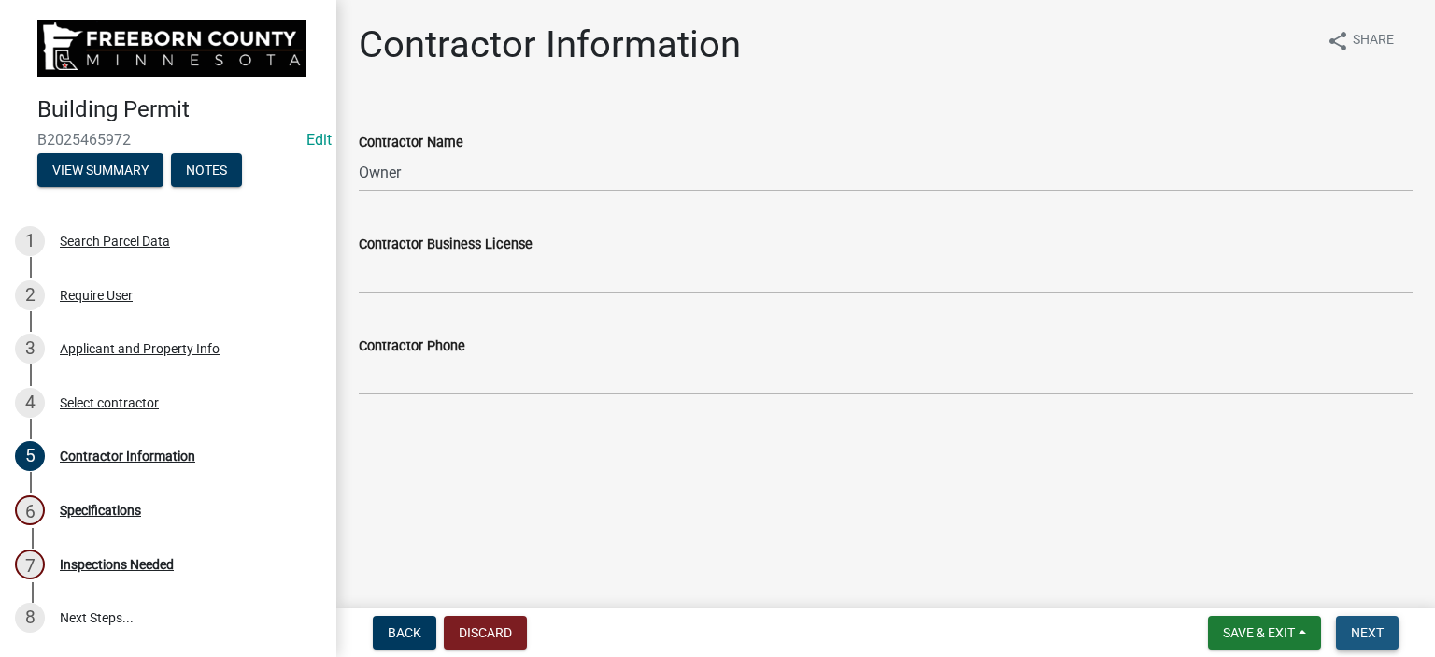
click at [1358, 630] on span "Next" at bounding box center [1367, 632] width 33 height 15
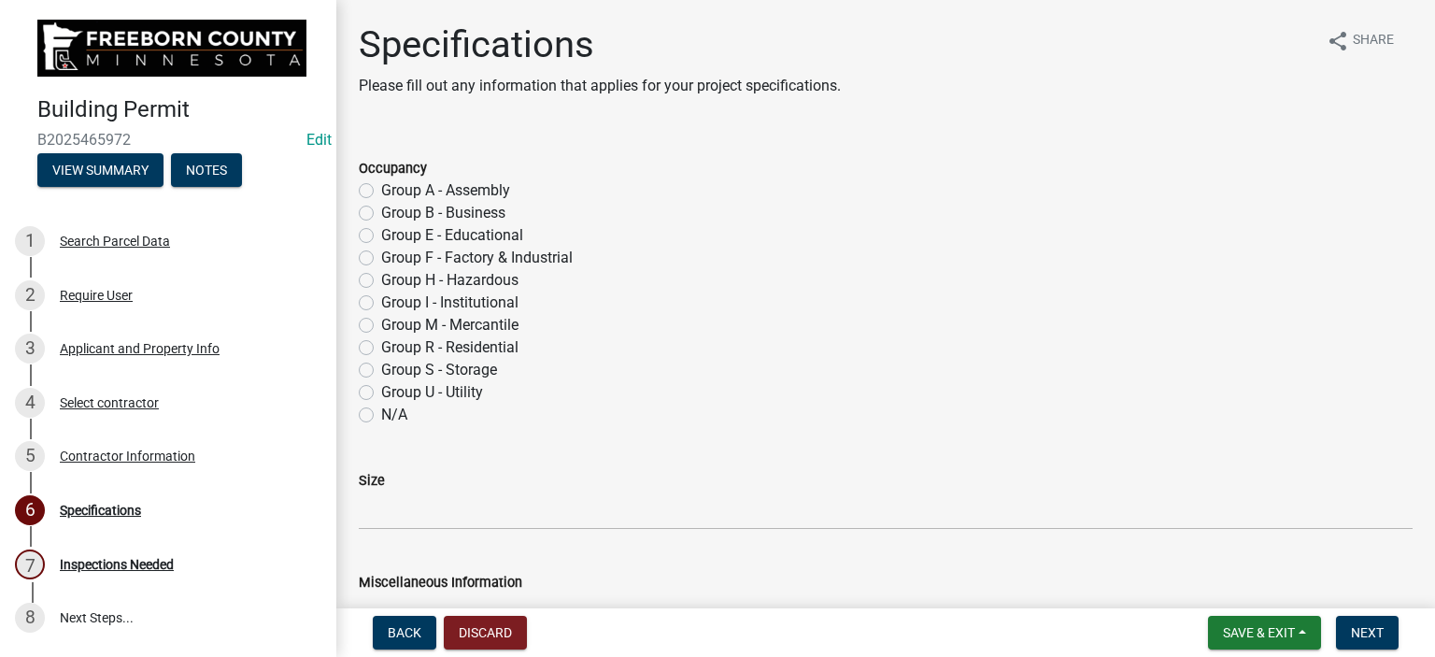
click at [381, 391] on label "Group U - Utility" at bounding box center [432, 392] width 102 height 22
click at [381, 391] on input "Group U - Utility" at bounding box center [387, 387] width 12 height 12
radio input "true"
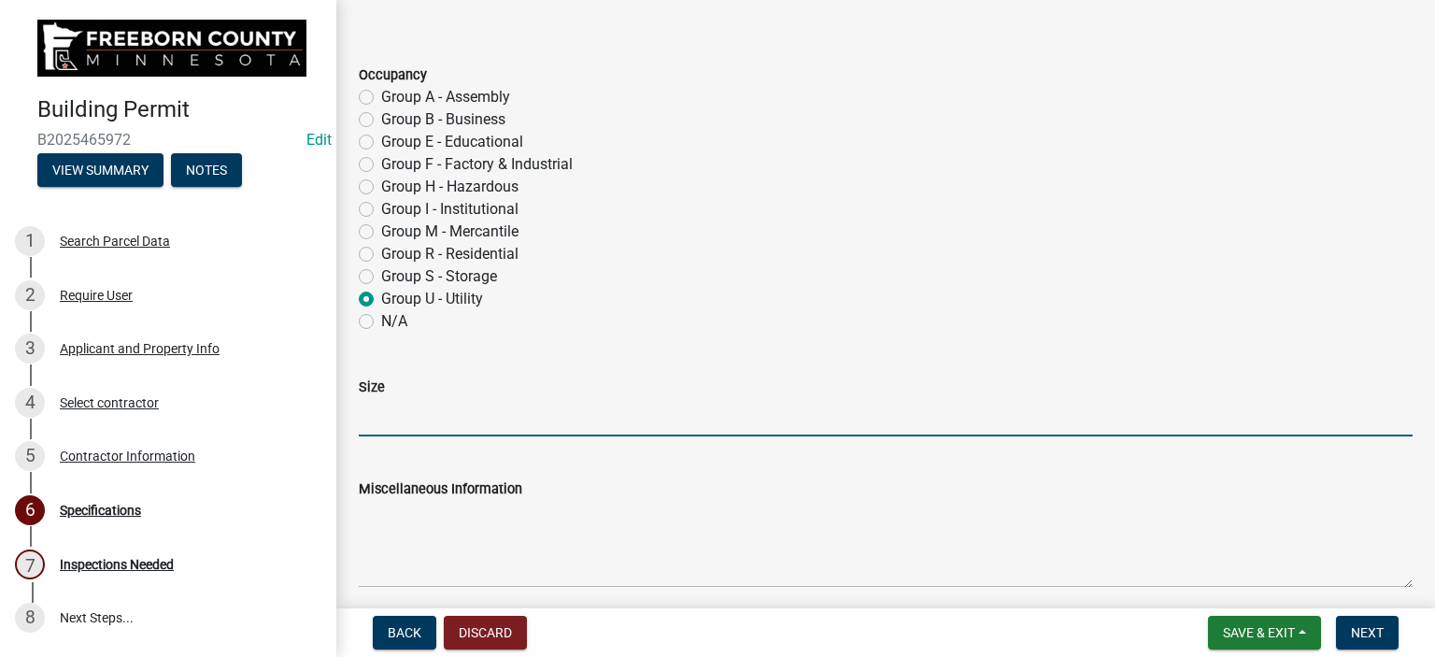
click at [376, 418] on input "Size" at bounding box center [886, 417] width 1054 height 38
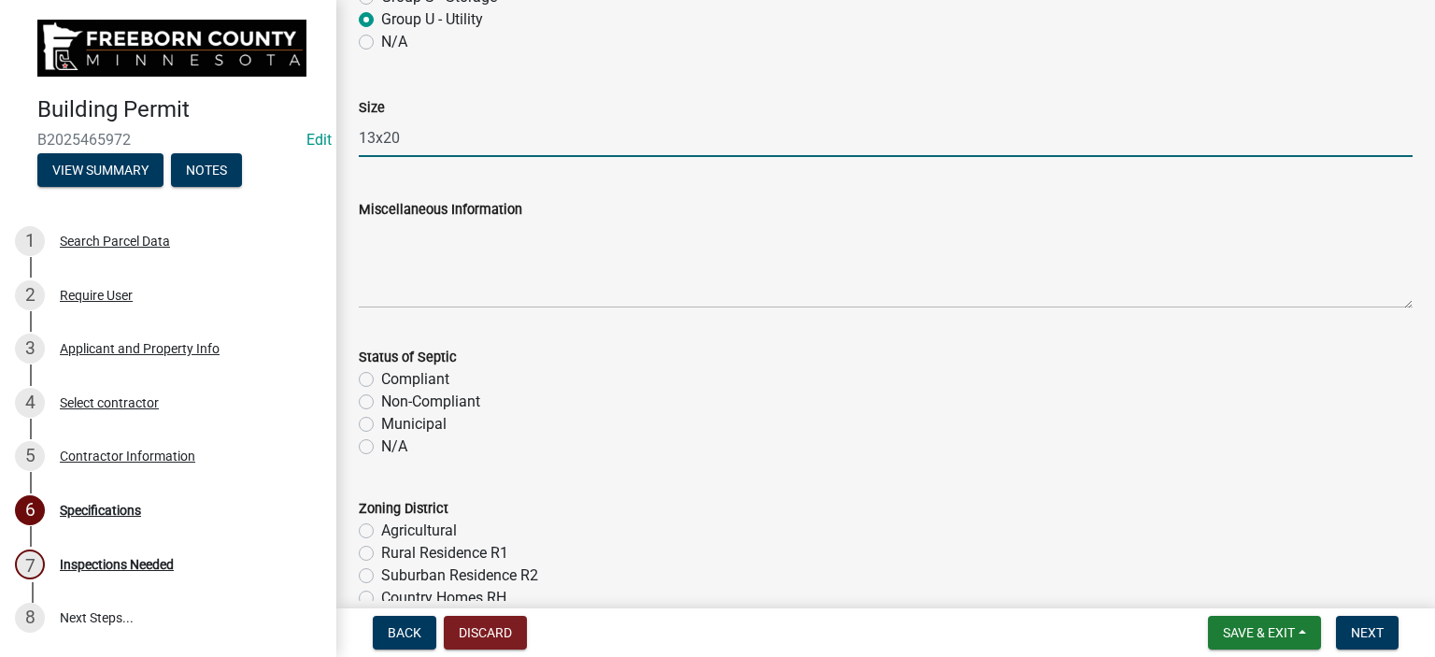
scroll to position [374, 0]
type input "13x20"
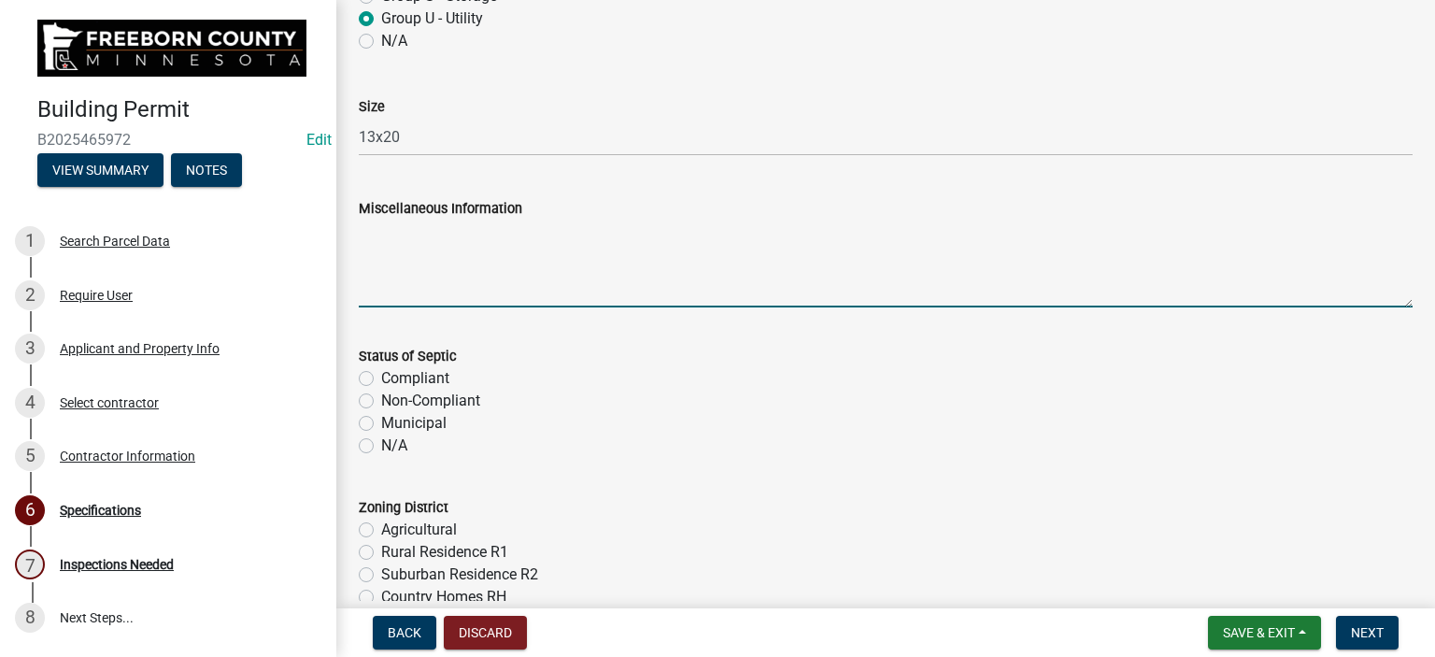
click at [417, 294] on textarea "Miscellaneous Information" at bounding box center [886, 263] width 1054 height 88
click at [488, 233] on textarea "Animal shelter buioilding" at bounding box center [886, 263] width 1054 height 88
click at [519, 263] on textarea "Animal shelter building" at bounding box center [886, 263] width 1054 height 88
type textarea "Animal shelter building"
click at [381, 443] on label "N/A" at bounding box center [394, 445] width 26 height 22
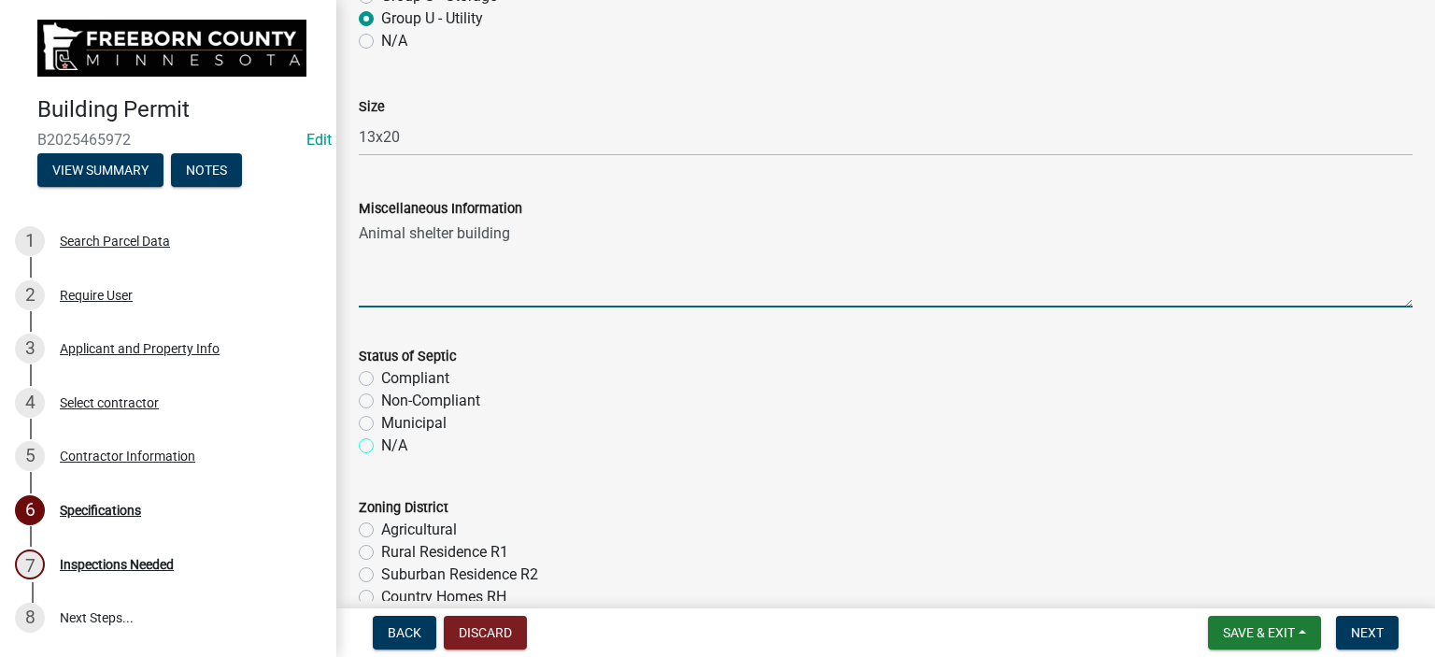
click at [381, 443] on input "N/A" at bounding box center [387, 440] width 12 height 12
radio input "true"
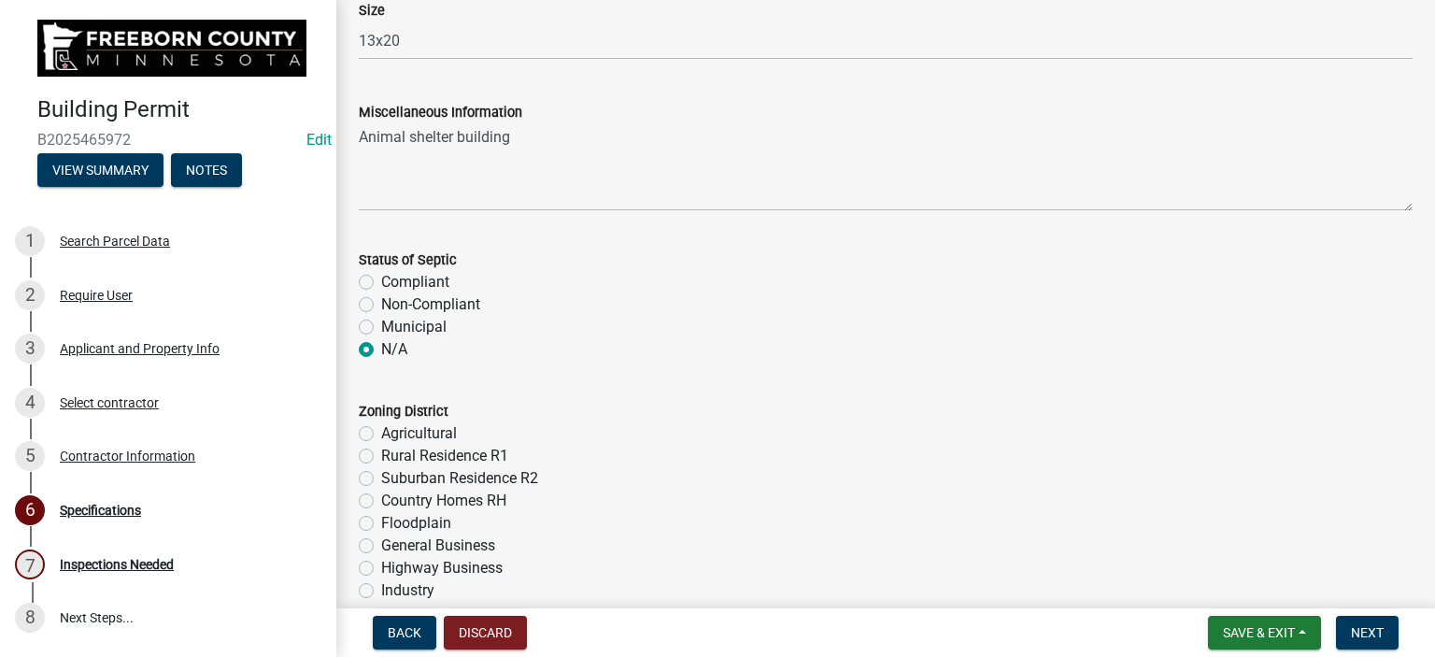
scroll to position [654, 0]
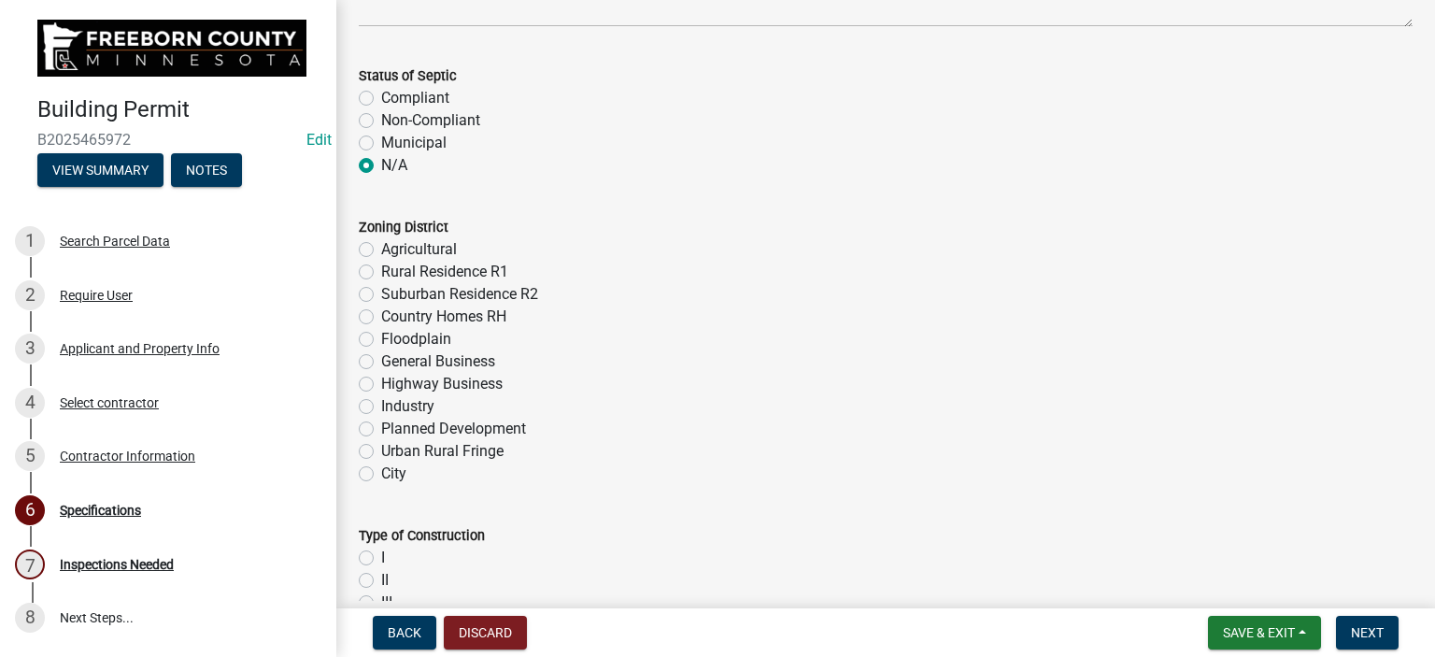
click at [381, 249] on label "Agricultural" at bounding box center [419, 249] width 76 height 22
click at [381, 249] on input "Agricultural" at bounding box center [387, 244] width 12 height 12
radio input "true"
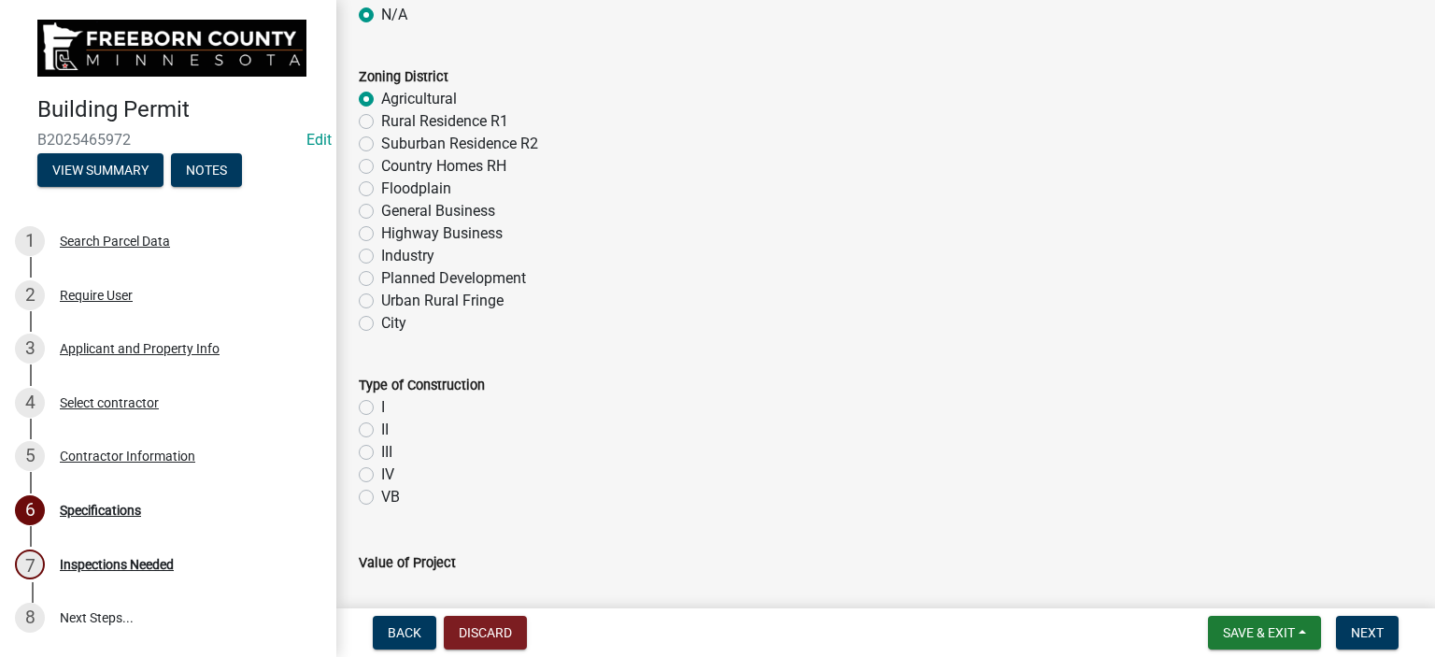
scroll to position [1027, 0]
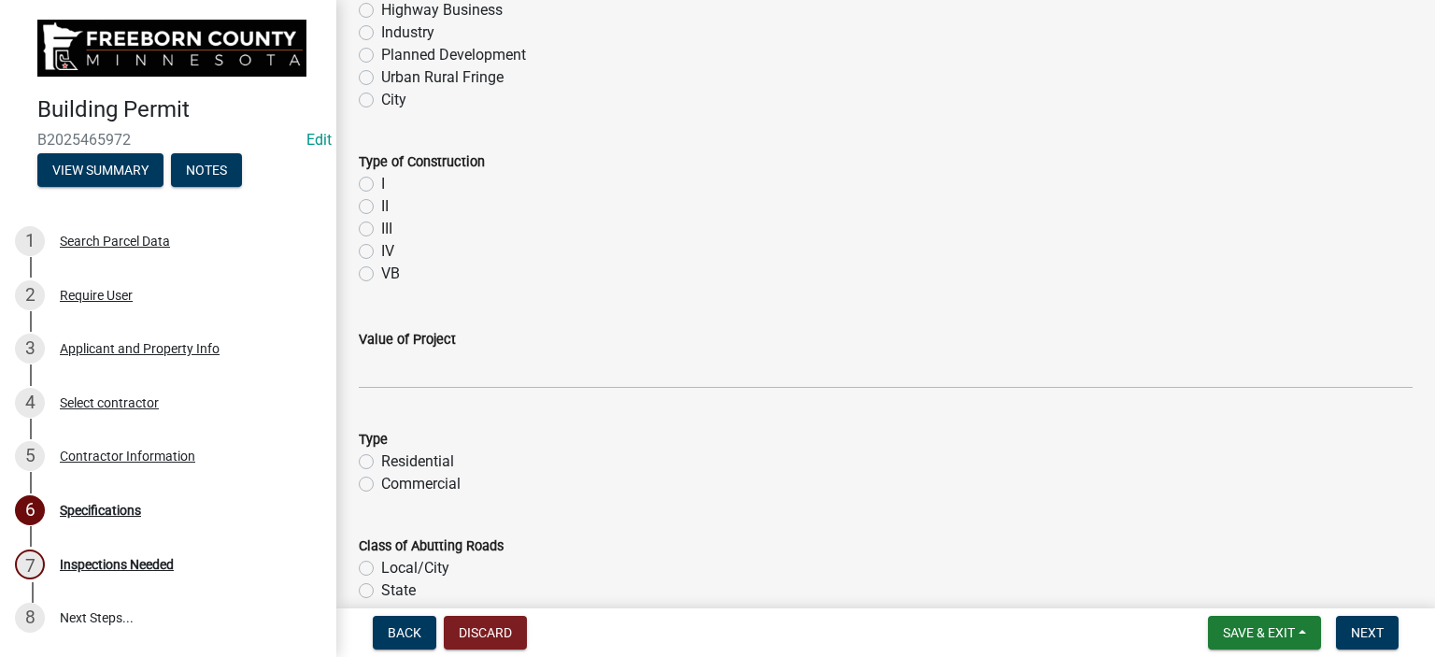
click at [381, 273] on label "VB" at bounding box center [390, 273] width 19 height 22
click at [381, 273] on input "VB" at bounding box center [387, 268] width 12 height 12
radio input "true"
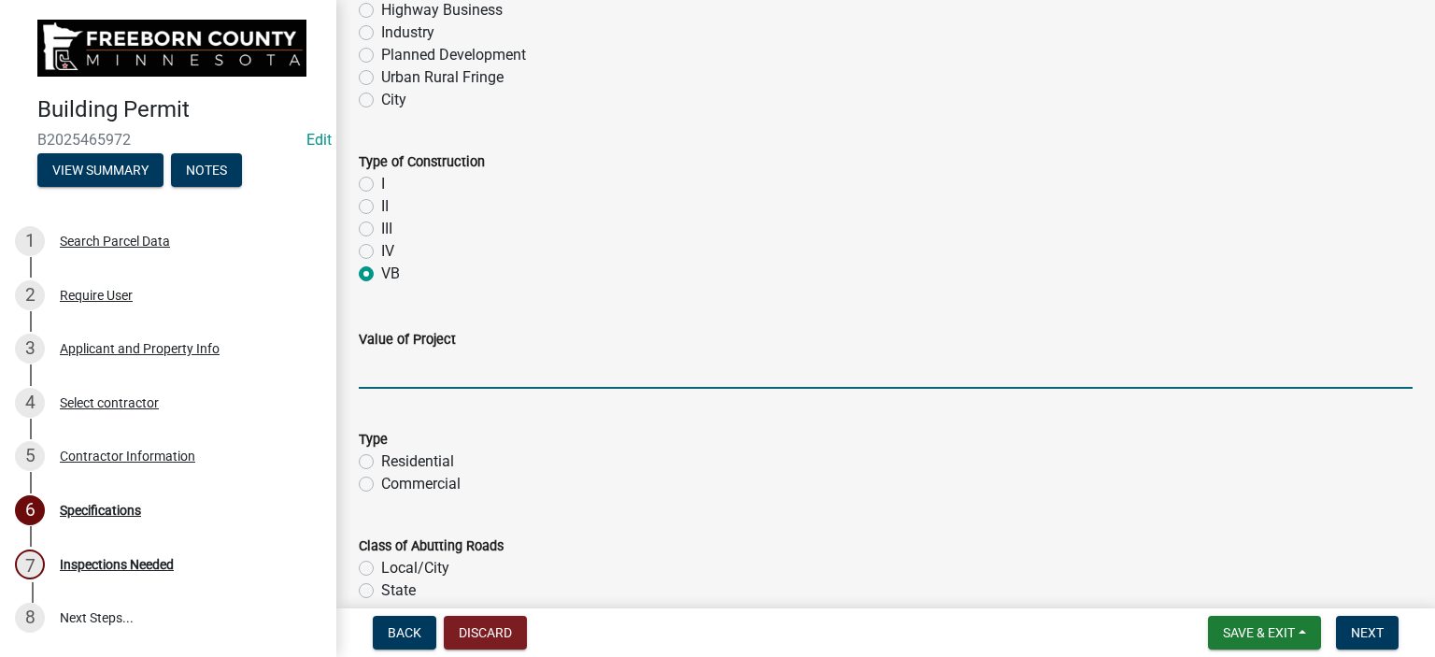
click at [380, 375] on input "text" at bounding box center [886, 369] width 1054 height 38
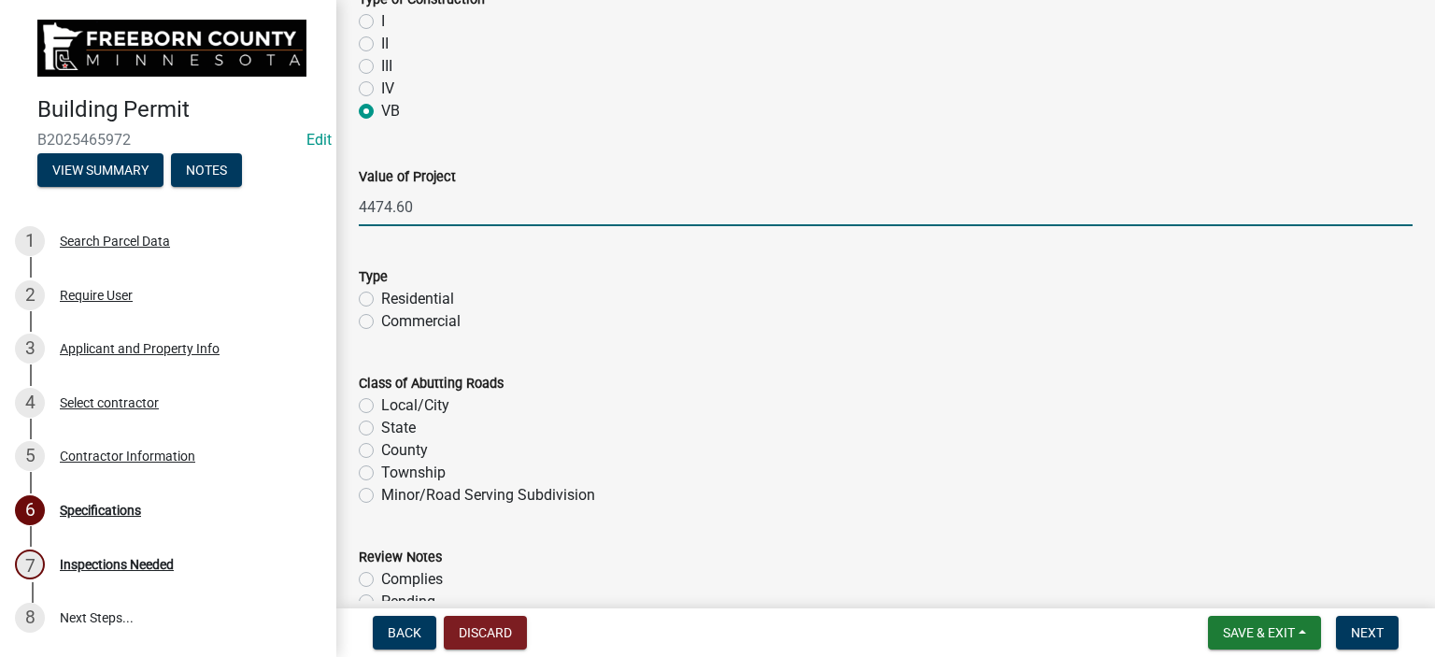
scroll to position [1214, 0]
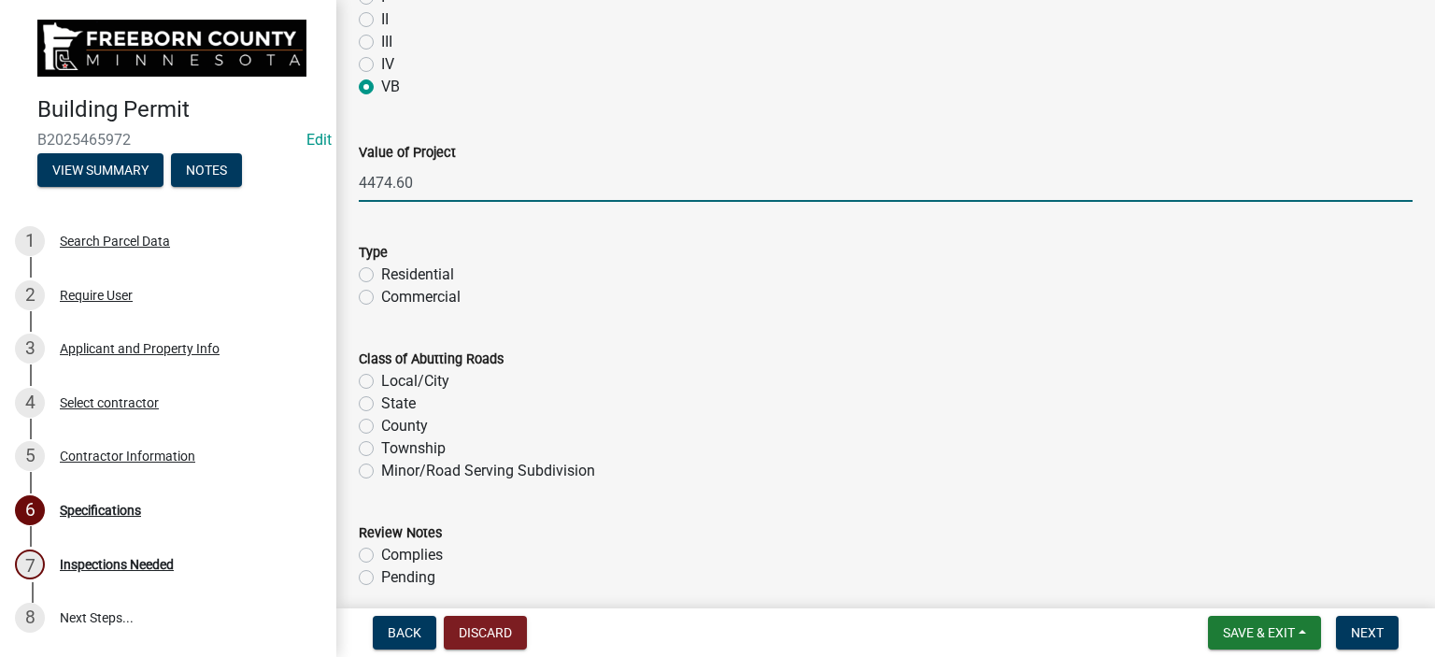
type input "4474.6"
click at [381, 275] on label "Residential" at bounding box center [417, 274] width 73 height 22
click at [381, 275] on input "Residential" at bounding box center [387, 269] width 12 height 12
radio input "true"
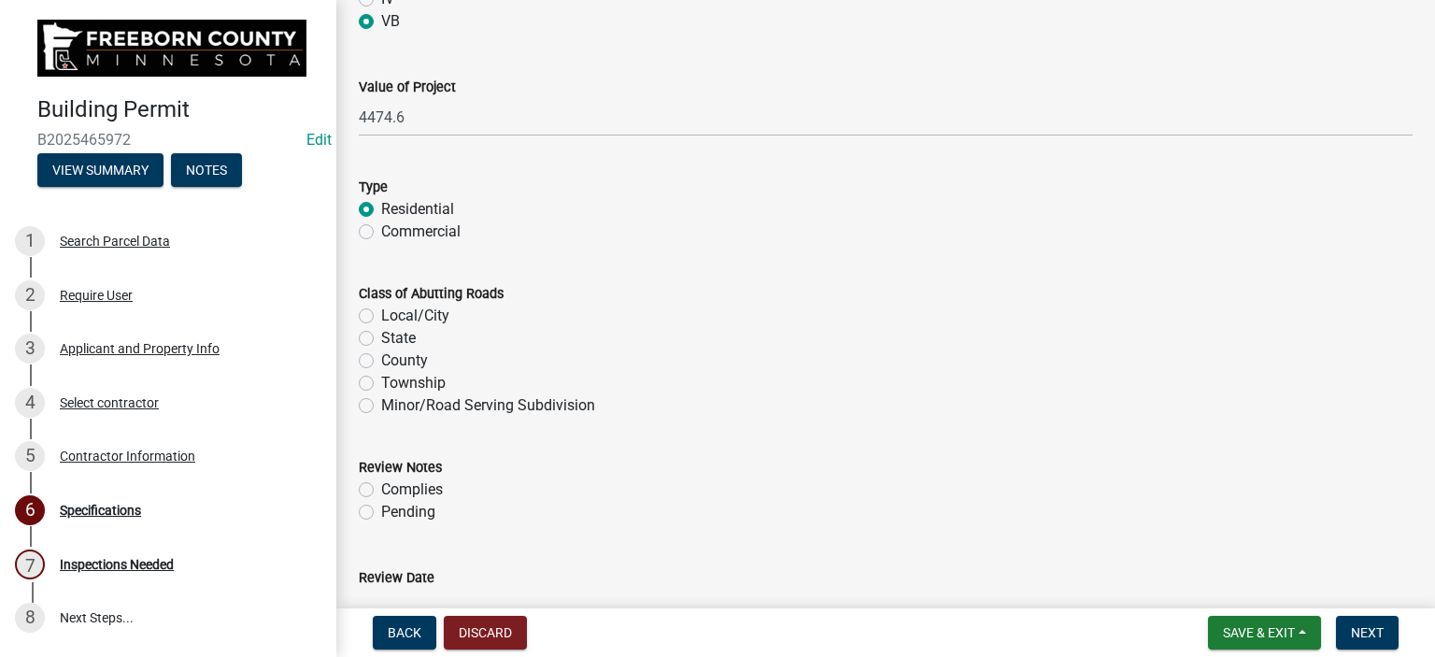
scroll to position [1308, 0]
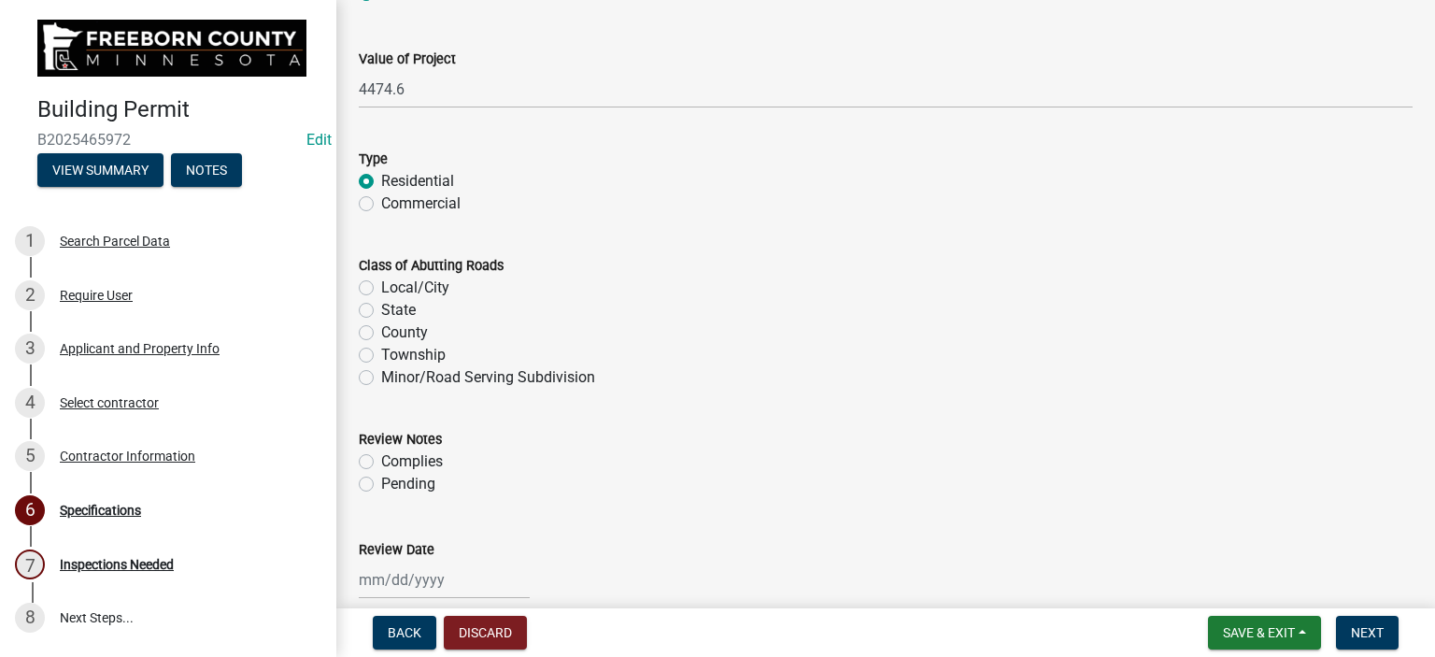
click at [381, 335] on label "County" at bounding box center [404, 332] width 47 height 22
click at [381, 333] on input "County" at bounding box center [387, 327] width 12 height 12
radio input "true"
click at [381, 465] on label "Complies" at bounding box center [412, 461] width 62 height 22
click at [381, 462] on input "Complies" at bounding box center [387, 456] width 12 height 12
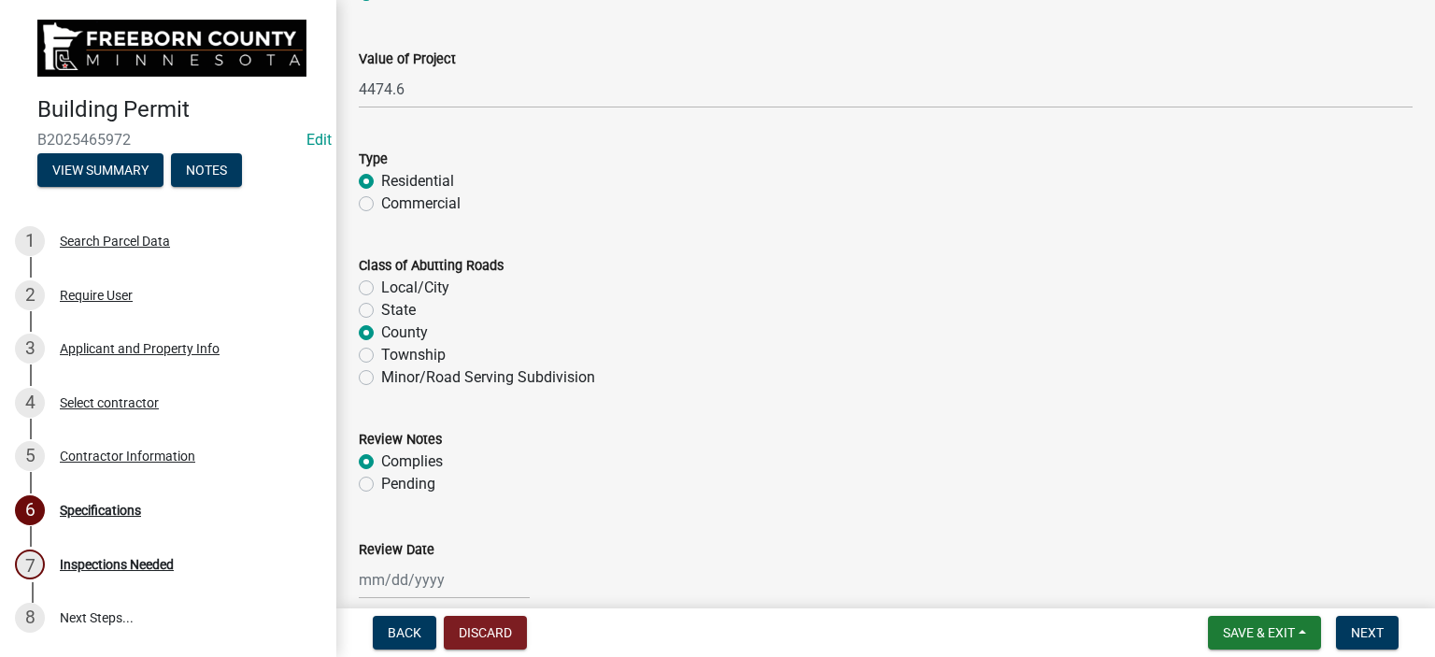
radio input "true"
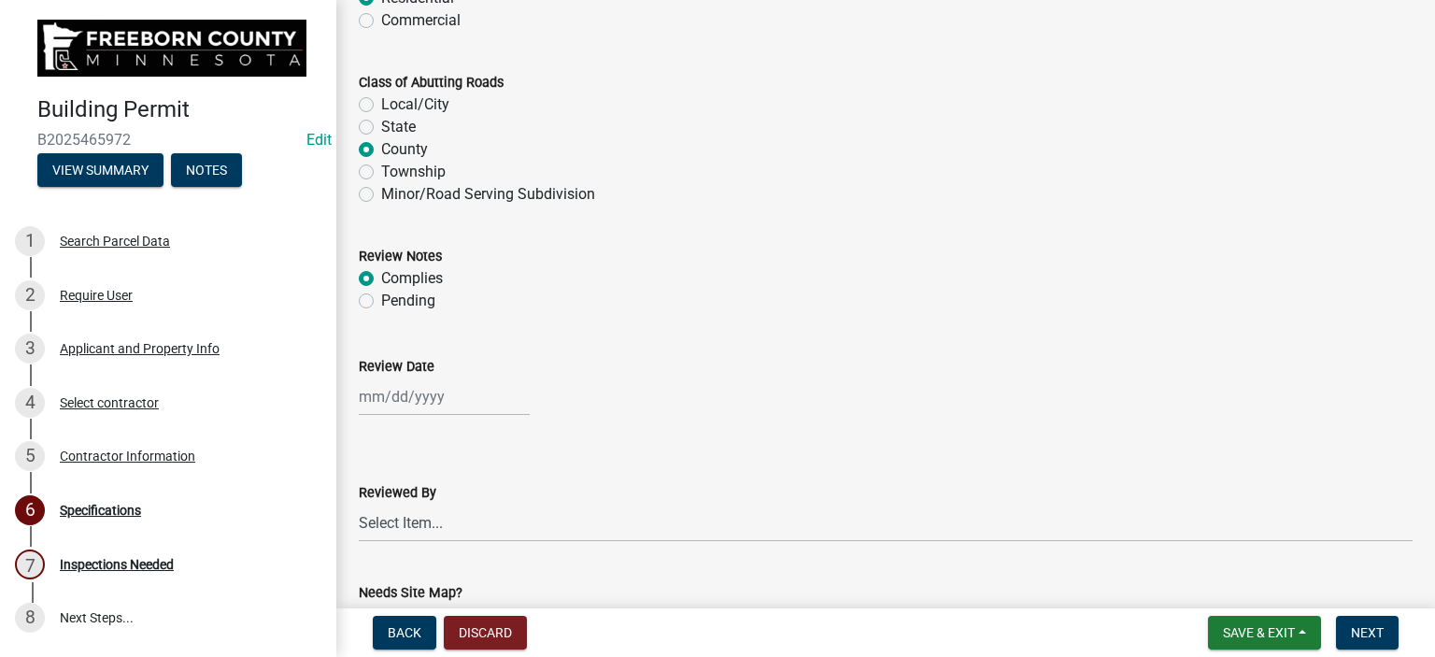
scroll to position [1494, 0]
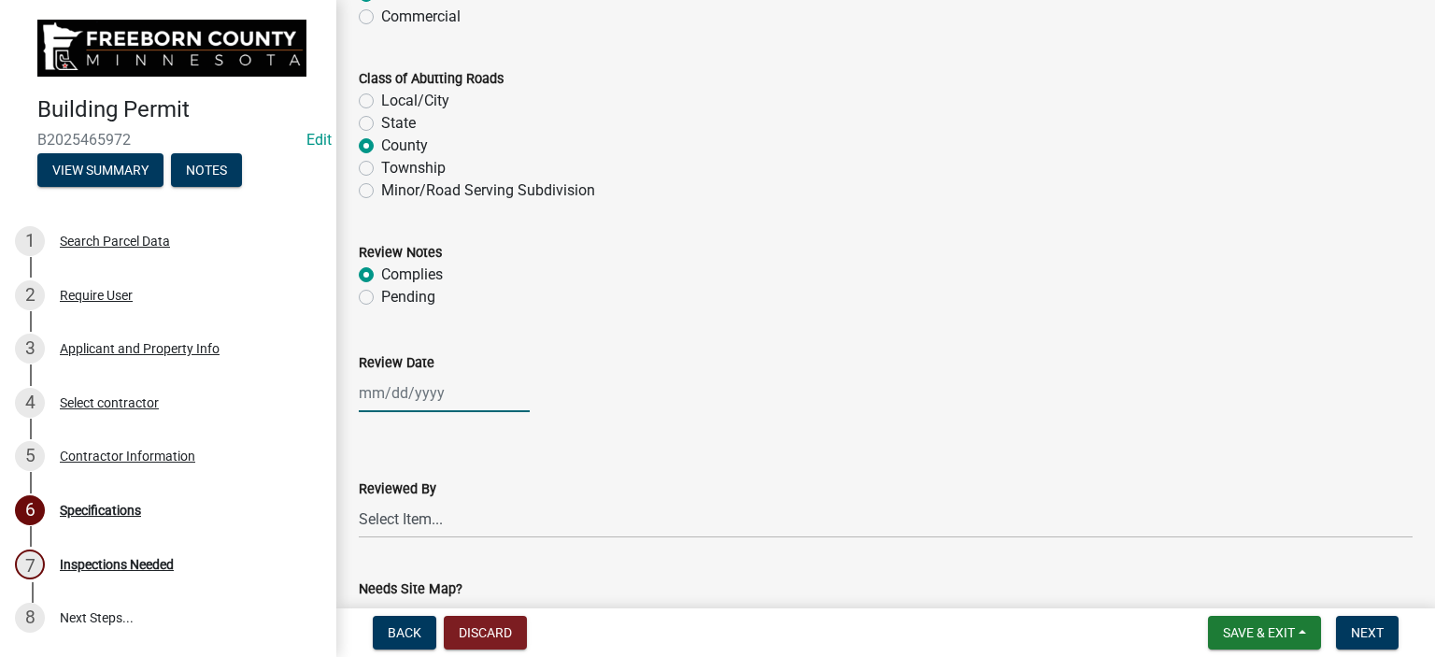
click at [378, 399] on div at bounding box center [444, 393] width 171 height 38
select select "8"
select select "2025"
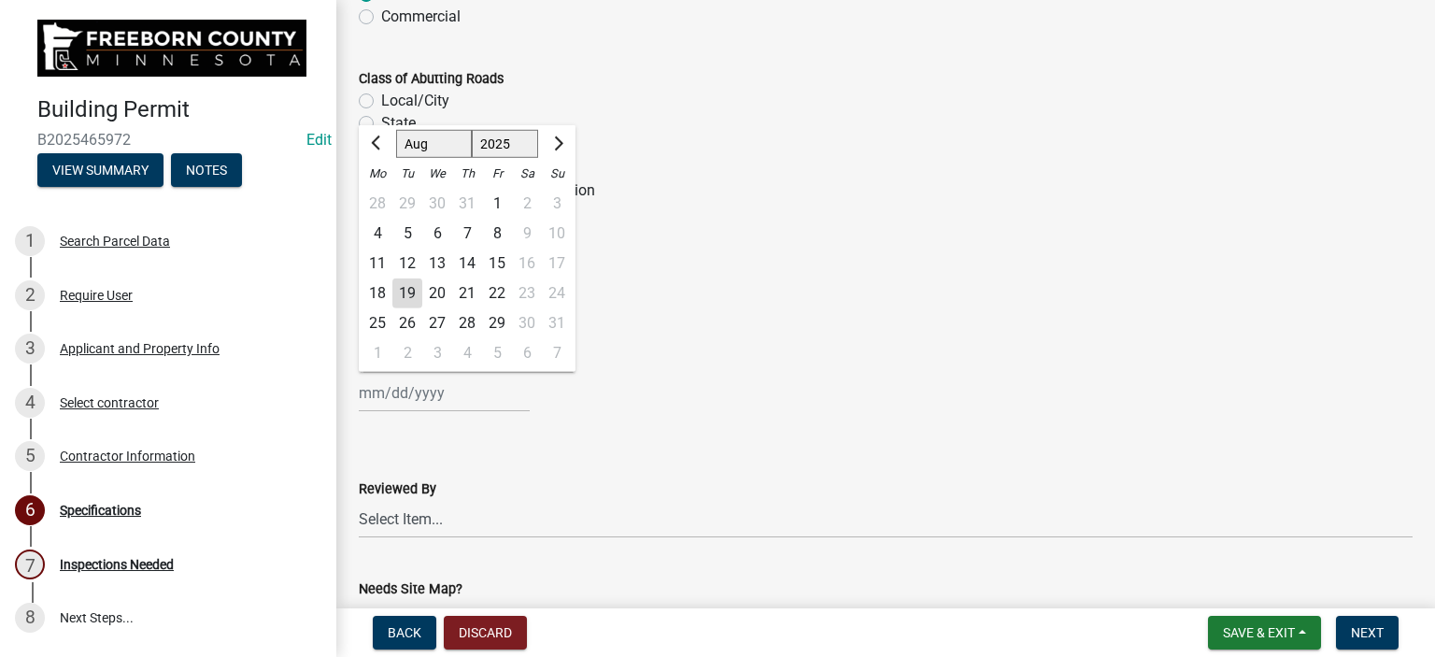
click at [401, 294] on div "19" at bounding box center [407, 293] width 30 height 30
type input "[DATE]"
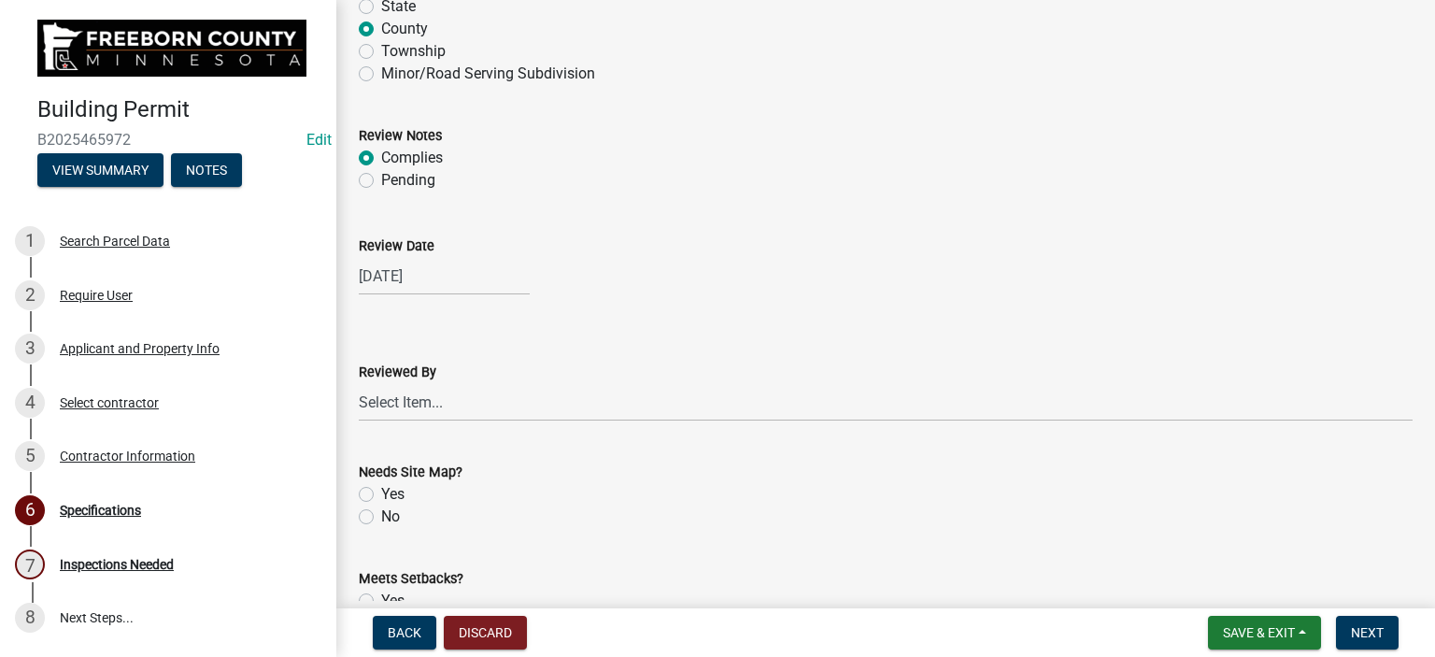
scroll to position [1775, 0]
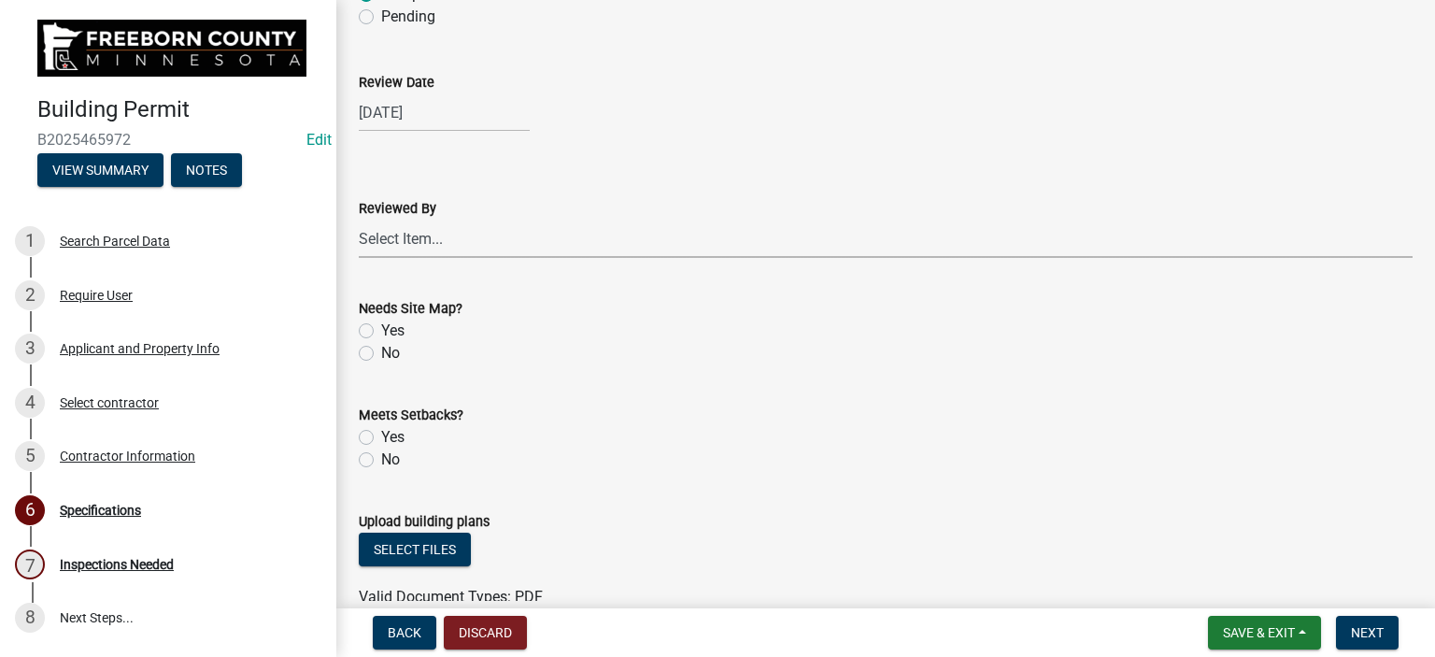
click at [392, 234] on select "Select Item... [PERSON_NAME] [PERSON_NAME] [PERSON_NAME] [PERSON_NAME] [PERSON_…" at bounding box center [886, 238] width 1054 height 38
click at [359, 219] on select "Select Item... [PERSON_NAME] [PERSON_NAME] [PERSON_NAME] [PERSON_NAME] [PERSON_…" at bounding box center [886, 238] width 1054 height 38
select select "cf5e982a-8fde-449d-bcd8-be8cdfb99374"
click at [381, 347] on label "No" at bounding box center [390, 353] width 19 height 22
click at [381, 347] on input "No" at bounding box center [387, 348] width 12 height 12
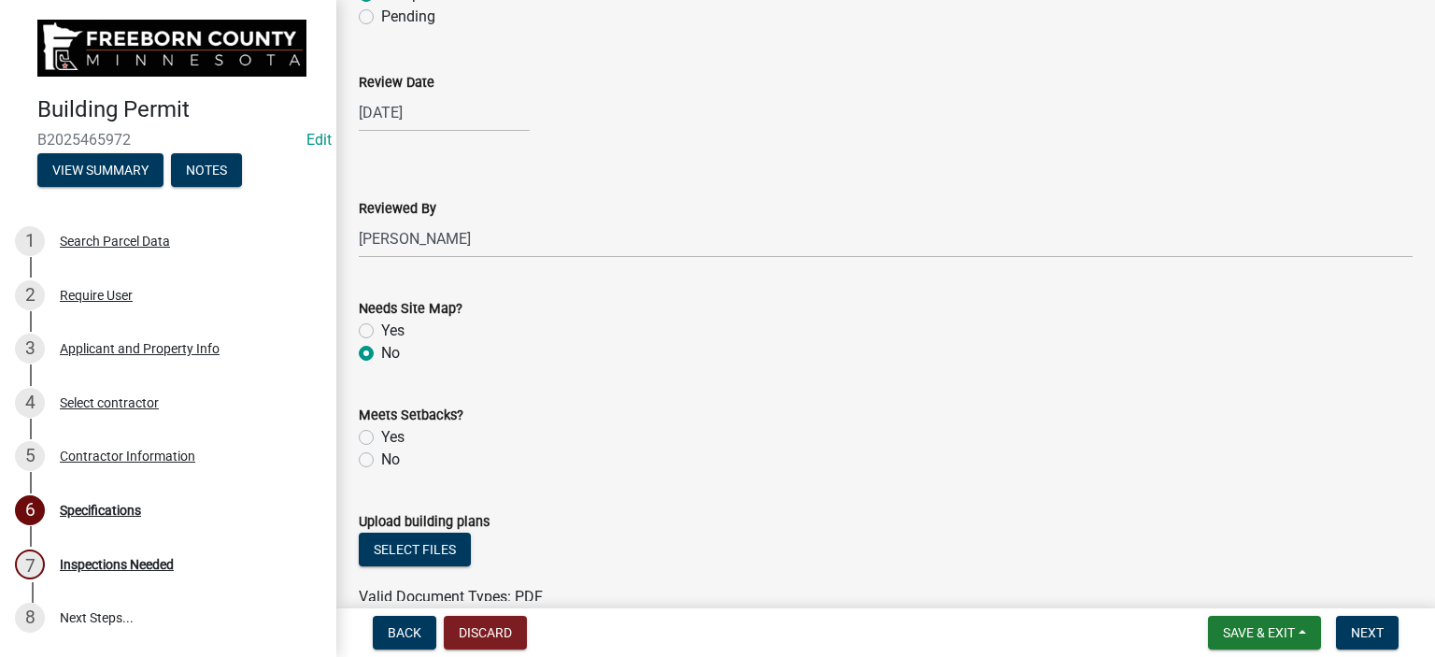
radio input "true"
click at [381, 433] on label "Yes" at bounding box center [392, 437] width 23 height 22
click at [381, 433] on input "Yes" at bounding box center [387, 432] width 12 height 12
radio input "true"
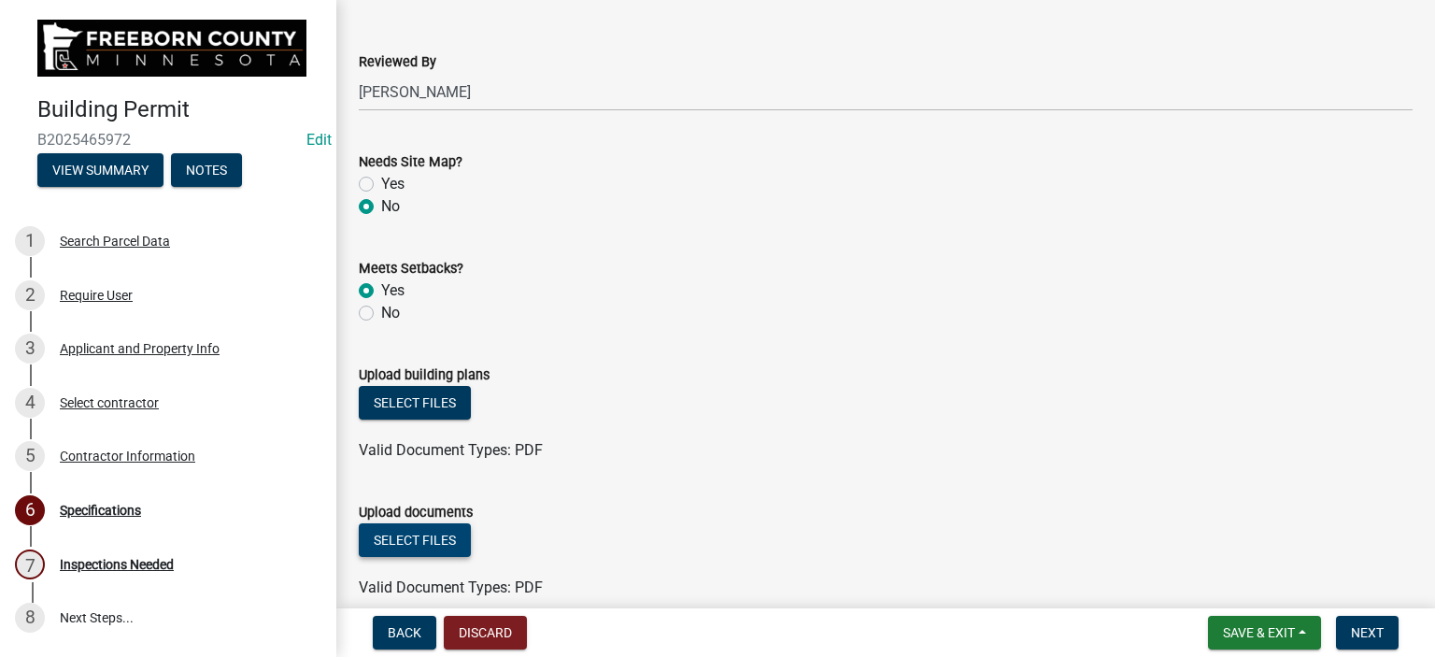
scroll to position [2055, 0]
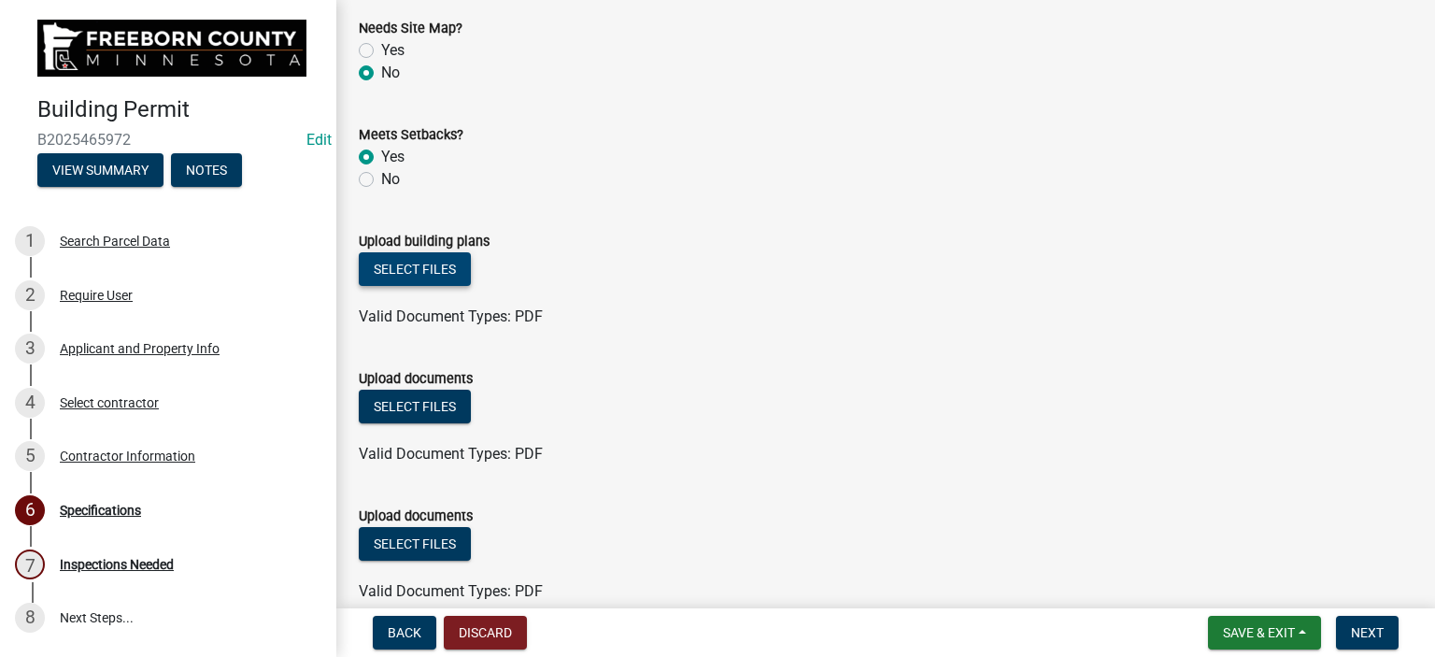
click at [412, 267] on button "Select files" at bounding box center [415, 269] width 112 height 34
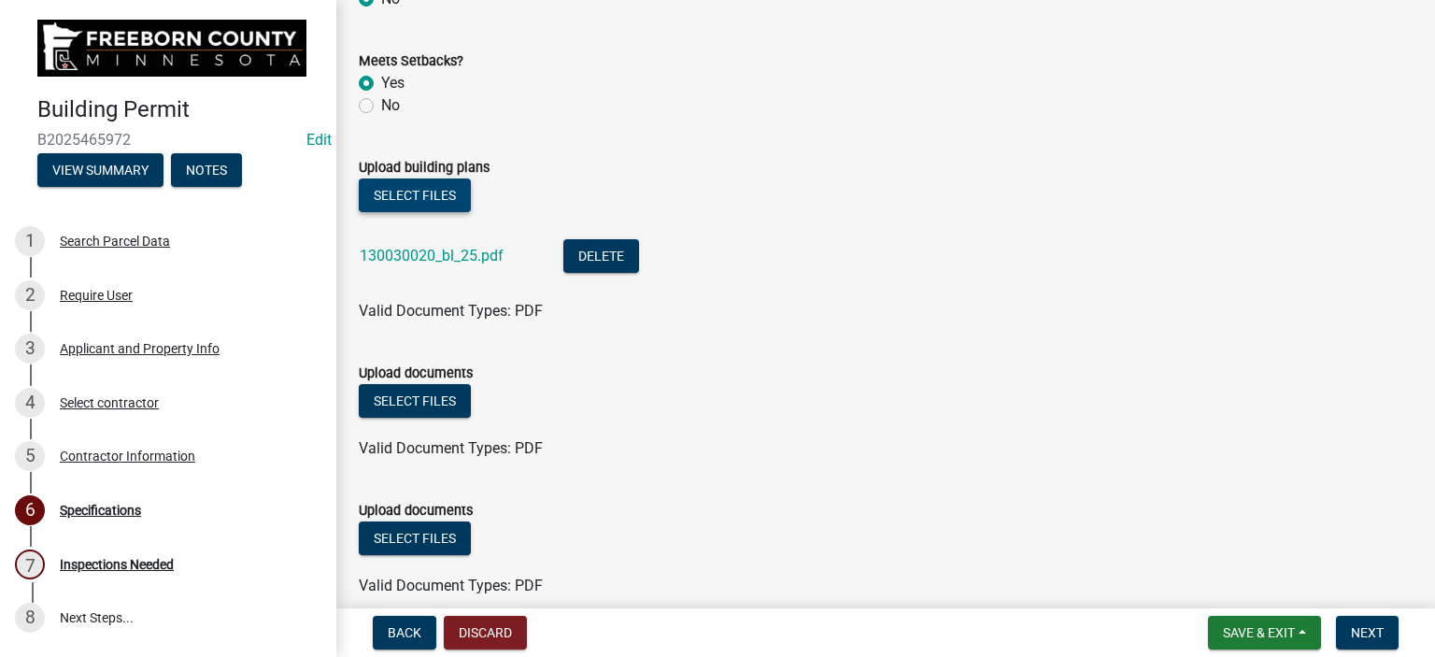
scroll to position [2351, 0]
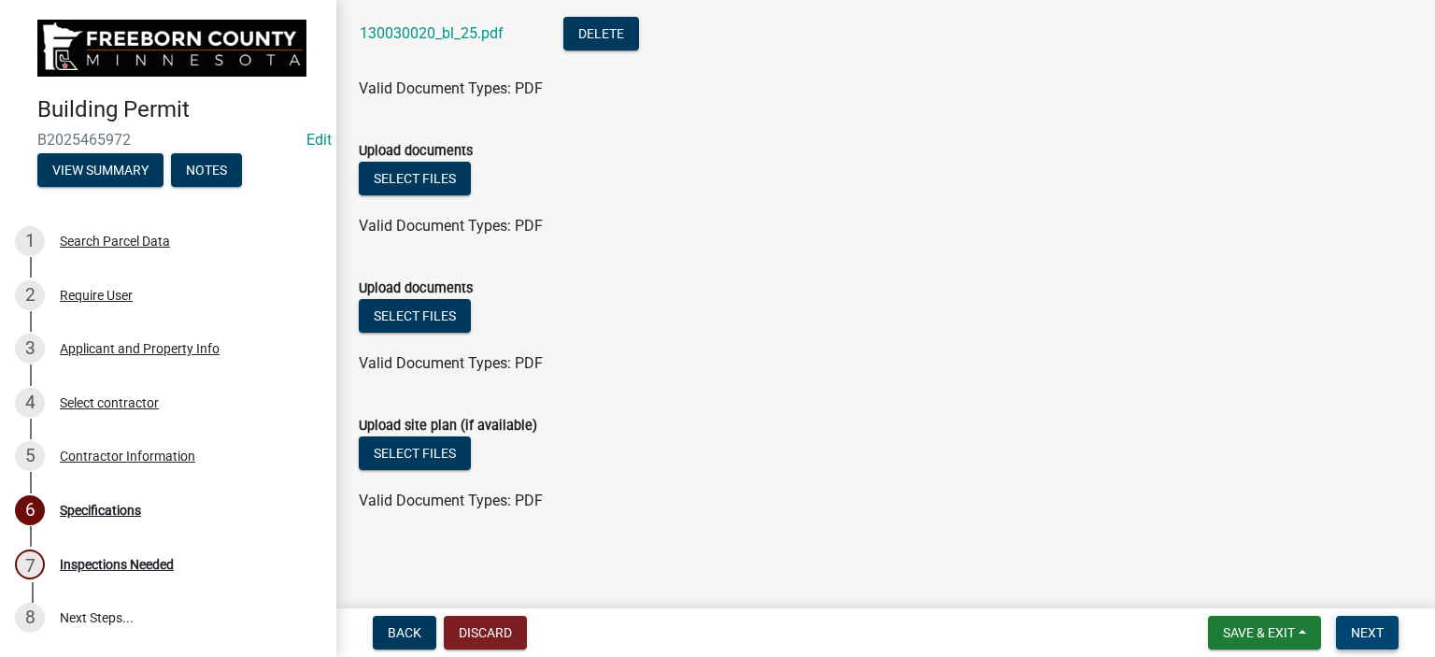
click at [1351, 633] on span "Next" at bounding box center [1367, 632] width 33 height 15
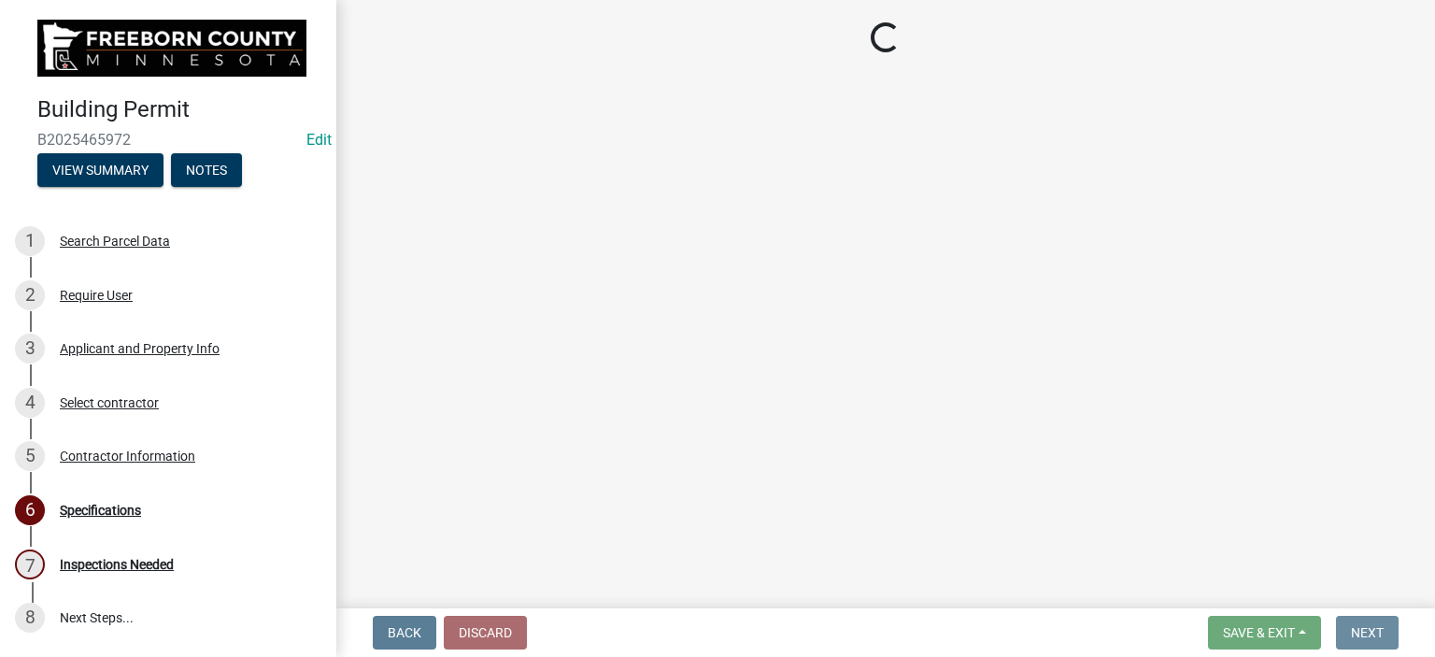
scroll to position [0, 0]
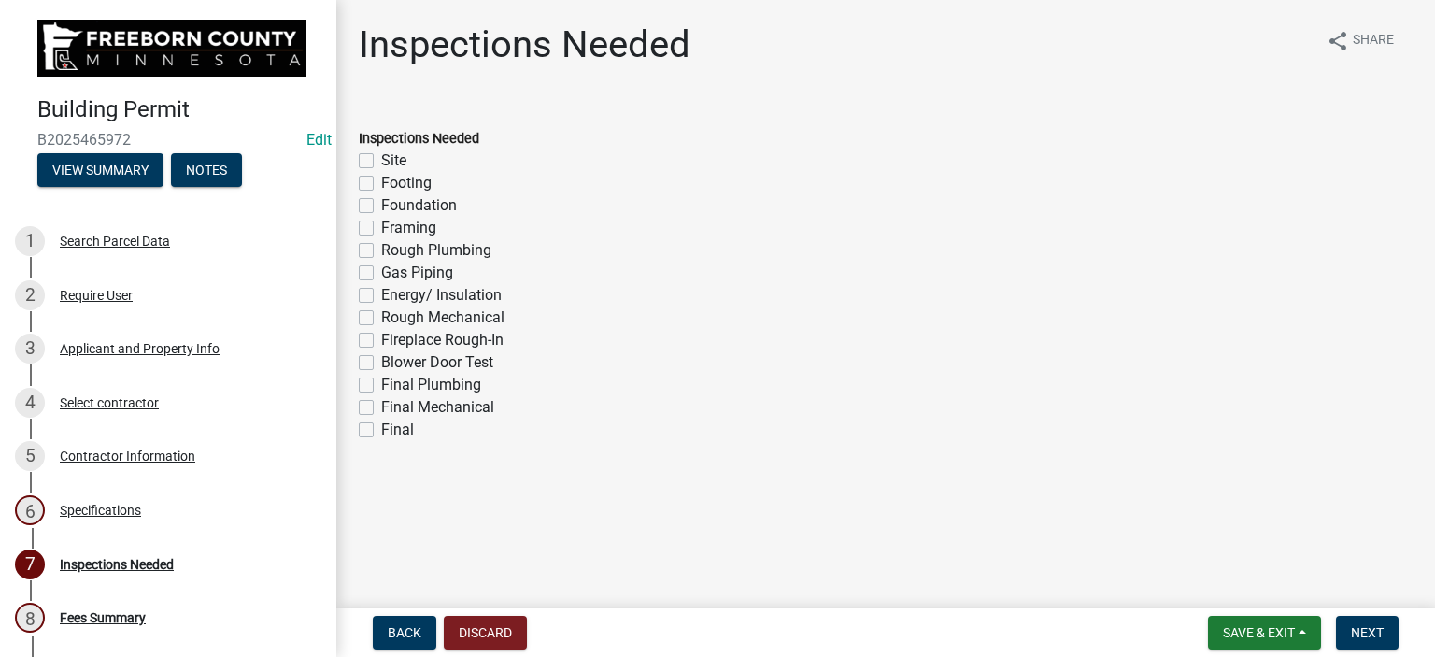
click at [381, 226] on label "Framing" at bounding box center [408, 228] width 55 height 22
click at [381, 226] on input "Framing" at bounding box center [387, 223] width 12 height 12
checkbox input "true"
checkbox input "false"
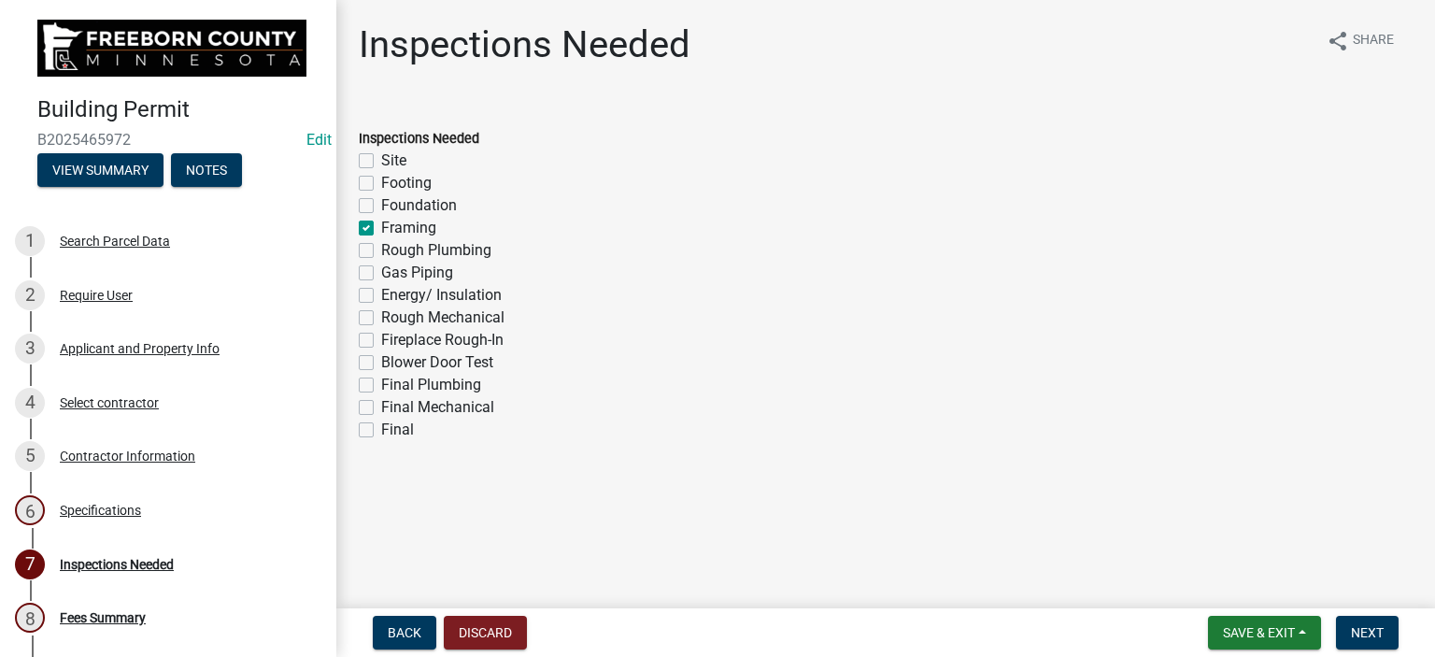
checkbox input "false"
checkbox input "true"
checkbox input "false"
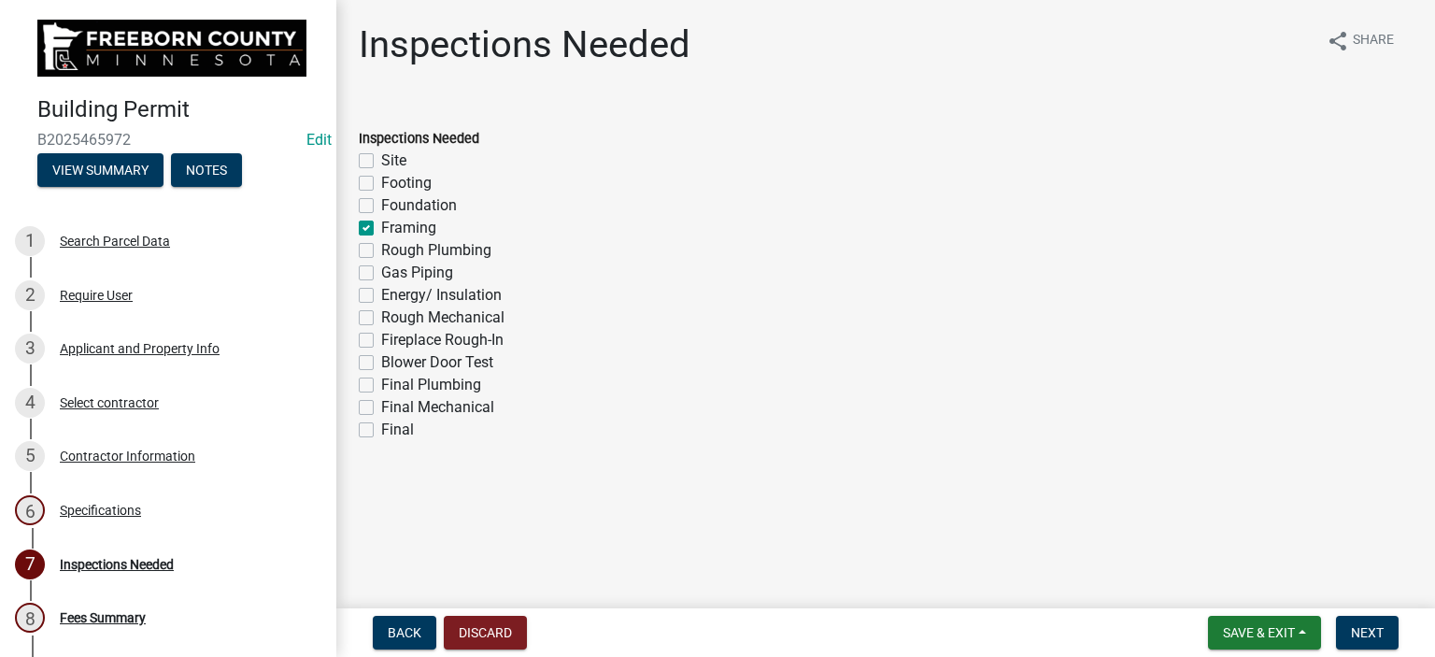
checkbox input "false"
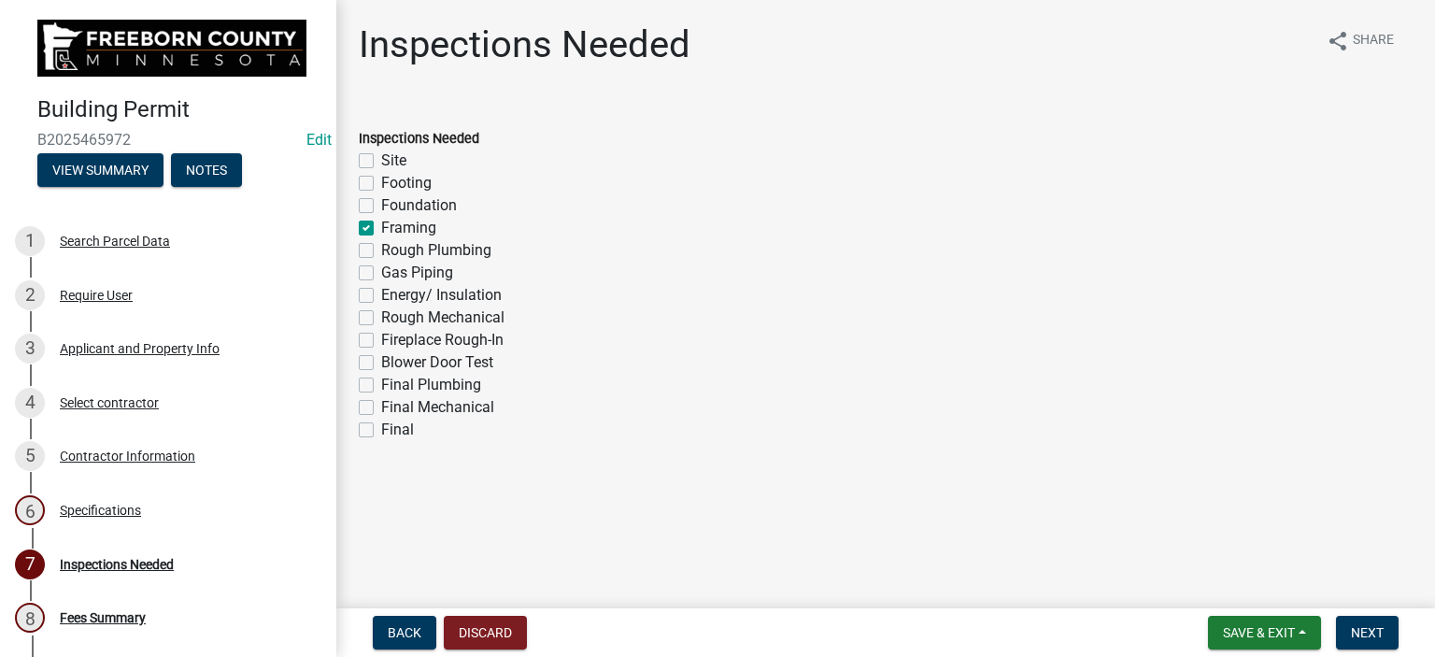
click at [381, 429] on label "Final" at bounding box center [397, 429] width 33 height 22
click at [381, 429] on input "Final" at bounding box center [387, 424] width 12 height 12
checkbox input "true"
checkbox input "false"
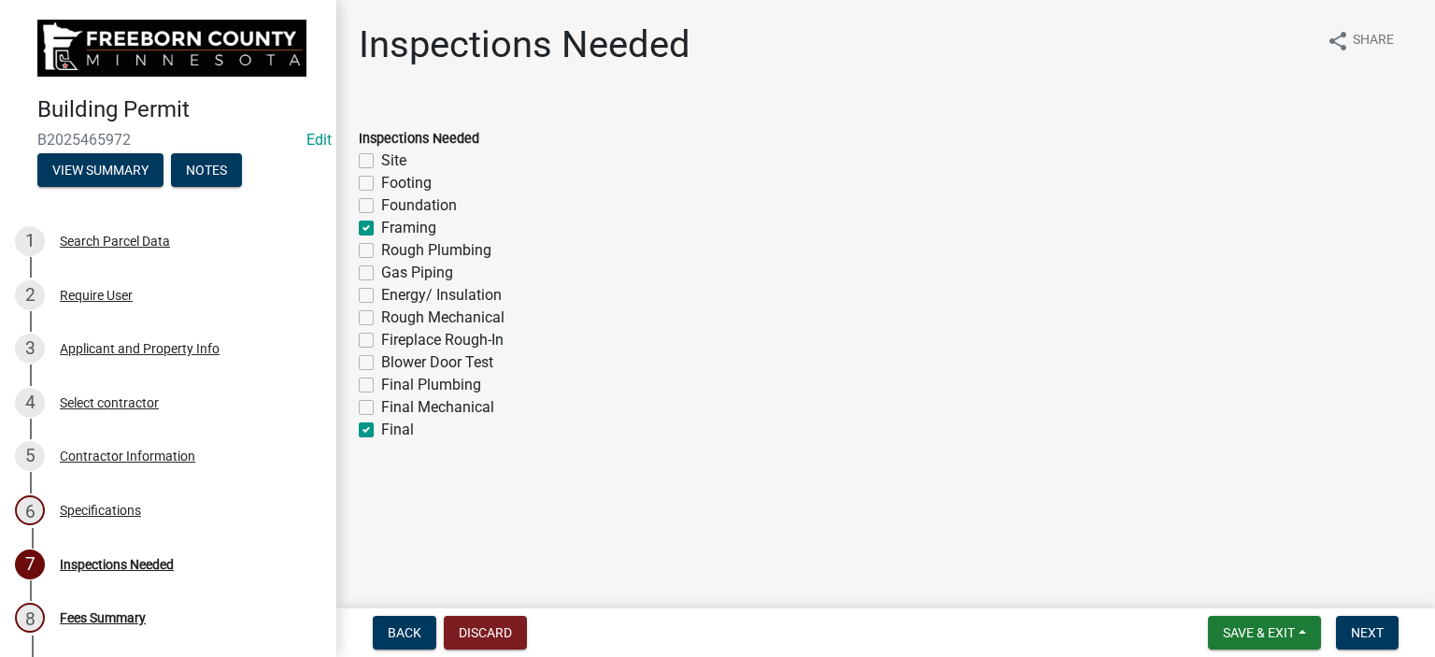
checkbox input "false"
checkbox input "true"
checkbox input "false"
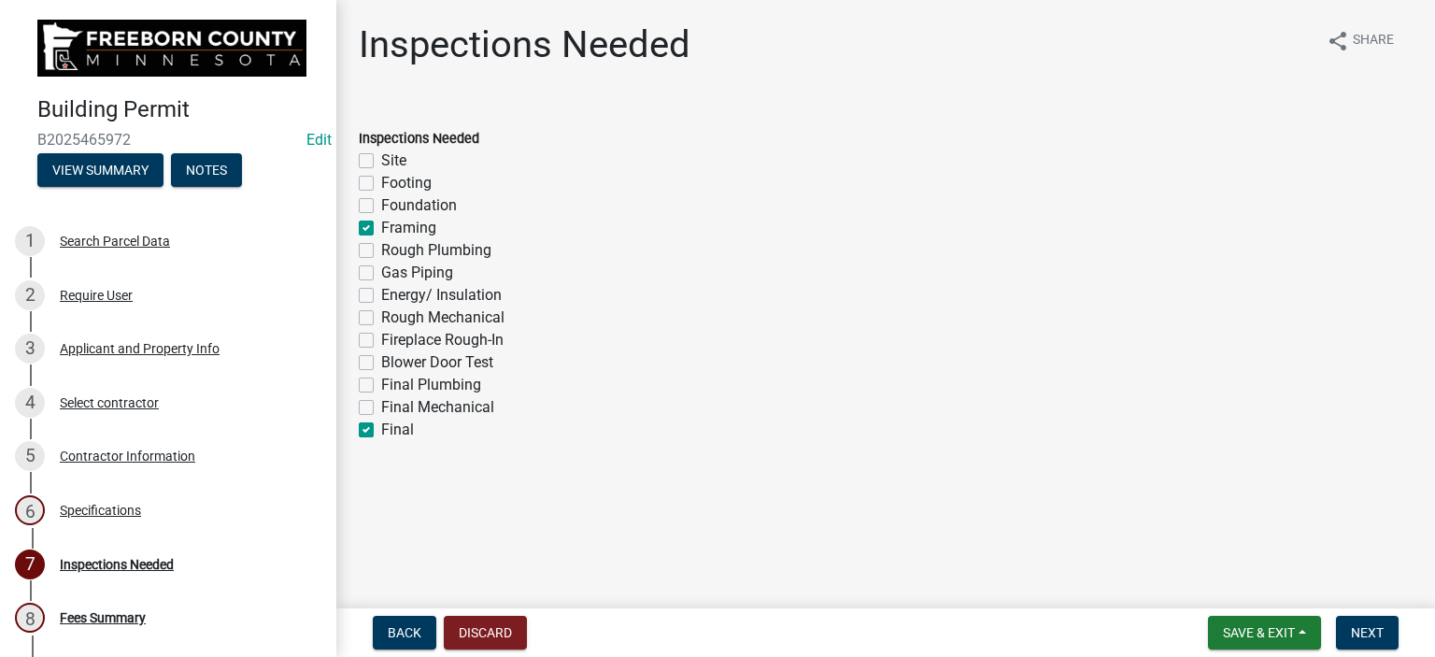
checkbox input "false"
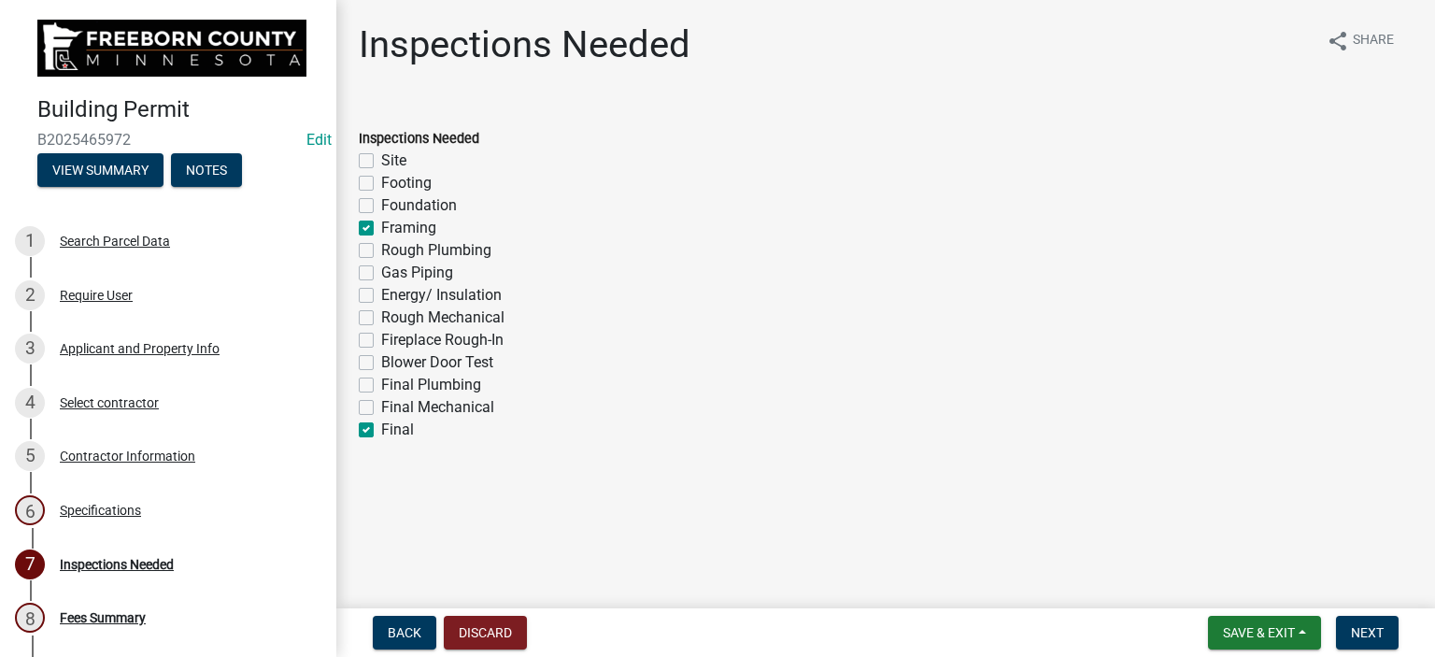
checkbox input "true"
click at [1377, 634] on span "Next" at bounding box center [1367, 632] width 33 height 15
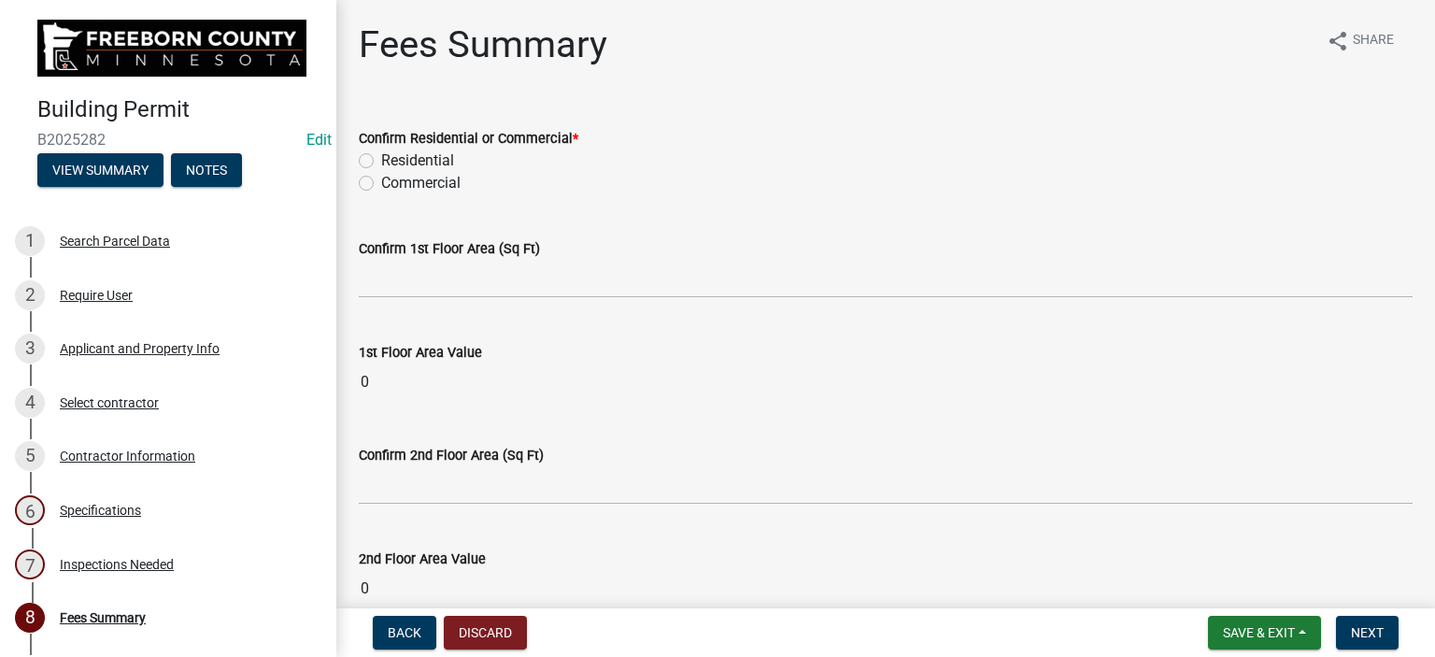
click at [381, 160] on label "Residential" at bounding box center [417, 160] width 73 height 22
click at [381, 160] on input "Residential" at bounding box center [387, 155] width 12 height 12
radio input "true"
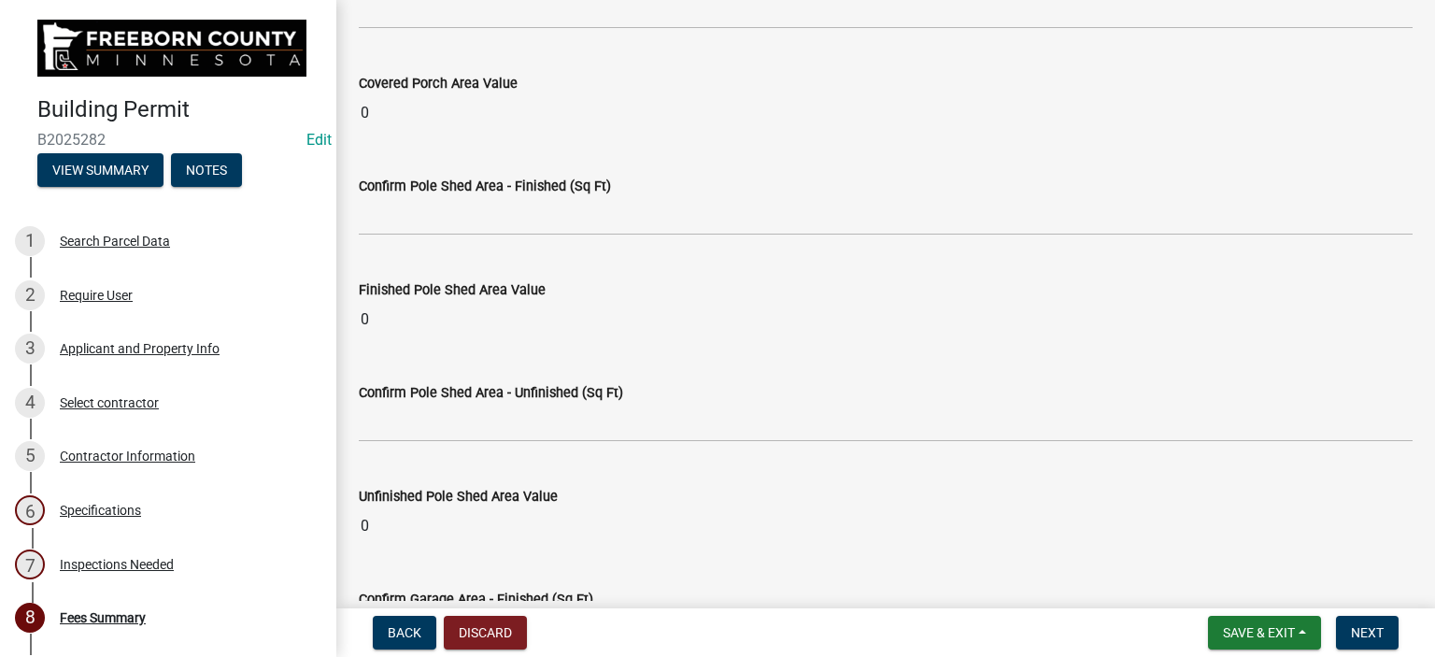
scroll to position [1308, 0]
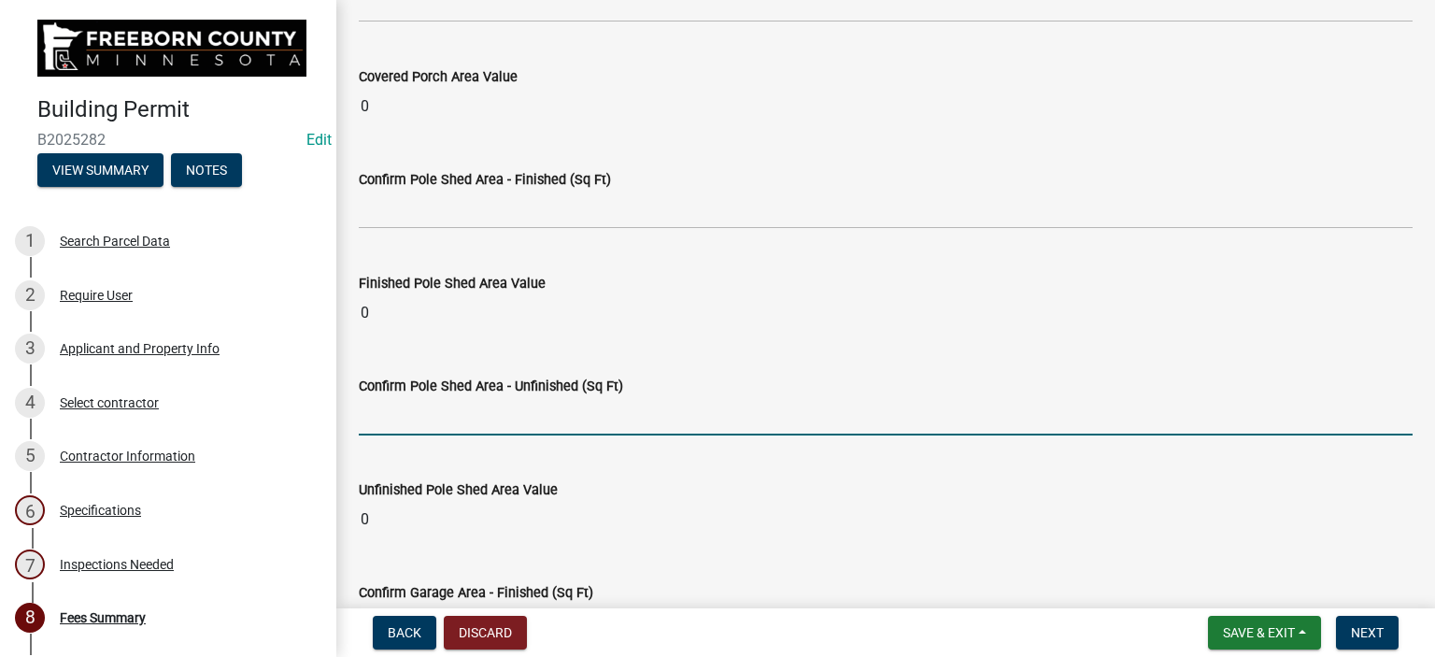
click at [430, 426] on input "text" at bounding box center [886, 416] width 1054 height 38
type input "260"
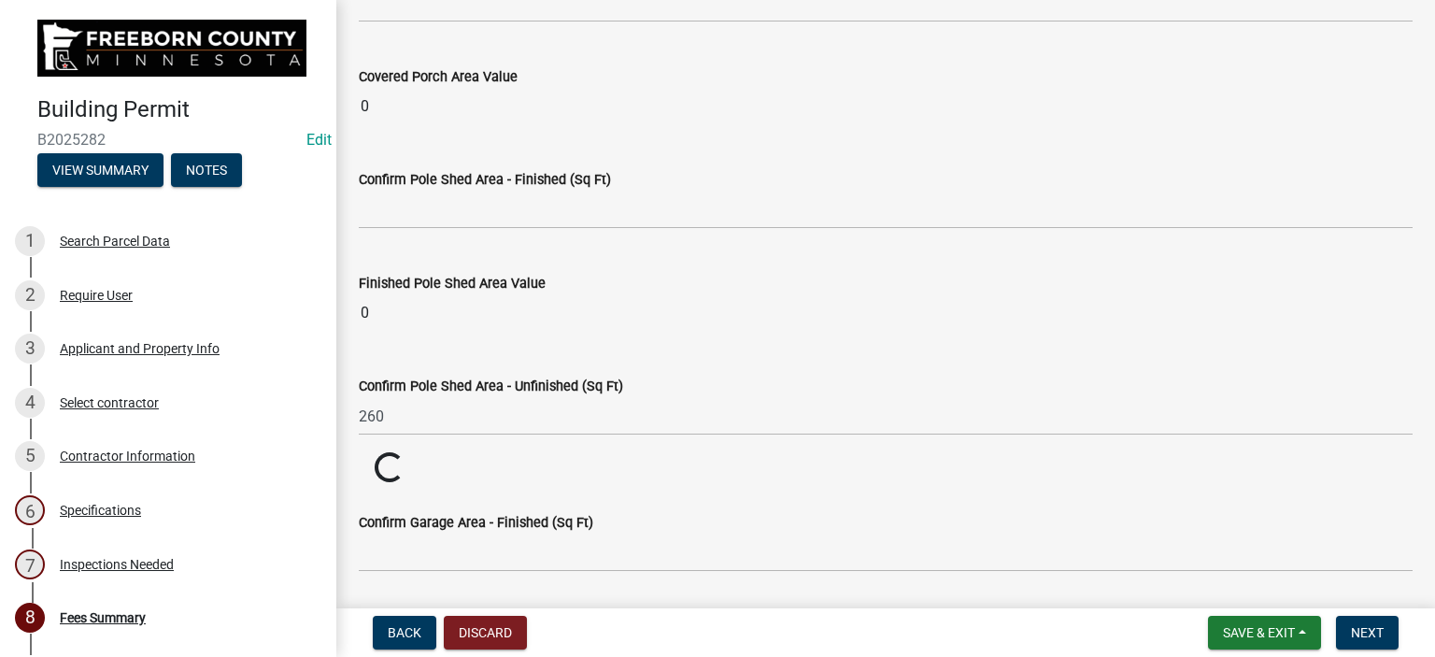
click at [560, 452] on wm-data-entity-input "Unfinished Pole Shed Area Value Loading... Loading..." at bounding box center [886, 468] width 1054 height 33
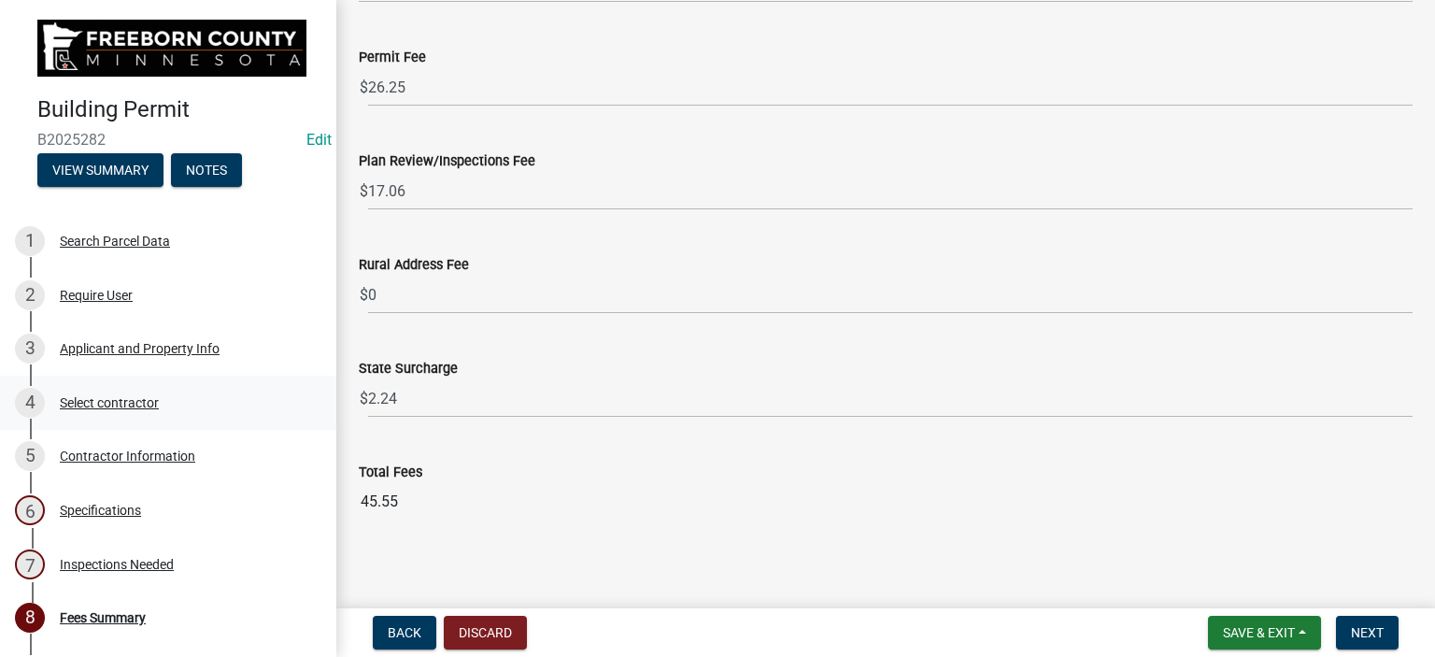
scroll to position [2466, 0]
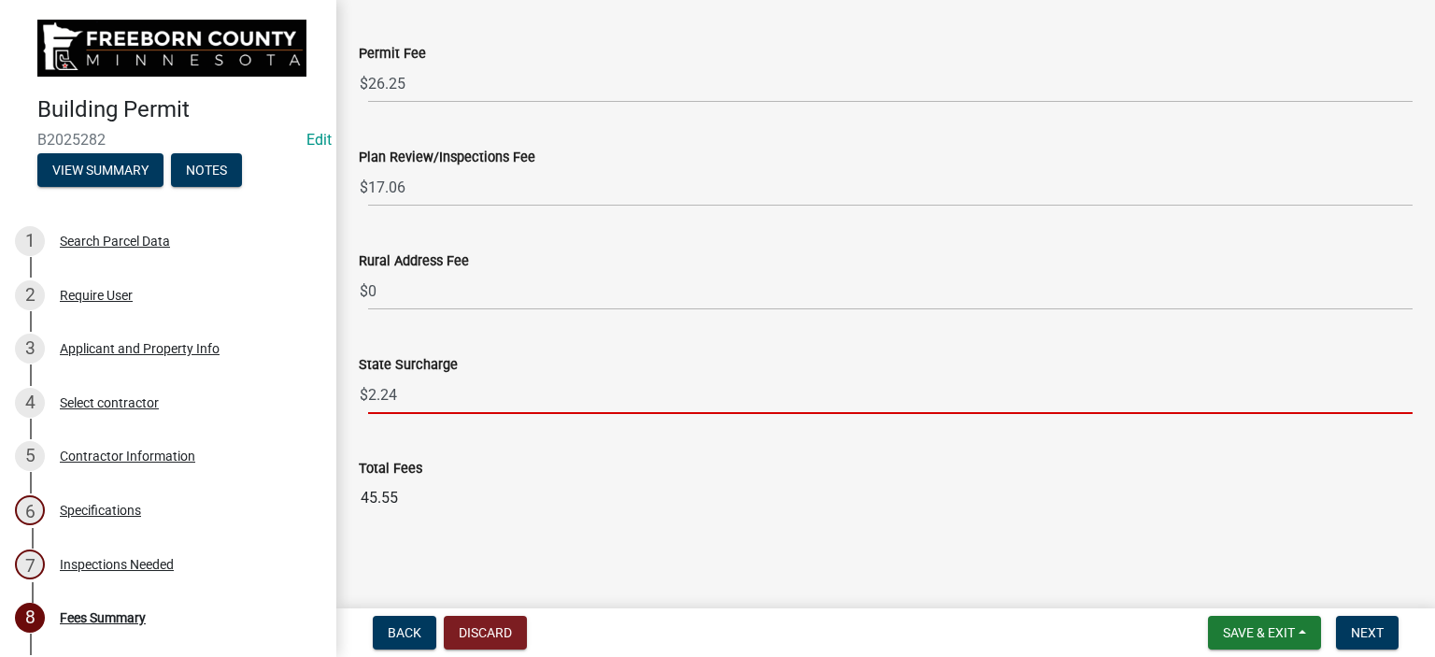
click at [400, 391] on input "2.24" at bounding box center [890, 394] width 1044 height 38
type input "2.50"
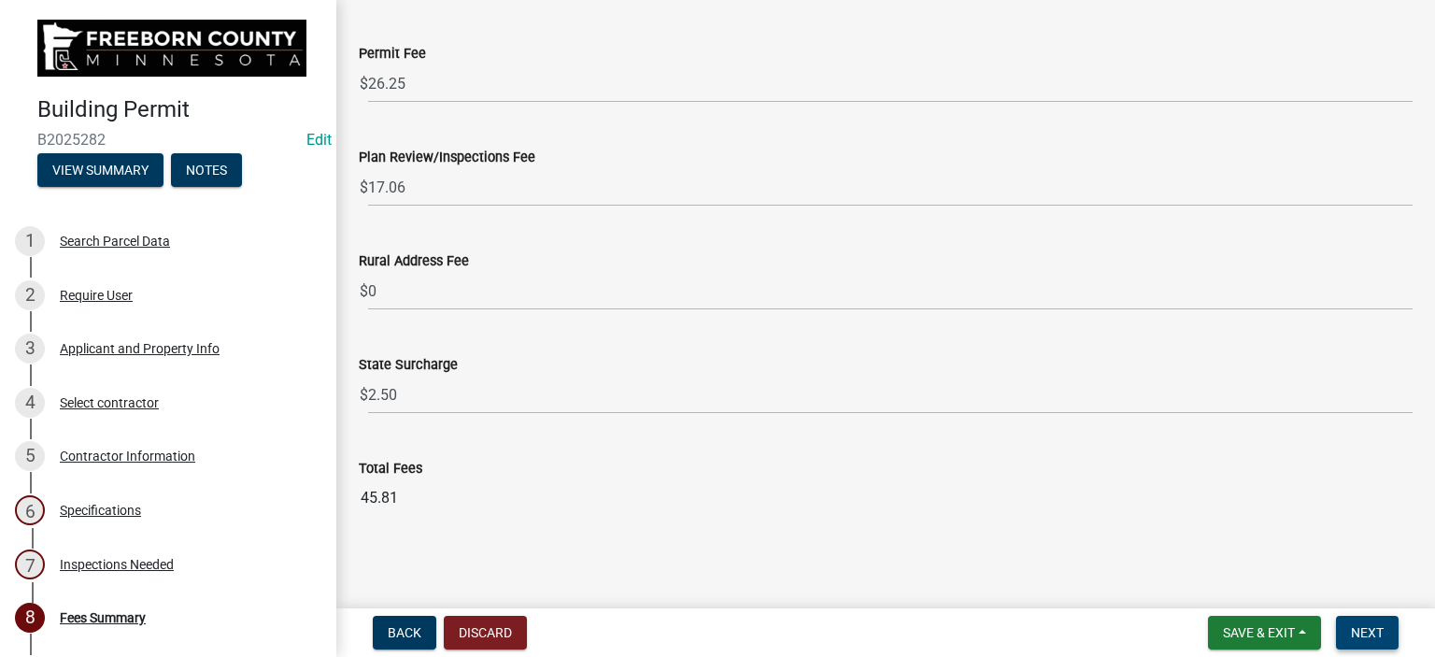
click at [1372, 634] on span "Next" at bounding box center [1367, 632] width 33 height 15
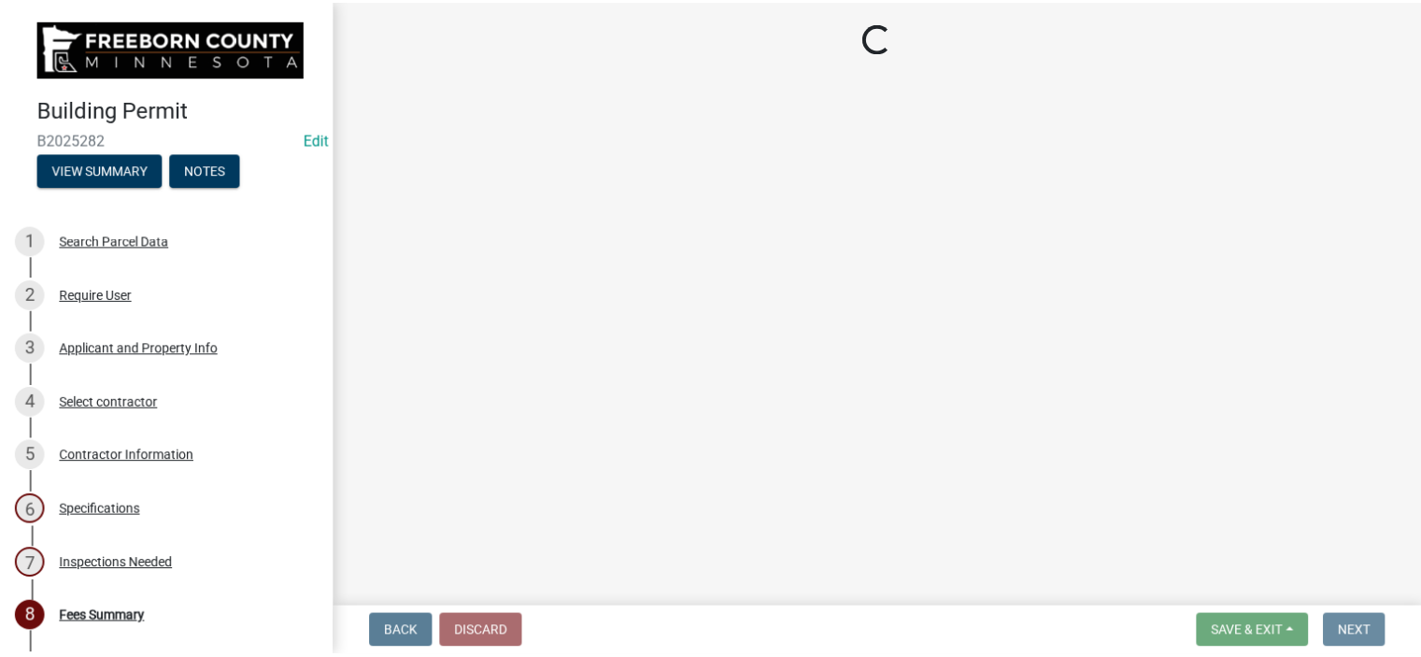
scroll to position [0, 0]
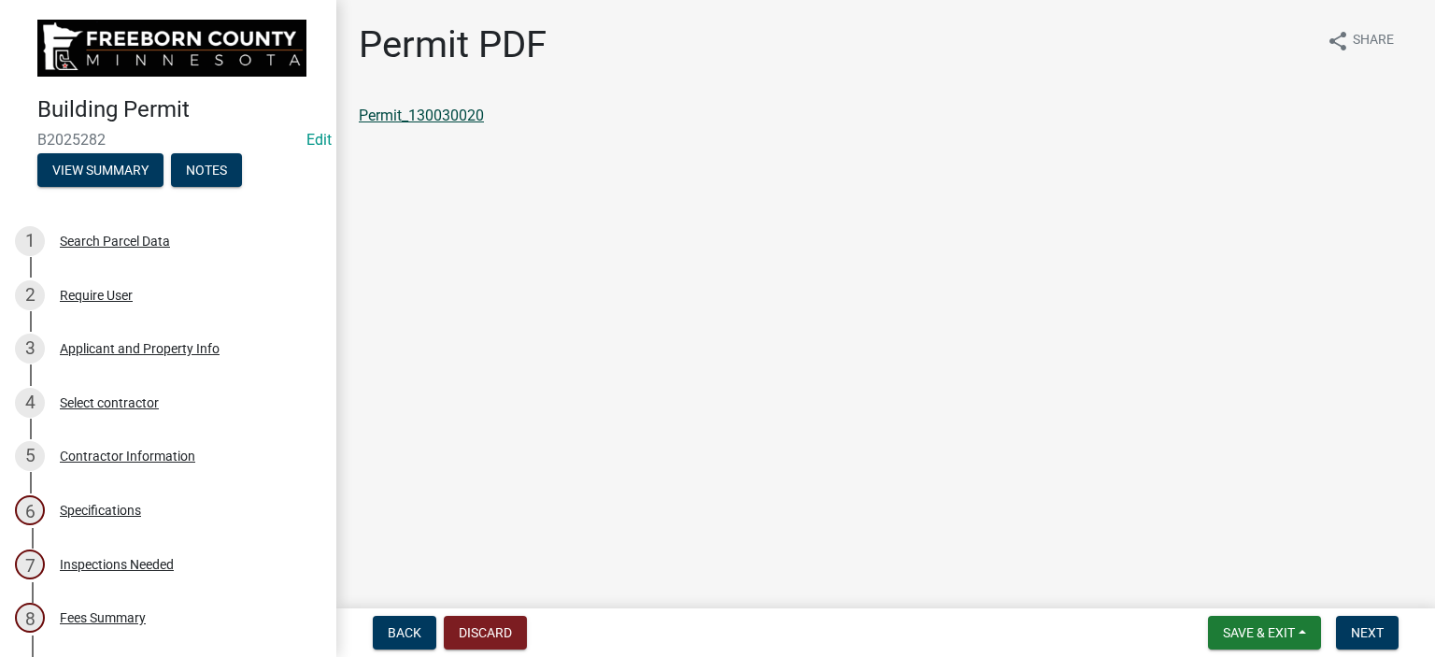
click at [451, 112] on link "Permit_130030020" at bounding box center [421, 115] width 125 height 18
click at [1233, 637] on span "Save & Exit" at bounding box center [1259, 632] width 72 height 15
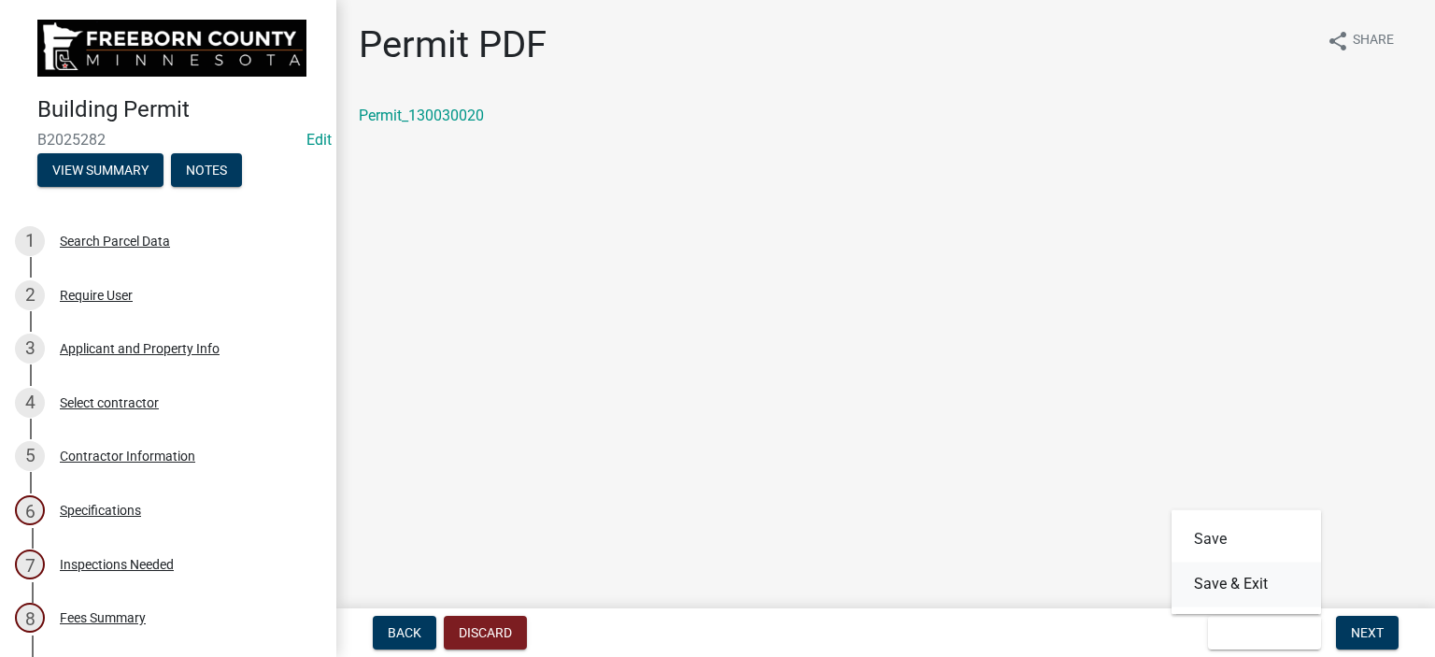
click at [1233, 586] on button "Save & Exit" at bounding box center [1245, 583] width 149 height 45
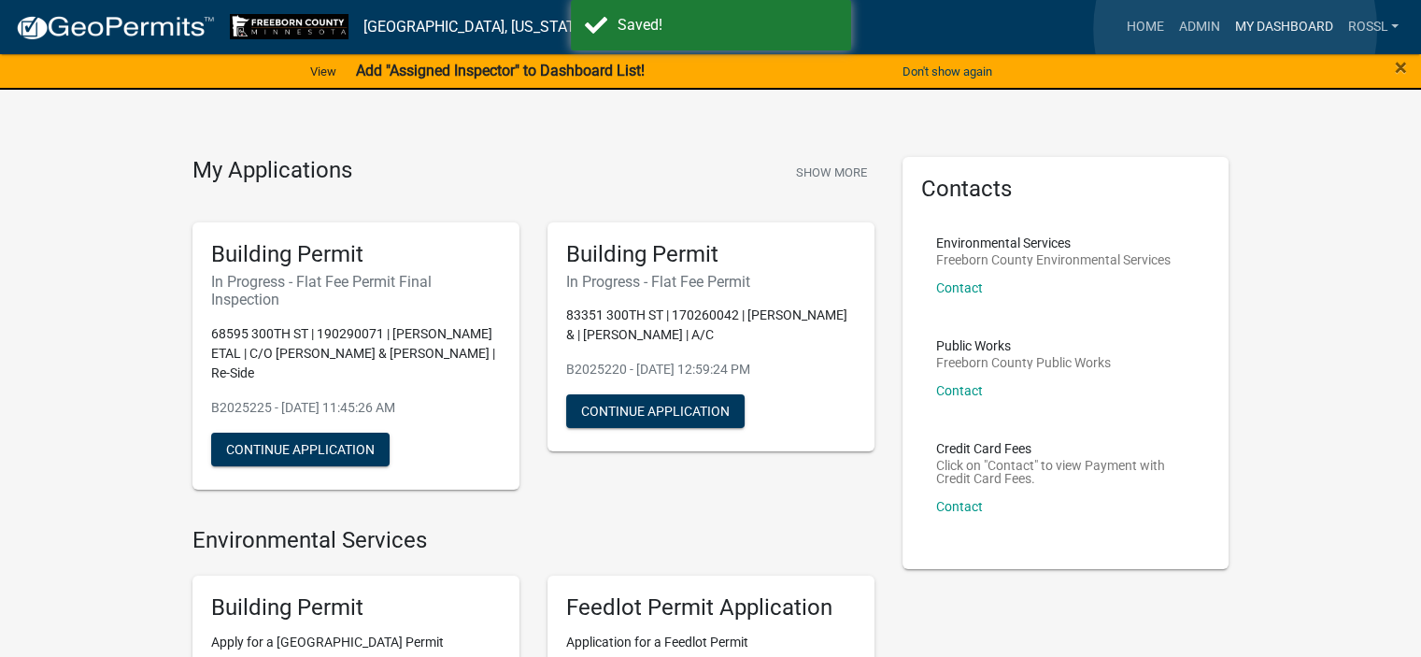
click at [1235, 29] on link "My Dashboard" at bounding box center [1282, 26] width 113 height 35
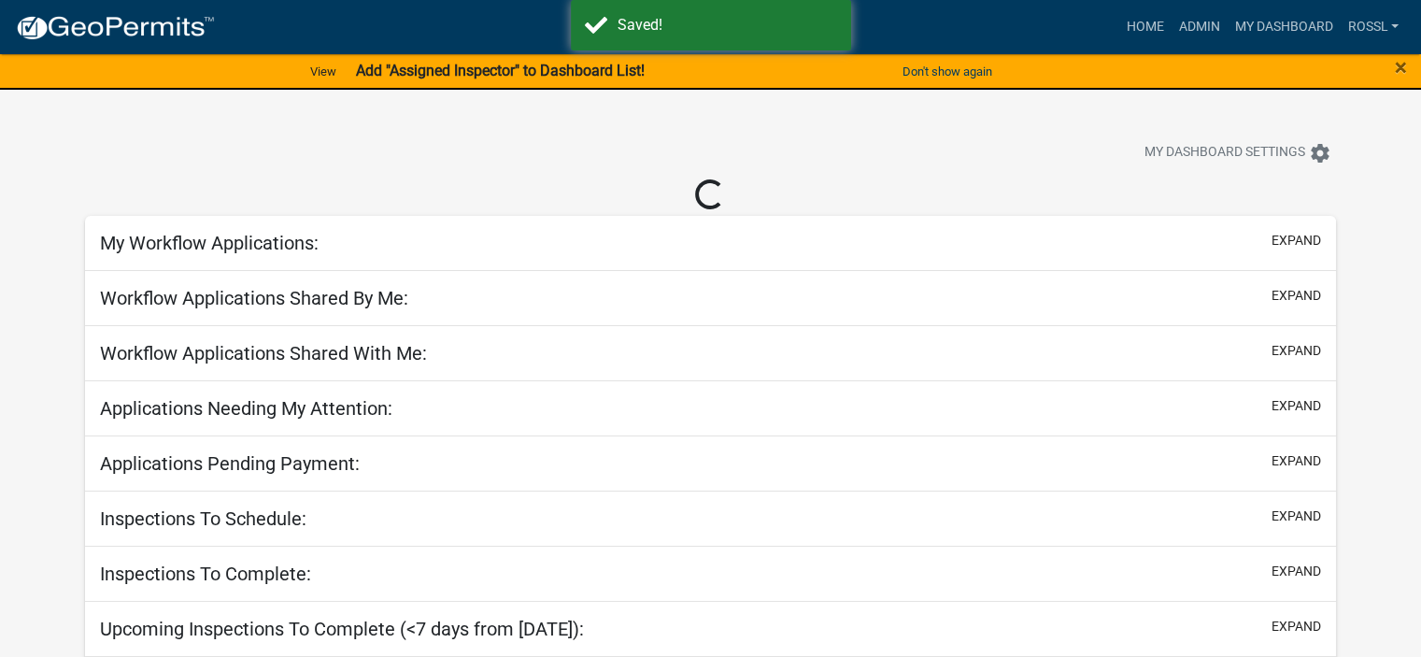
select select "2: 50"
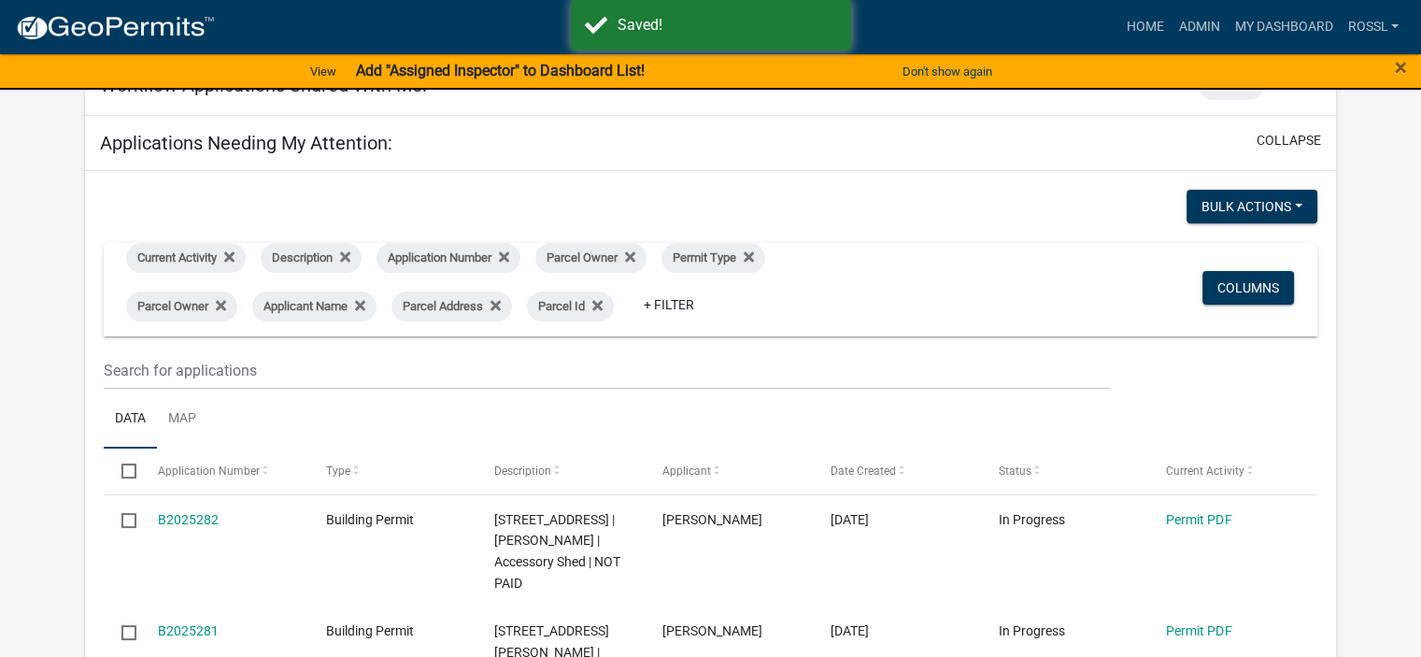
scroll to position [443, 0]
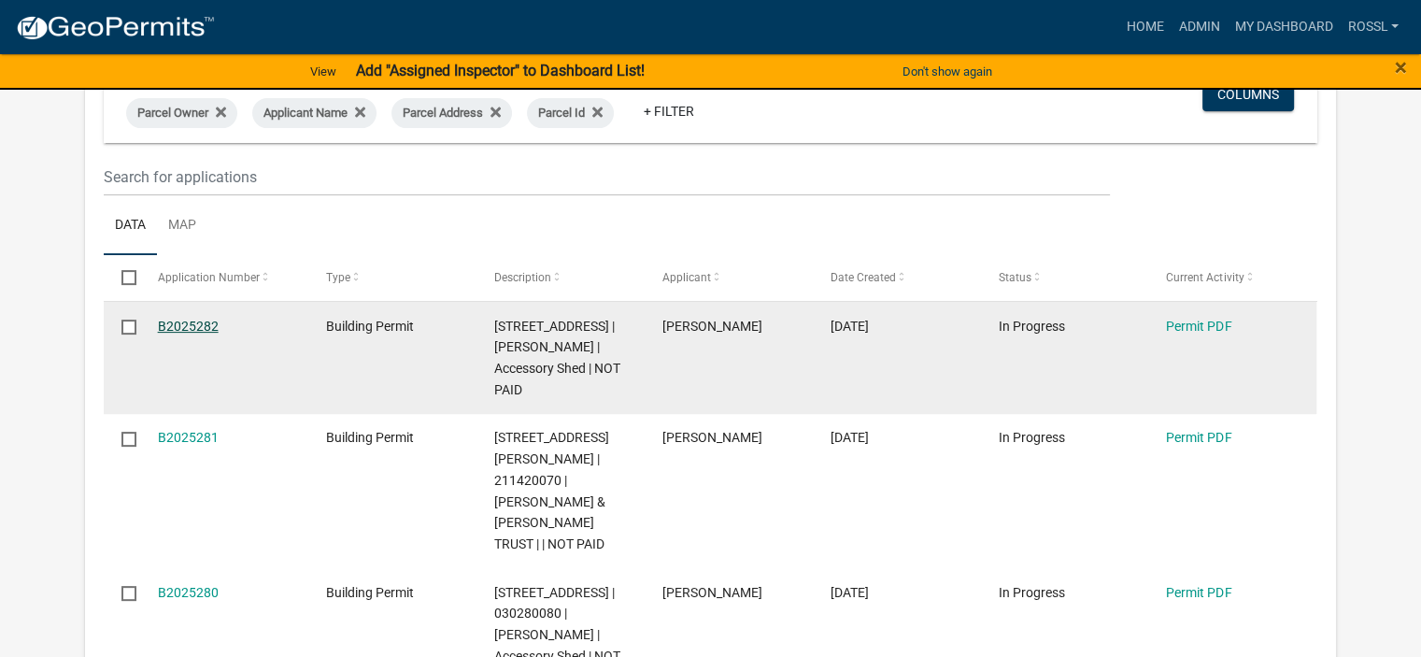
click at [185, 318] on link "B2025282" at bounding box center [188, 325] width 61 height 15
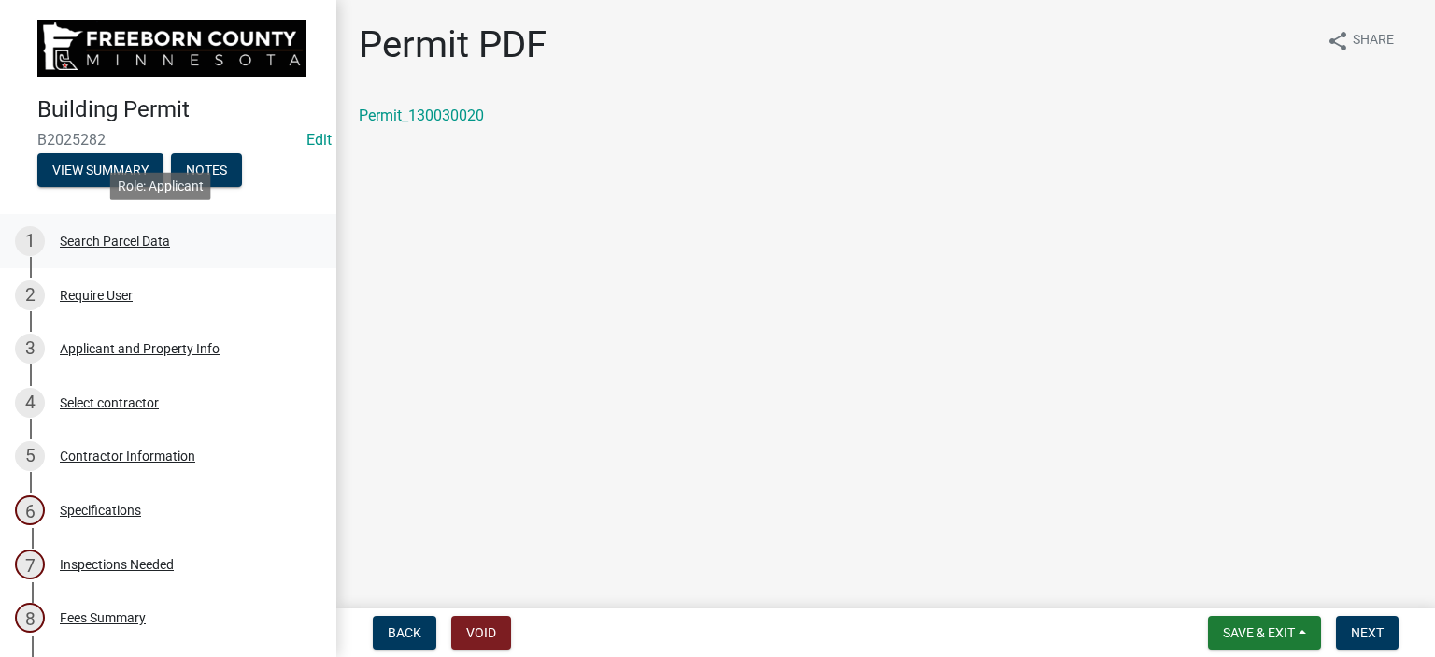
click at [158, 239] on div "Search Parcel Data" at bounding box center [115, 240] width 110 height 13
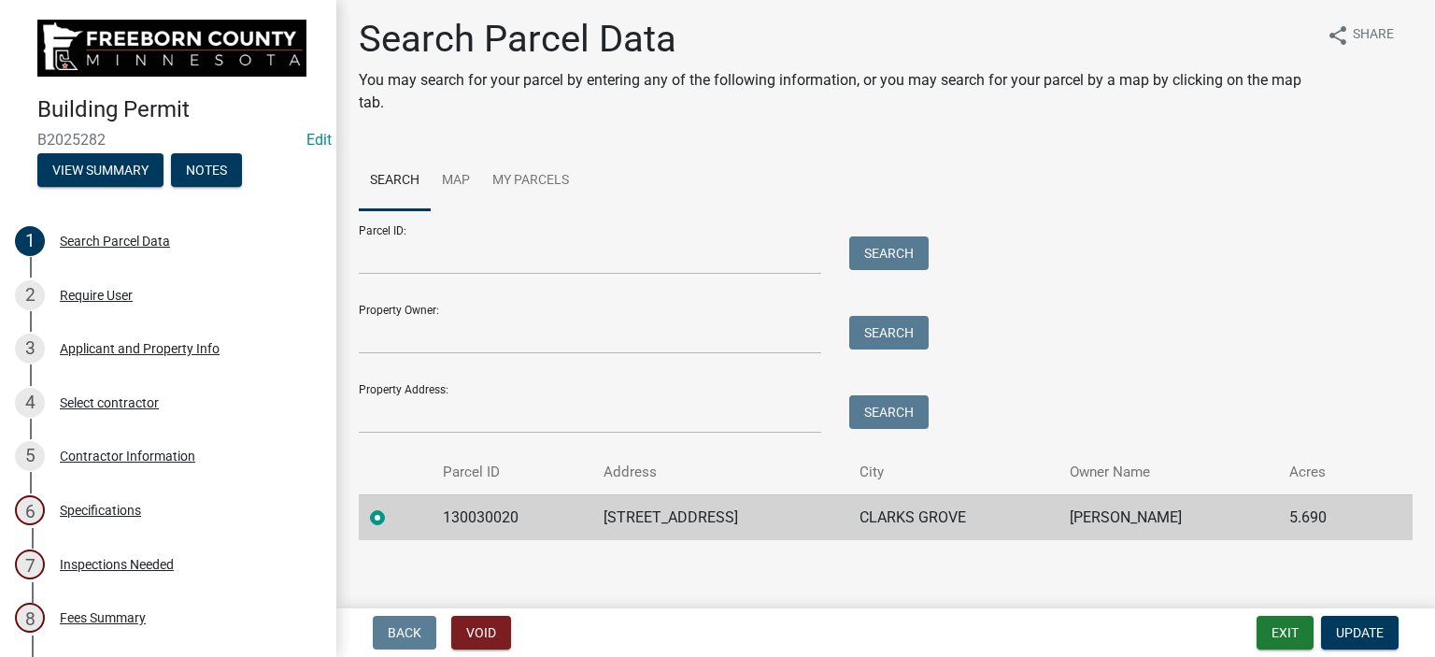
scroll to position [17, 0]
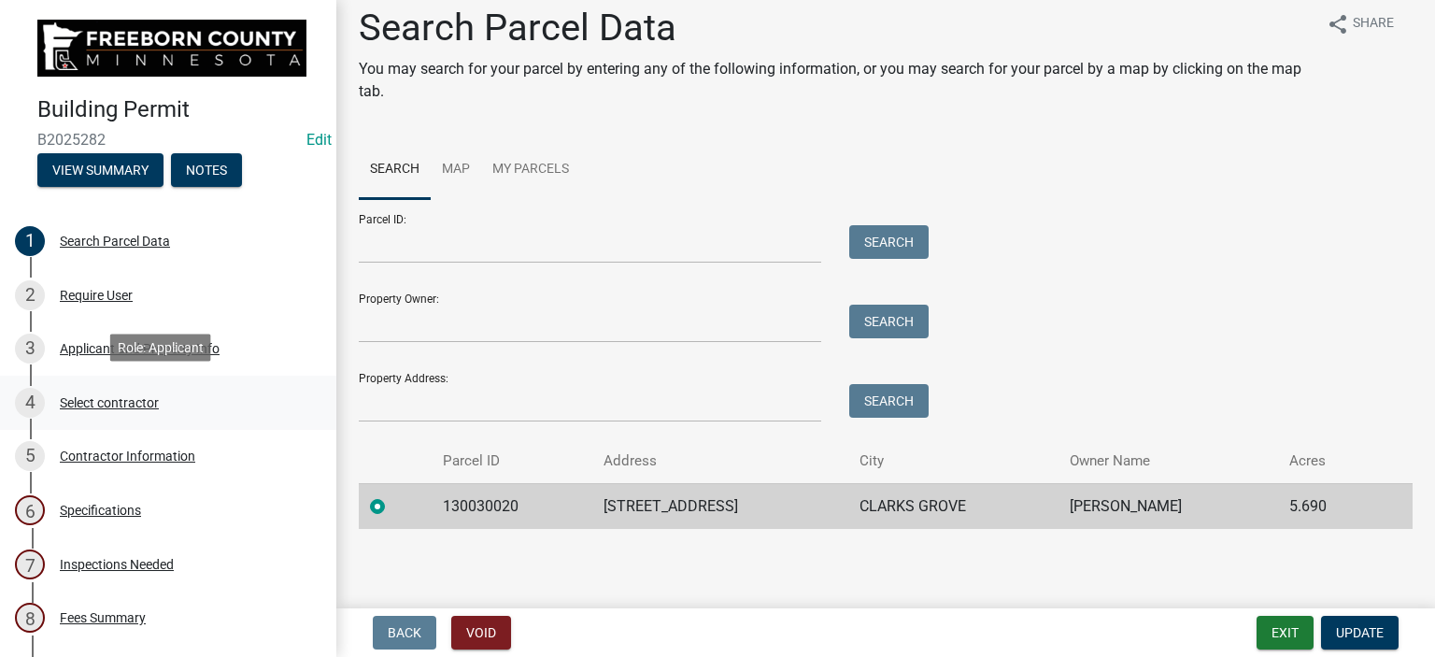
click at [112, 402] on div "Select contractor" at bounding box center [109, 402] width 99 height 13
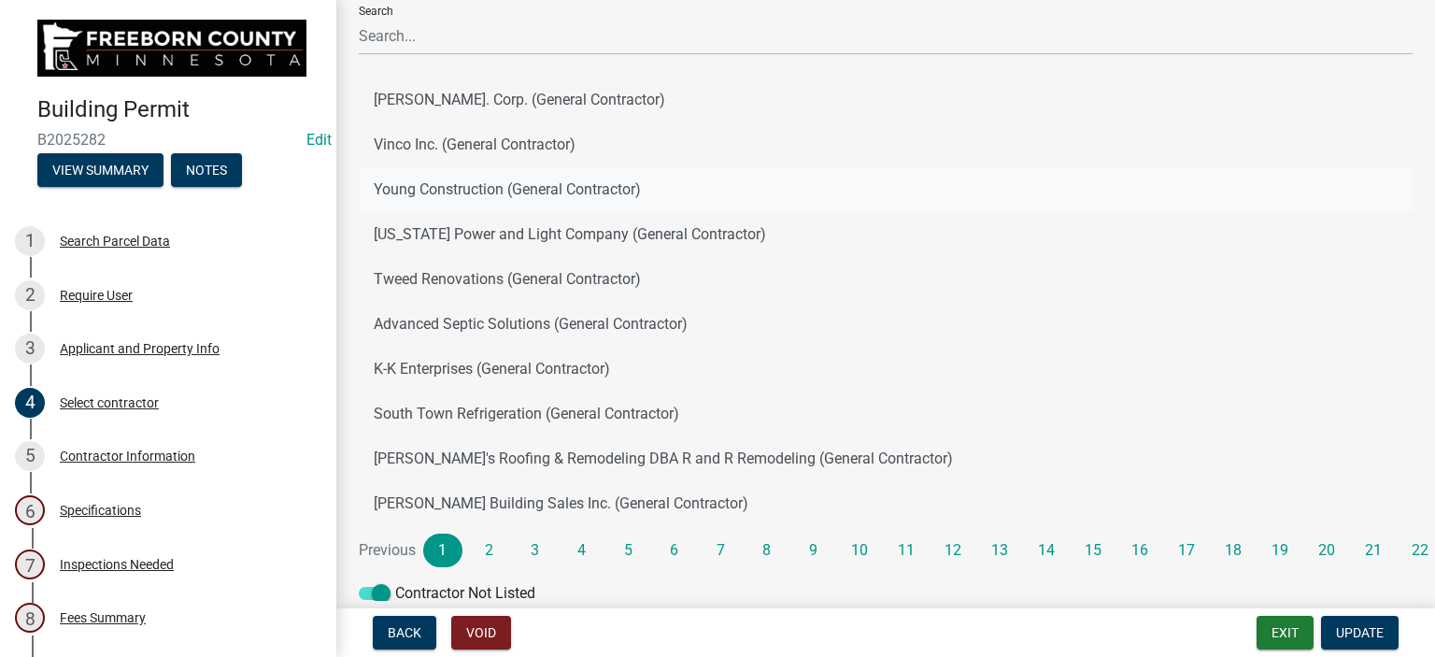
scroll to position [198, 0]
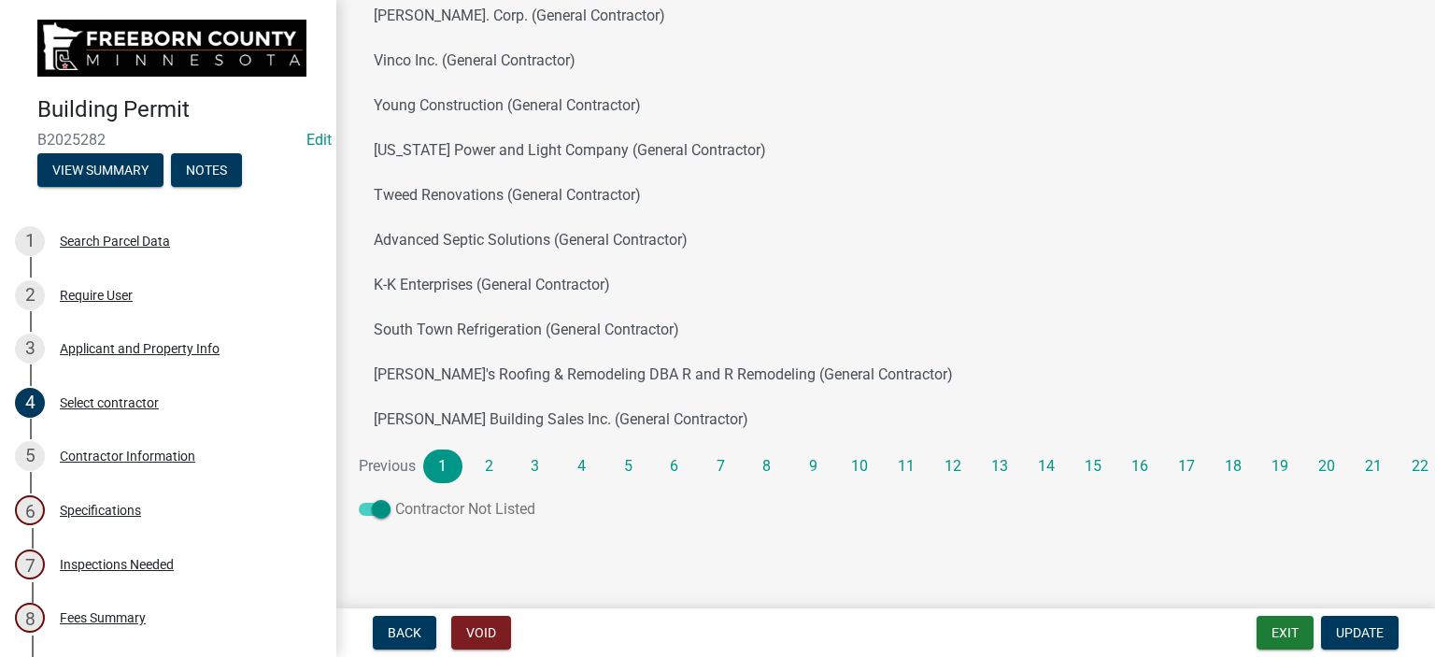
click at [383, 508] on span at bounding box center [375, 508] width 32 height 13
click at [395, 498] on input "Contractor Not Listed" at bounding box center [395, 498] width 0 height 0
click at [1369, 642] on button "Update" at bounding box center [1360, 633] width 78 height 34
click at [1345, 628] on span "Update" at bounding box center [1360, 632] width 48 height 15
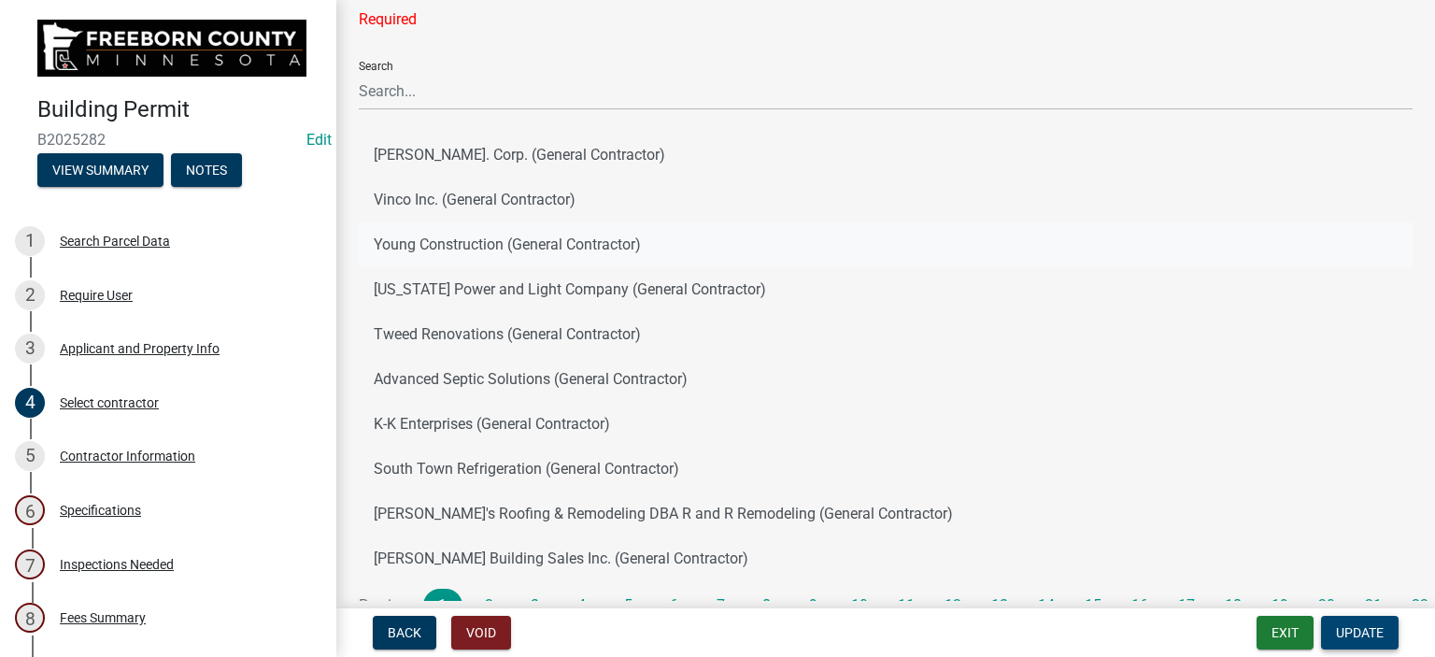
scroll to position [0, 0]
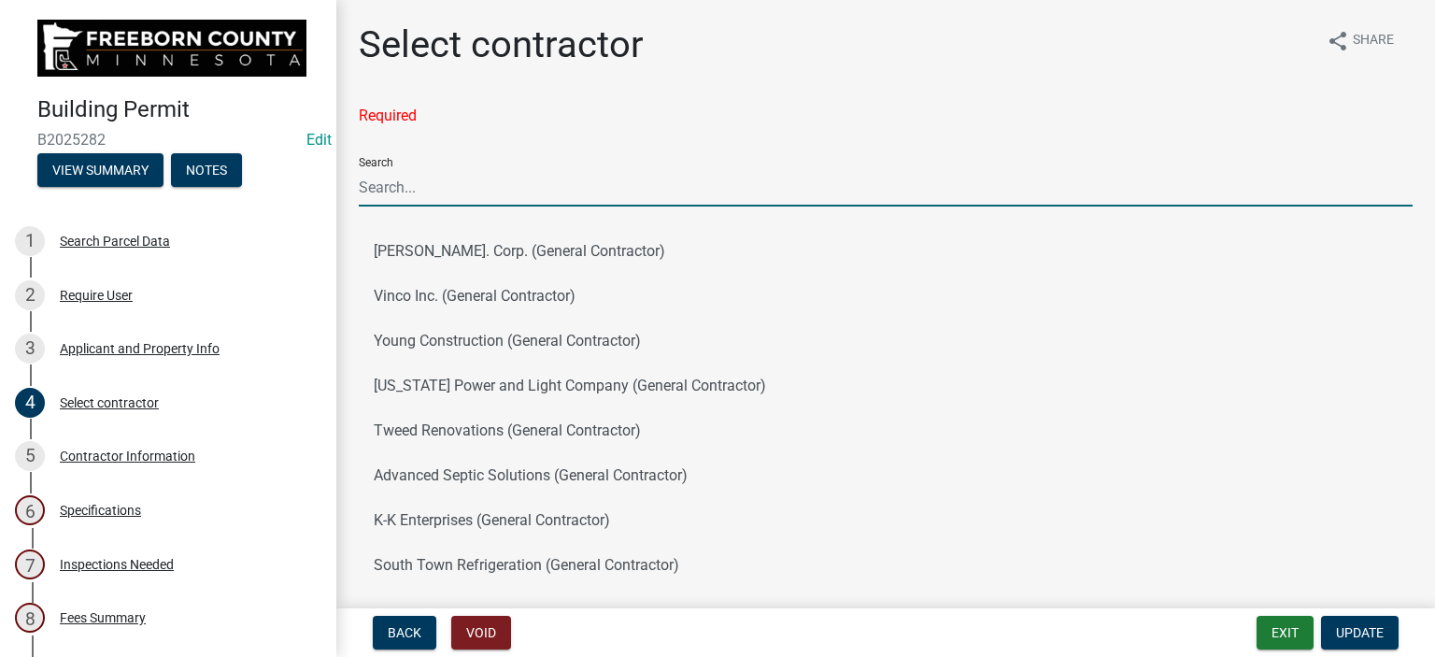
click at [421, 180] on input "Search" at bounding box center [886, 187] width 1054 height 38
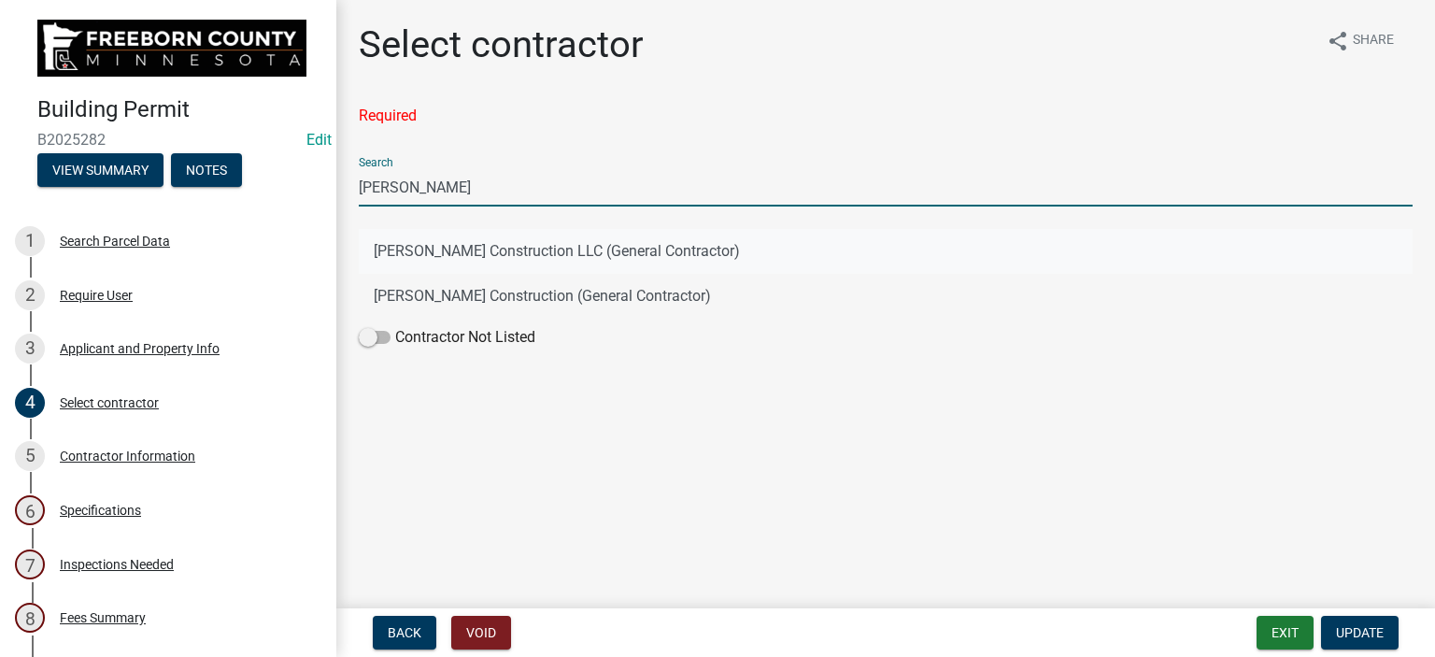
type input "[PERSON_NAME]"
click at [437, 249] on button "[PERSON_NAME] Construction LLC (General Contractor)" at bounding box center [886, 251] width 1054 height 45
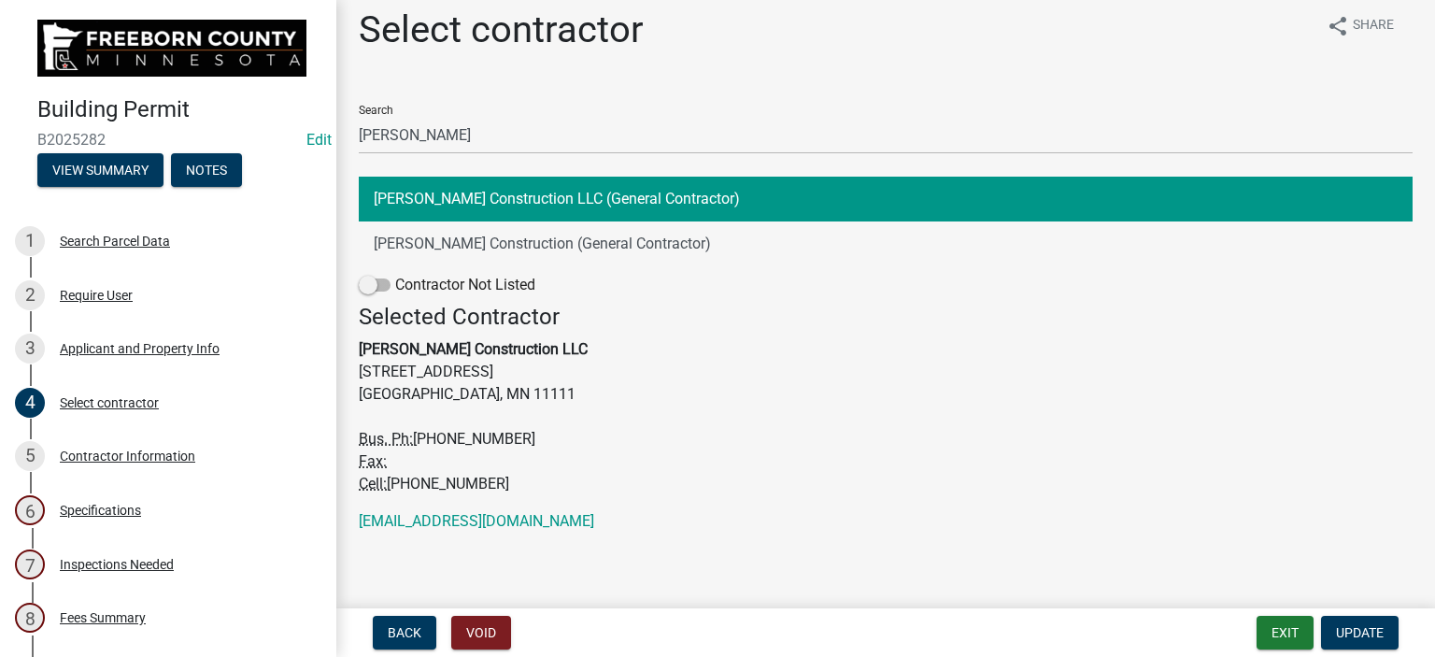
scroll to position [19, 0]
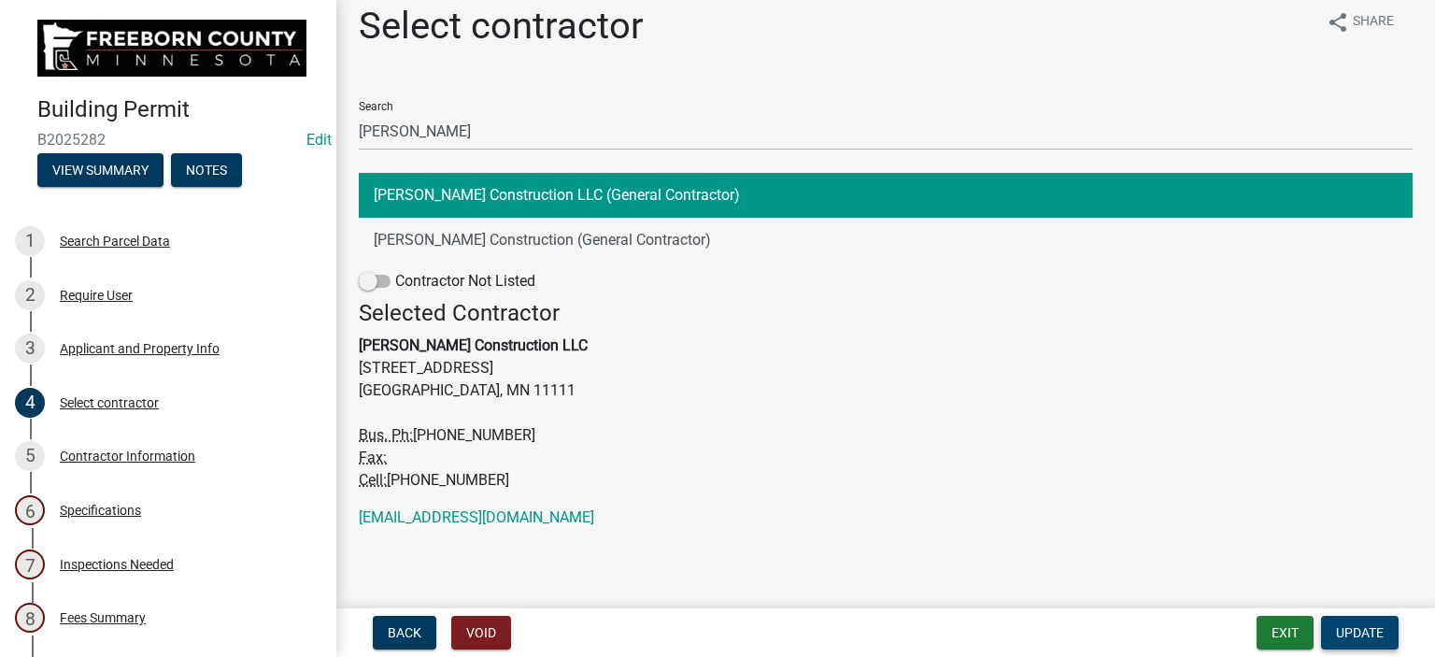
click at [1367, 632] on span "Update" at bounding box center [1360, 632] width 48 height 15
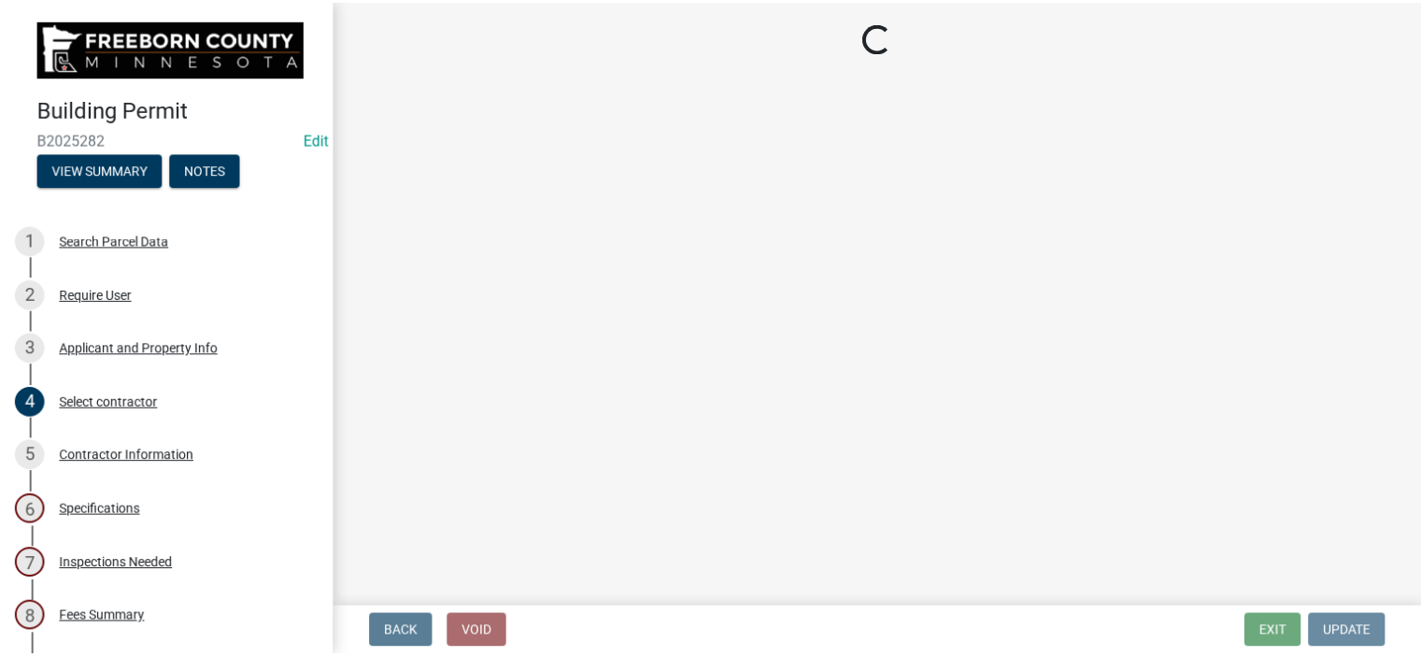
scroll to position [0, 0]
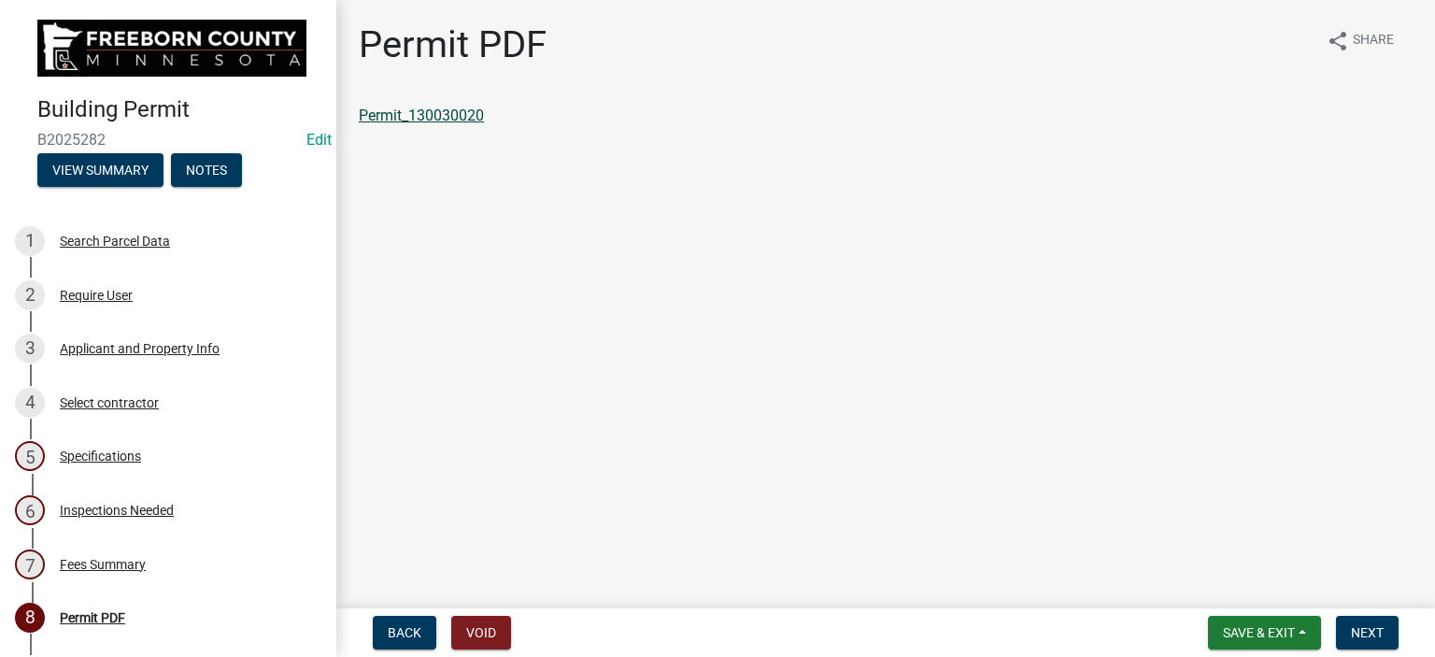
click at [474, 109] on link "Permit_130030020" at bounding box center [421, 115] width 125 height 18
click at [1281, 621] on button "Save & Exit" at bounding box center [1264, 633] width 113 height 34
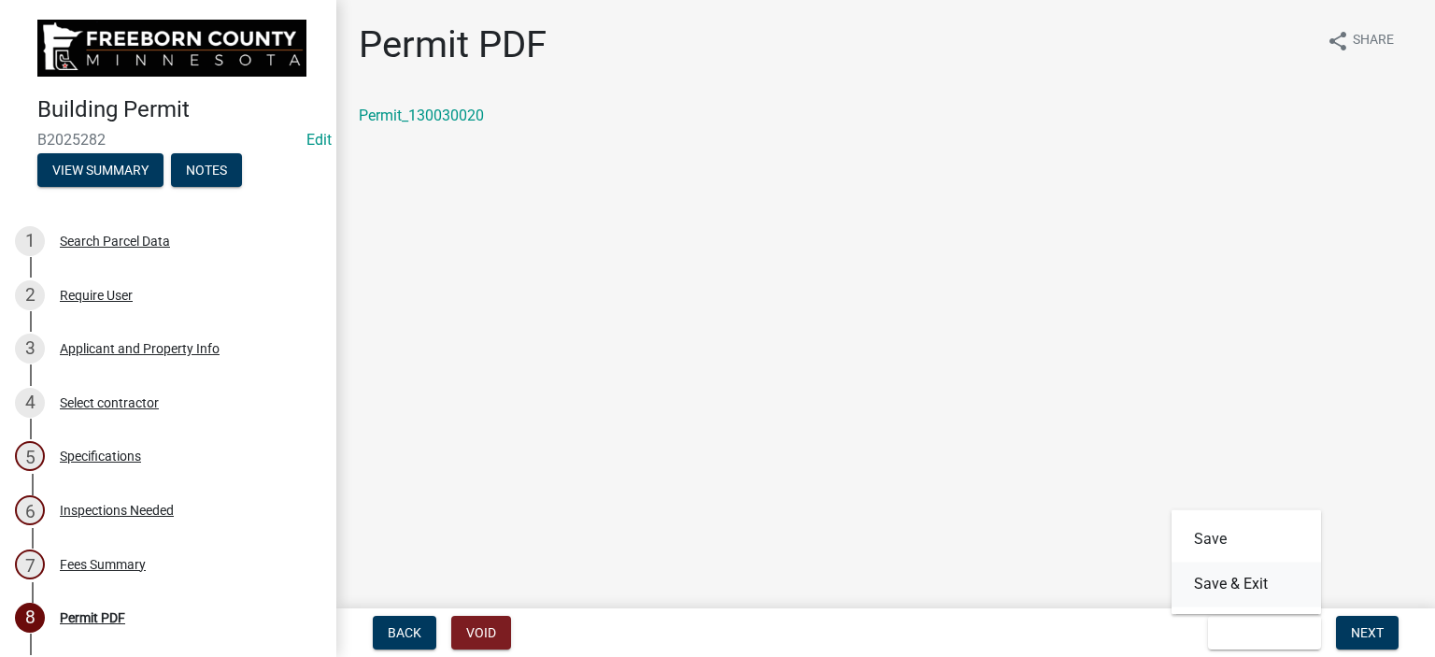
click at [1283, 593] on button "Save & Exit" at bounding box center [1245, 583] width 149 height 45
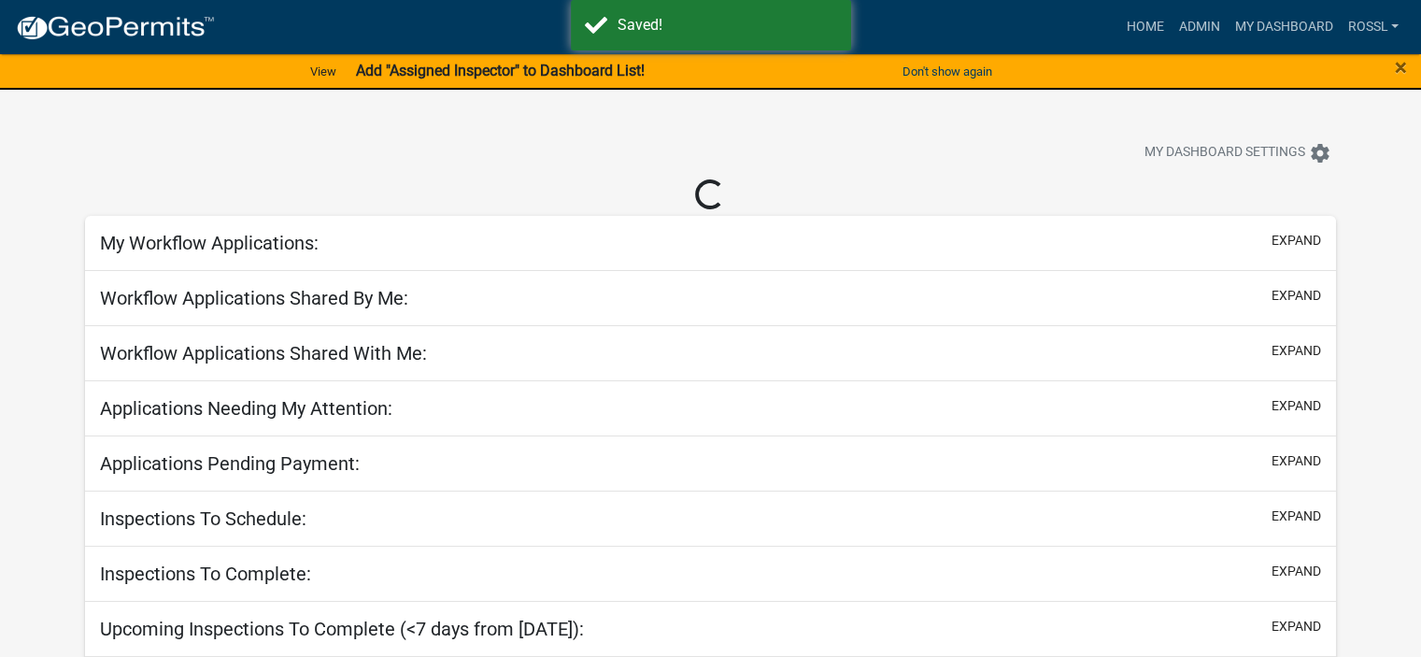
select select "2: 50"
